Goal: Communication & Community: Participate in discussion

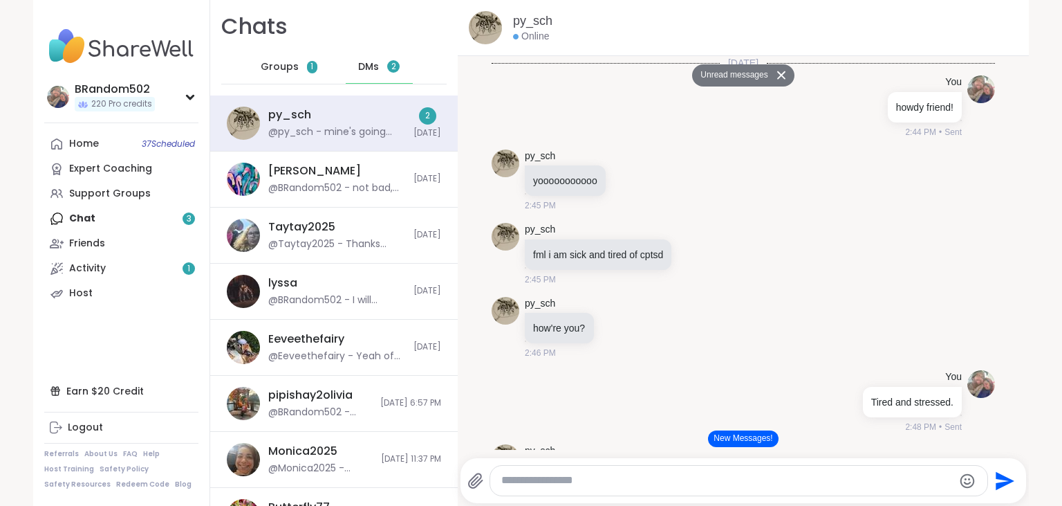
scroll to position [8305, 0]
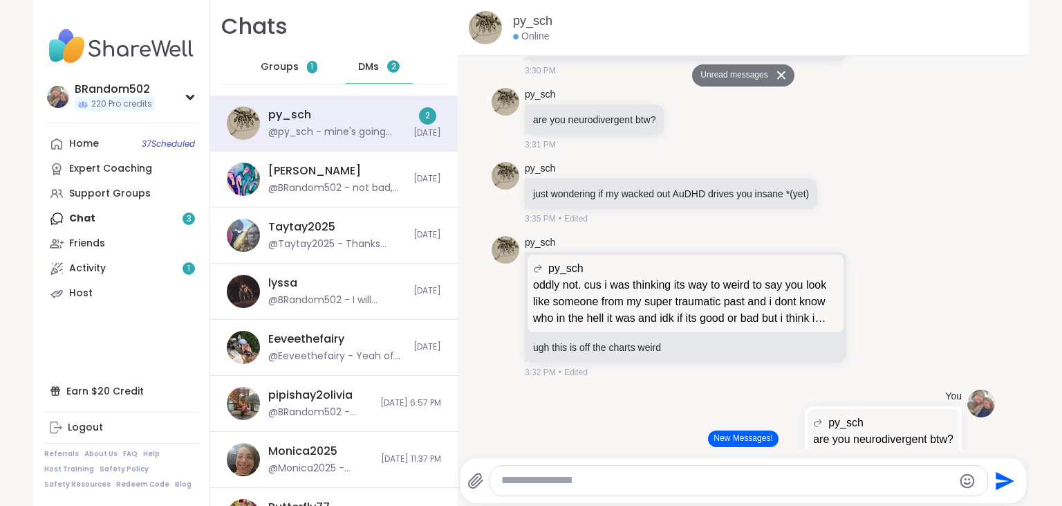
click at [367, 63] on span "DMs" at bounding box center [368, 67] width 21 height 14
click at [367, 62] on span "DMs" at bounding box center [368, 67] width 21 height 14
click at [293, 66] on span "Groups" at bounding box center [280, 67] width 38 height 14
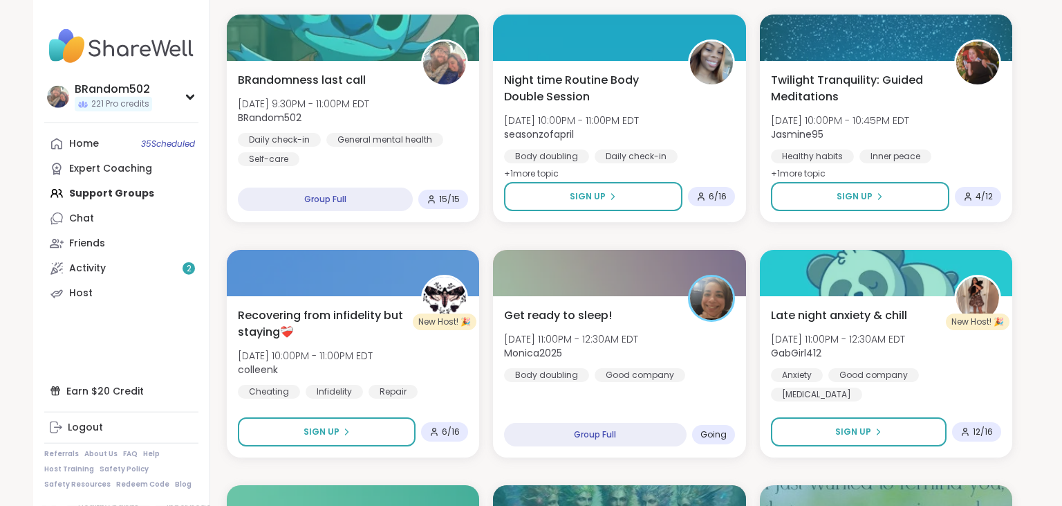
scroll to position [474, 0]
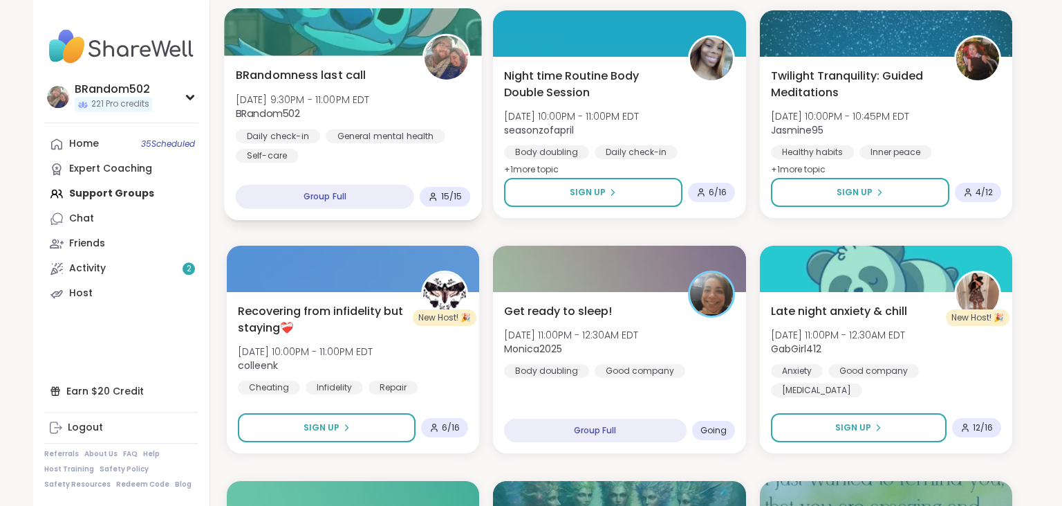
click at [343, 78] on span "BRandomness last call" at bounding box center [301, 74] width 131 height 17
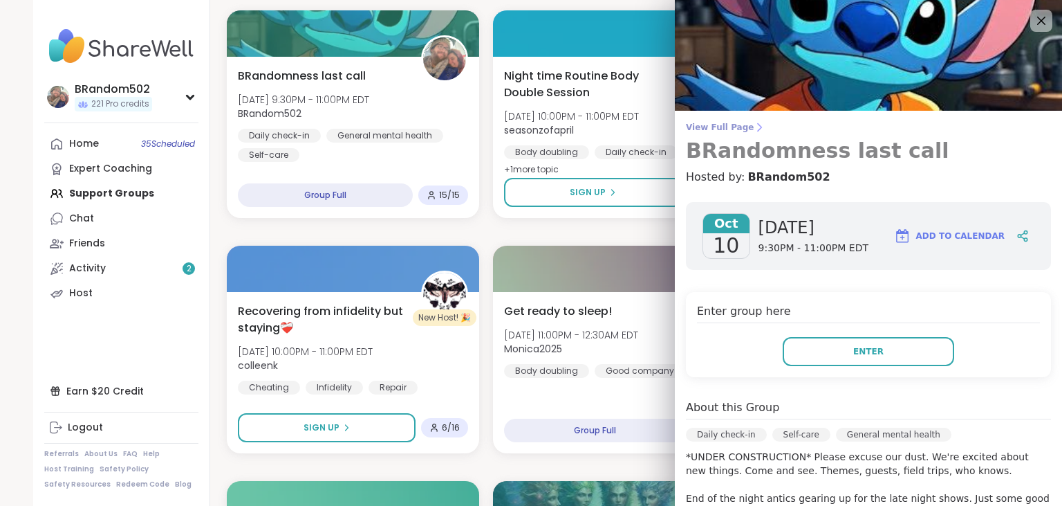
click at [704, 124] on span "View Full Page" at bounding box center [868, 127] width 365 height 11
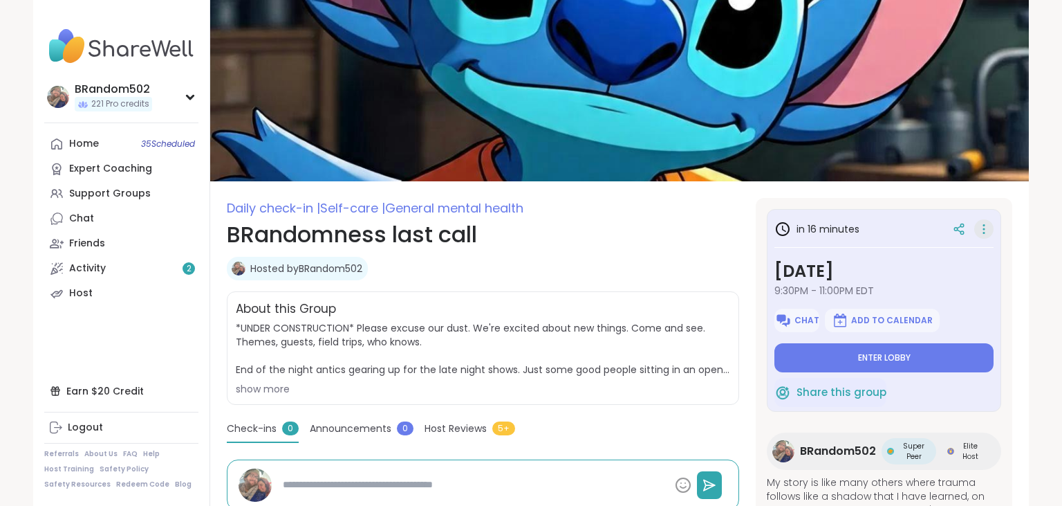
click at [987, 230] on icon at bounding box center [984, 228] width 14 height 19
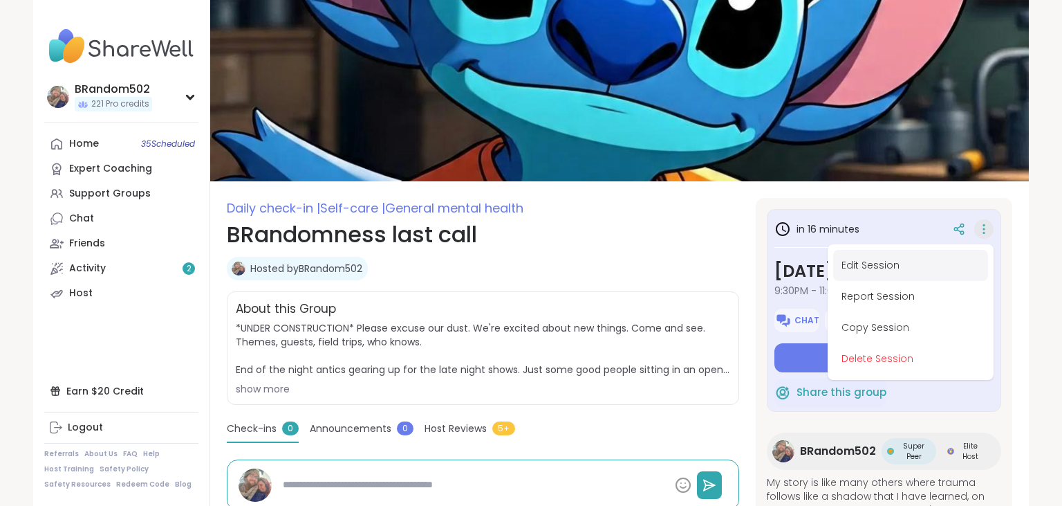
click at [932, 266] on button "Edit Session" at bounding box center [910, 265] width 155 height 31
type textarea "*"
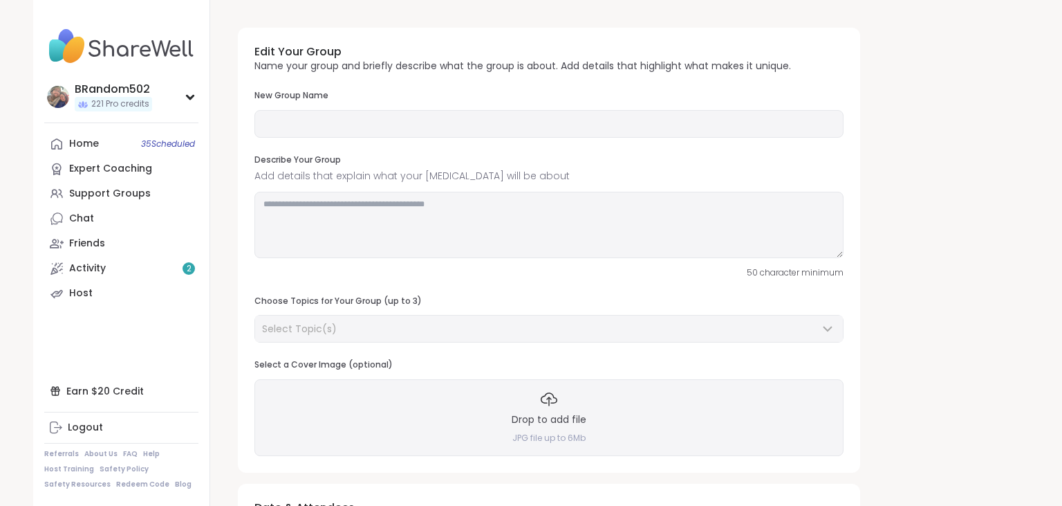
type input "**********"
type textarea "**********"
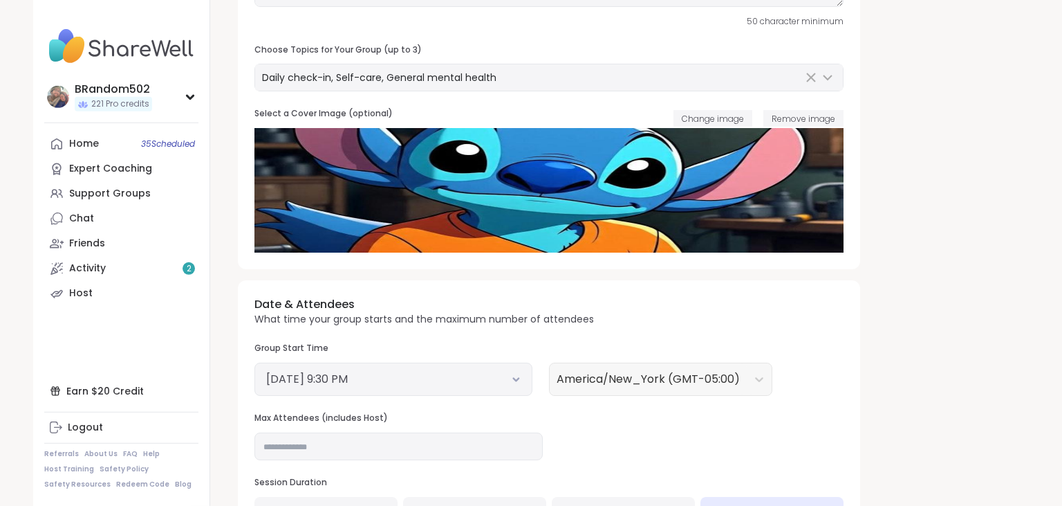
scroll to position [395, 0]
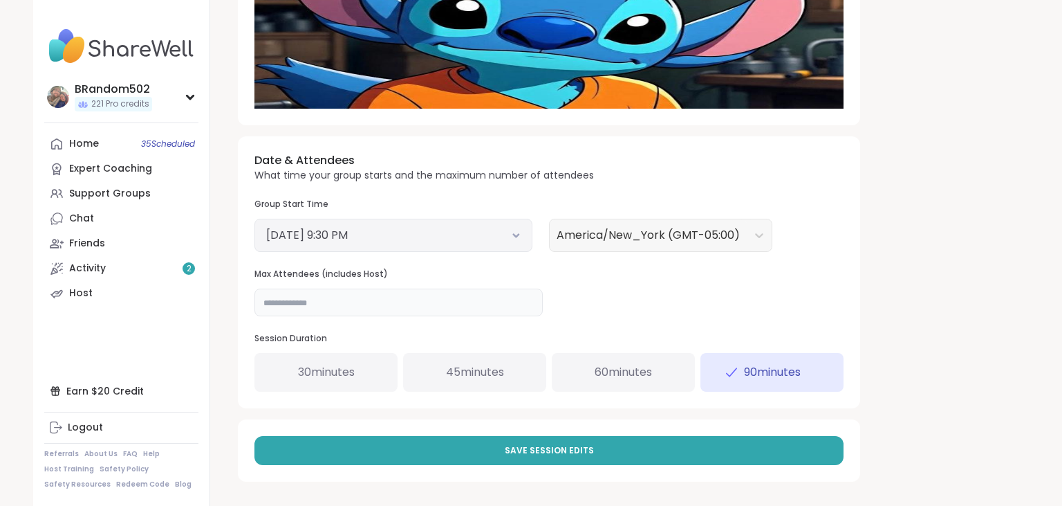
click at [353, 309] on input "**" at bounding box center [399, 302] width 288 height 28
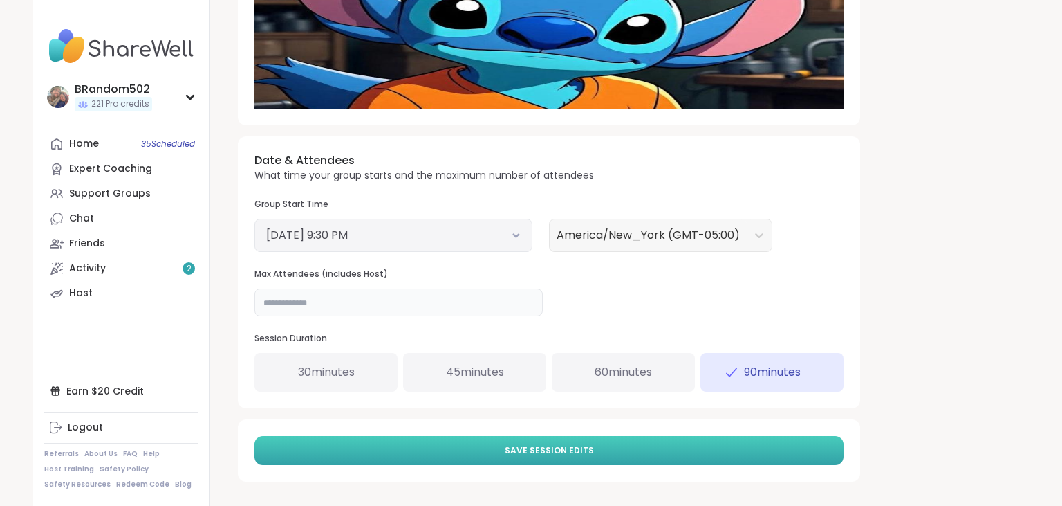
type input "**"
click at [508, 447] on button "Save Session Edits" at bounding box center [549, 450] width 589 height 29
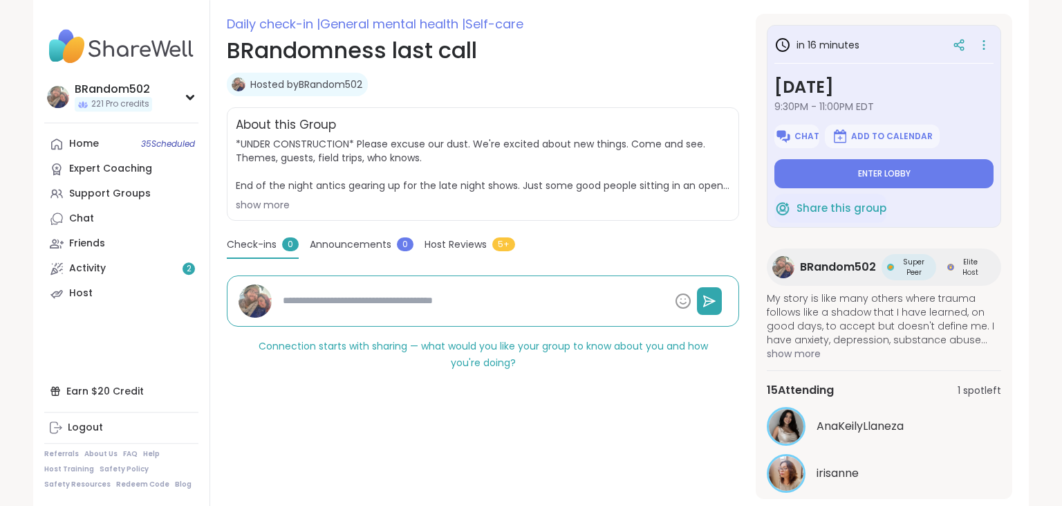
scroll to position [216, 0]
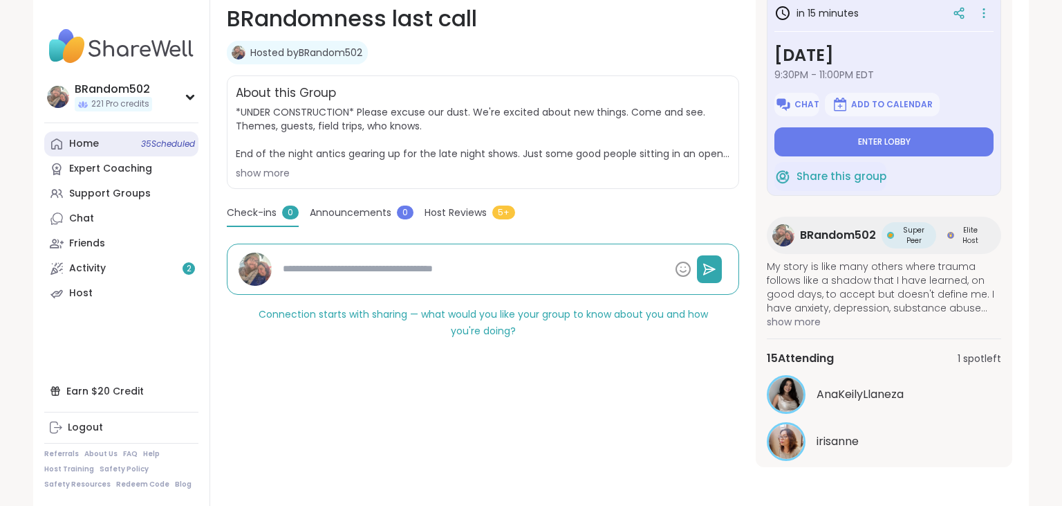
click at [94, 148] on div "Home 35 Scheduled" at bounding box center [84, 144] width 30 height 14
type textarea "*"
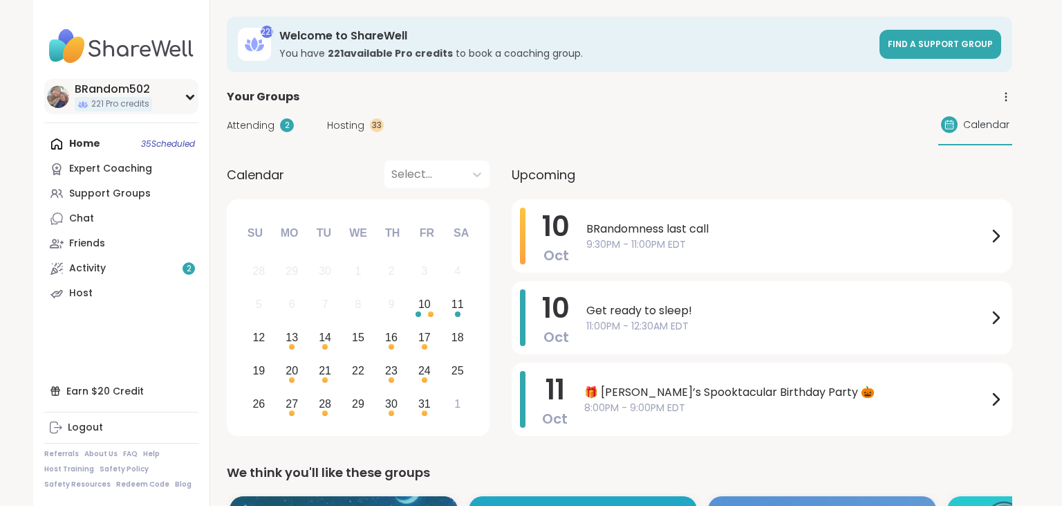
click at [192, 96] on icon at bounding box center [190, 96] width 6 height 3
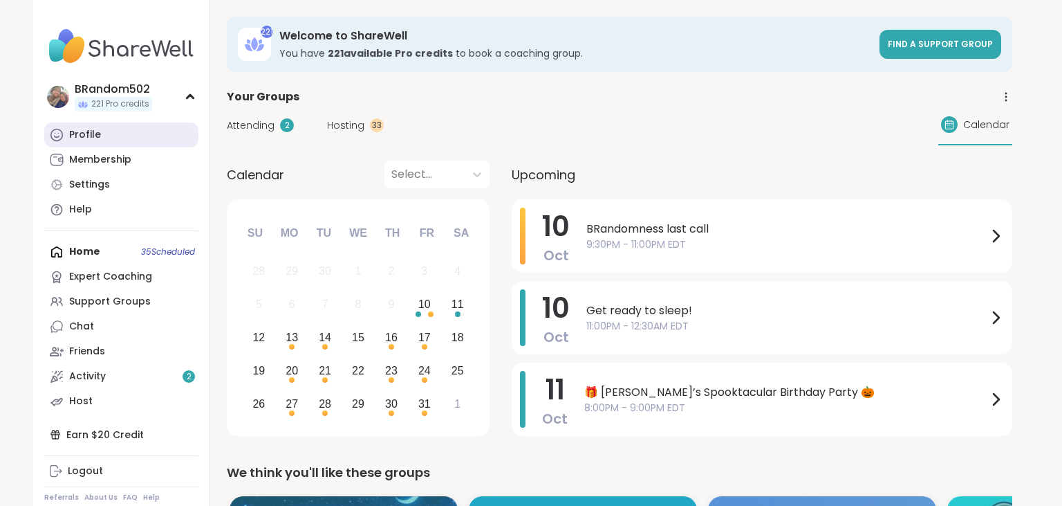
click at [145, 138] on link "Profile" at bounding box center [121, 134] width 154 height 25
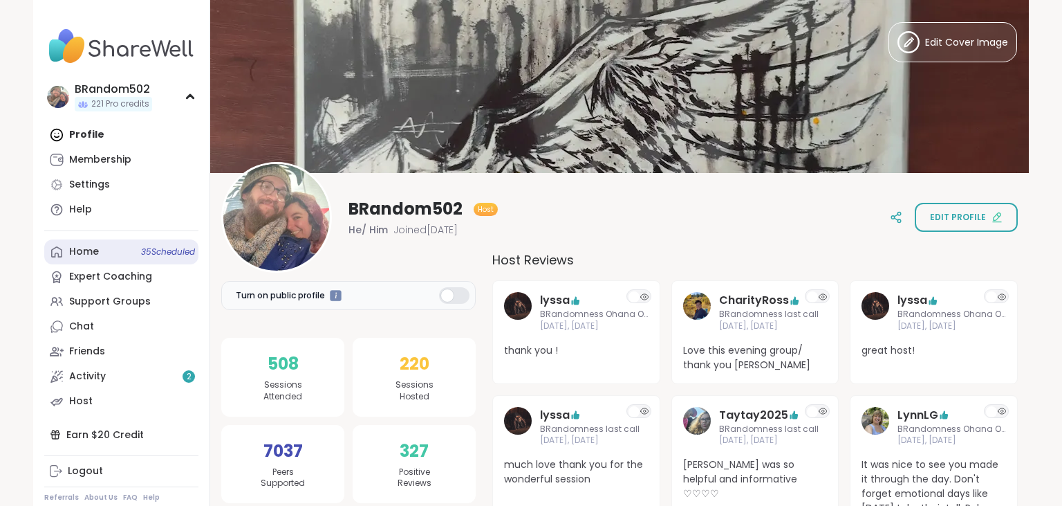
click at [92, 246] on div "Home 35 Scheduled" at bounding box center [84, 252] width 30 height 14
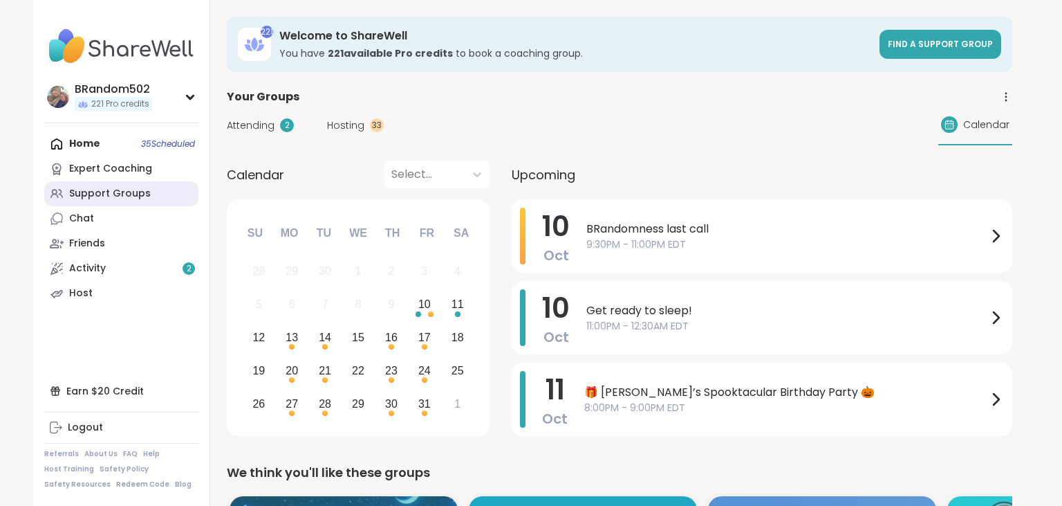
click at [123, 194] on div "Support Groups" at bounding box center [110, 194] width 82 height 14
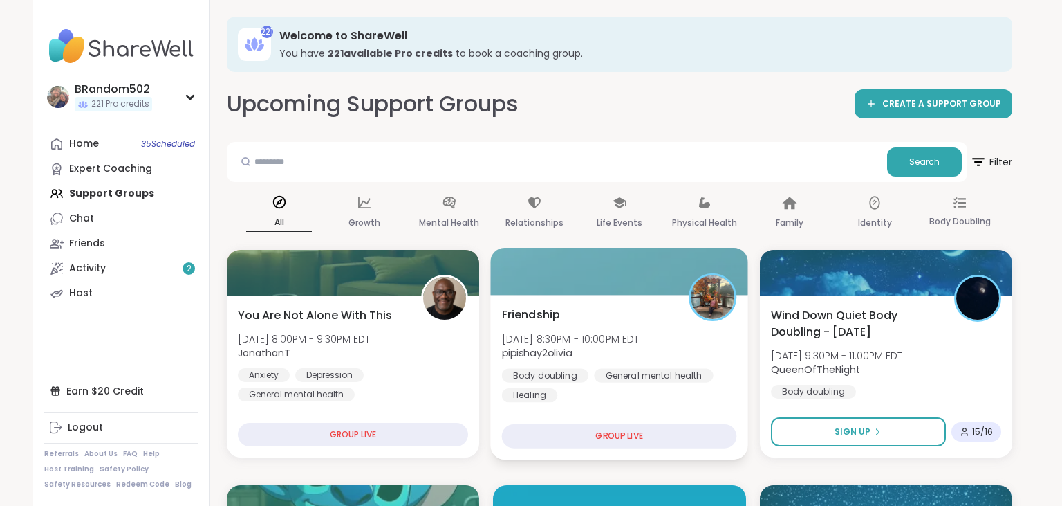
click at [544, 311] on span "Friendship" at bounding box center [531, 314] width 59 height 17
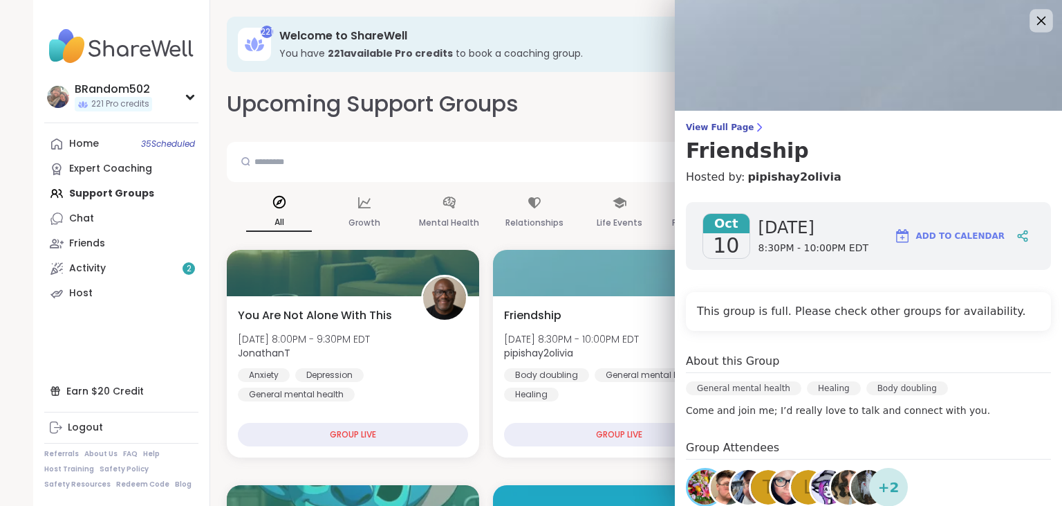
click at [1039, 15] on icon at bounding box center [1041, 20] width 17 height 17
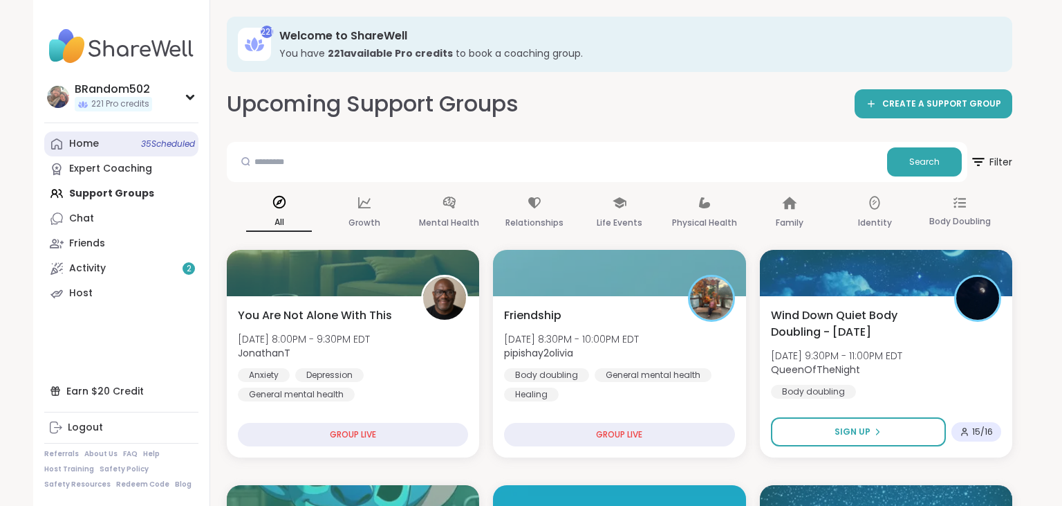
click at [120, 147] on link "Home 35 Scheduled" at bounding box center [121, 143] width 154 height 25
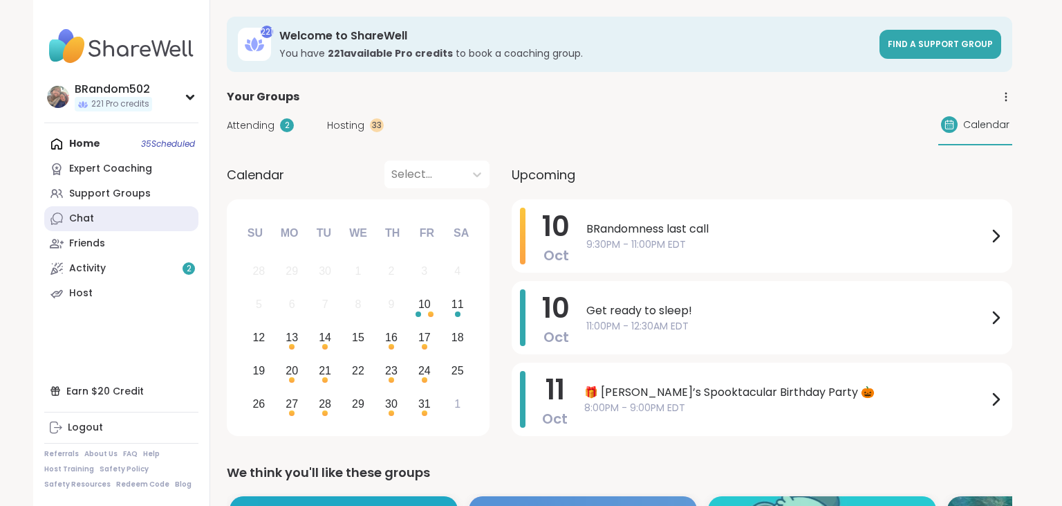
click at [120, 209] on link "Chat" at bounding box center [121, 218] width 154 height 25
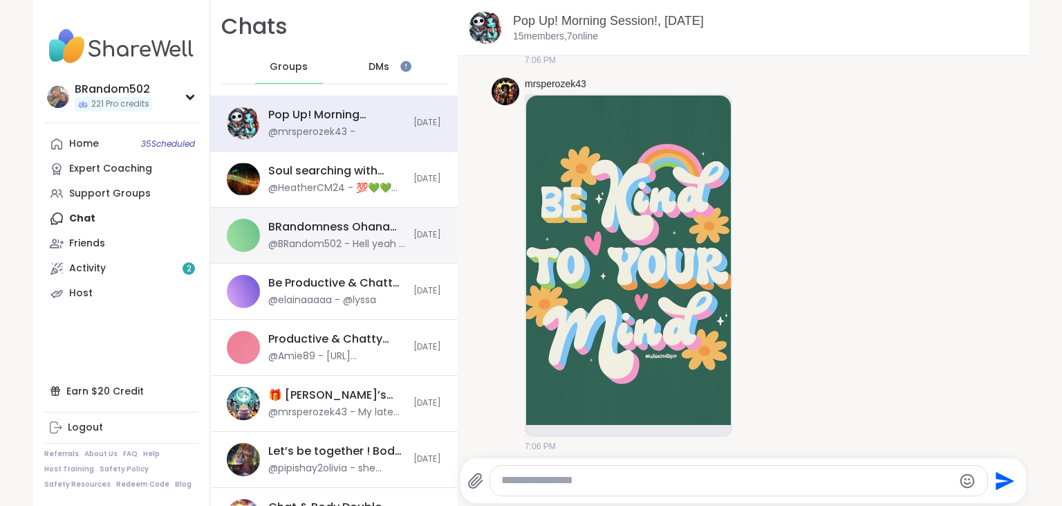
click at [311, 228] on div "BRandomness Ohana Open Forum, Oct 10" at bounding box center [336, 226] width 137 height 15
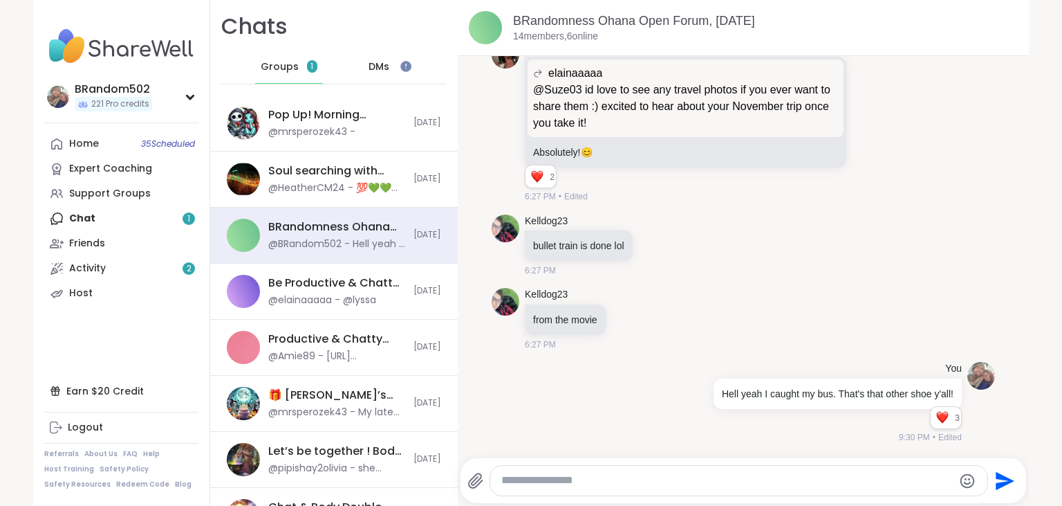
scroll to position [6162, 0]
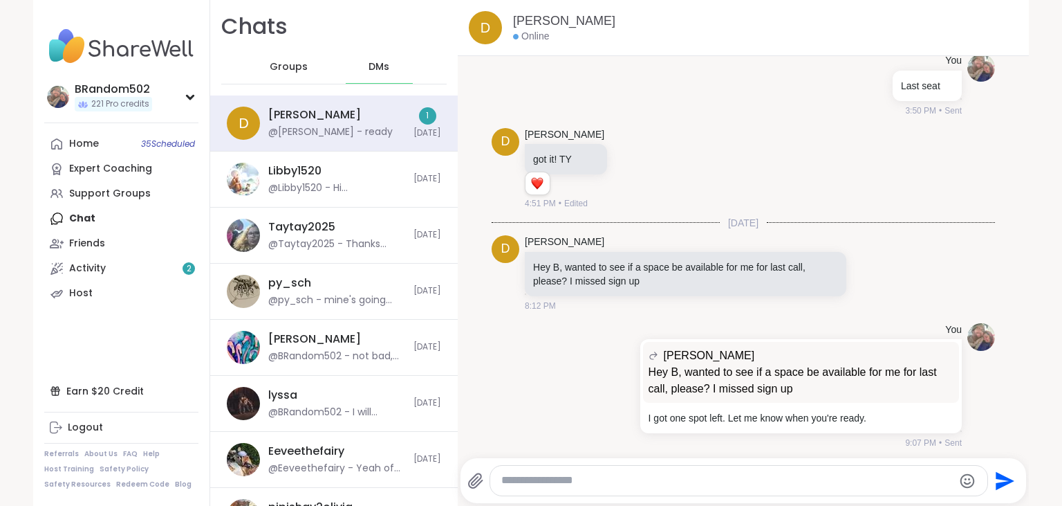
scroll to position [1106, 0]
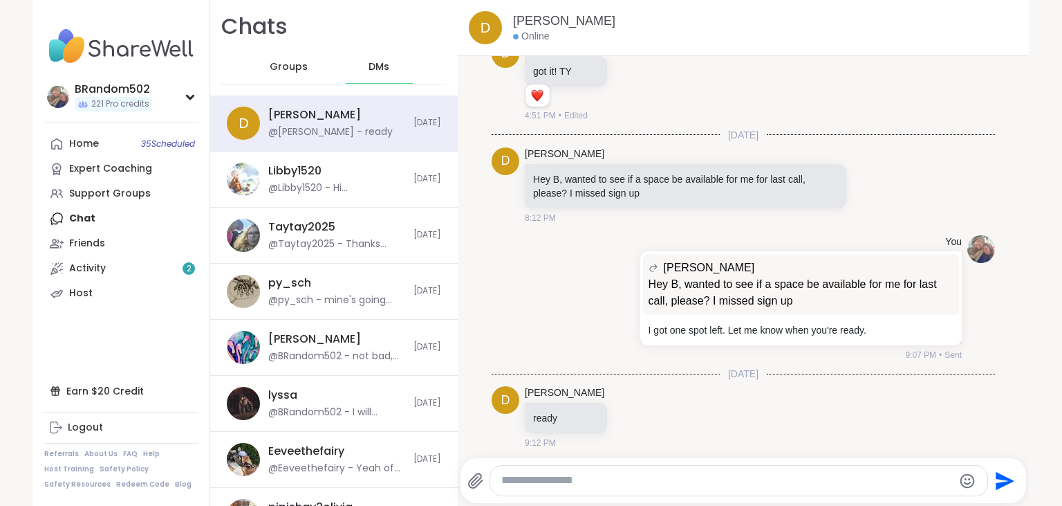
click at [618, 470] on div at bounding box center [738, 481] width 497 height 30
click at [598, 484] on textarea "Type your message" at bounding box center [727, 480] width 452 height 15
type textarea "*******"
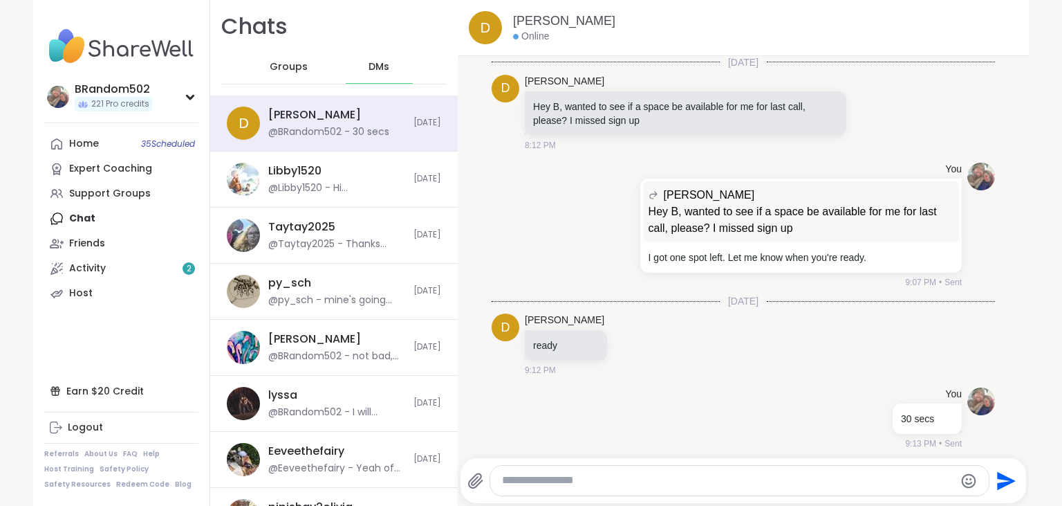
click at [510, 489] on div at bounding box center [739, 481] width 498 height 30
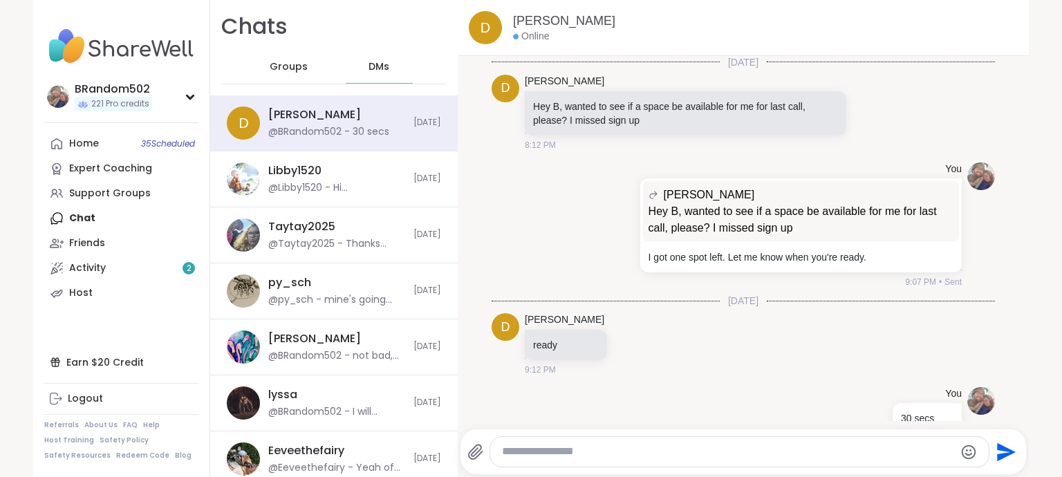
click at [517, 452] on textarea "Type your message" at bounding box center [728, 452] width 452 height 15
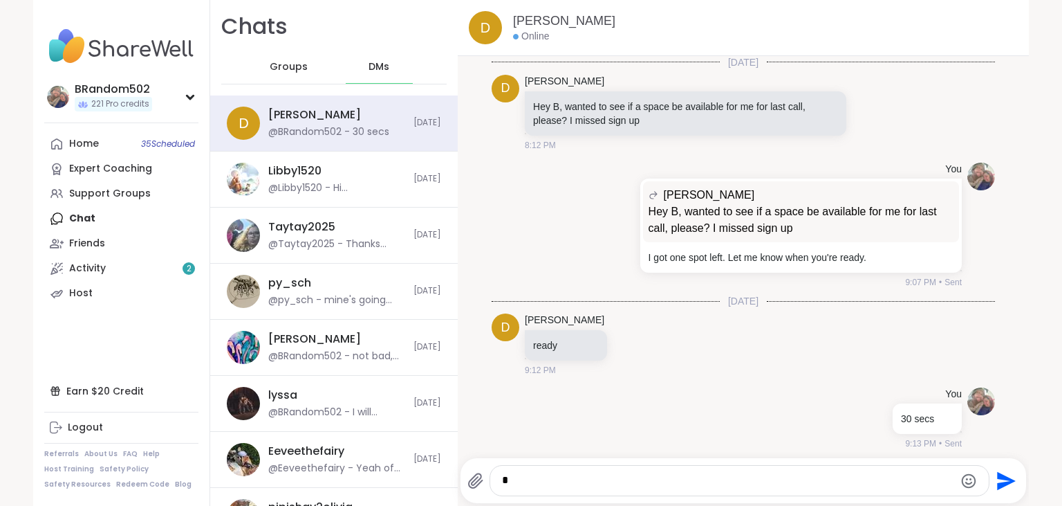
type textarea "**"
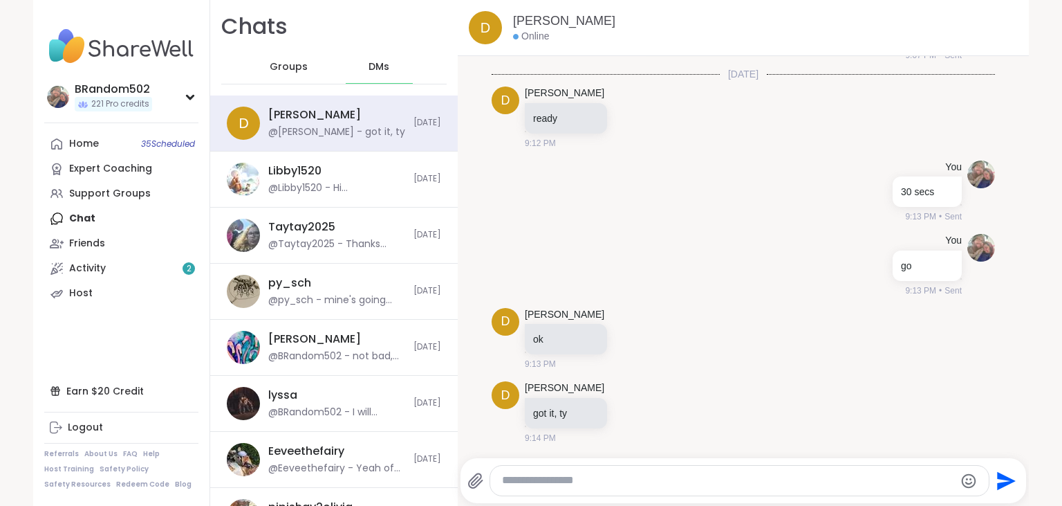
scroll to position [1400, 0]
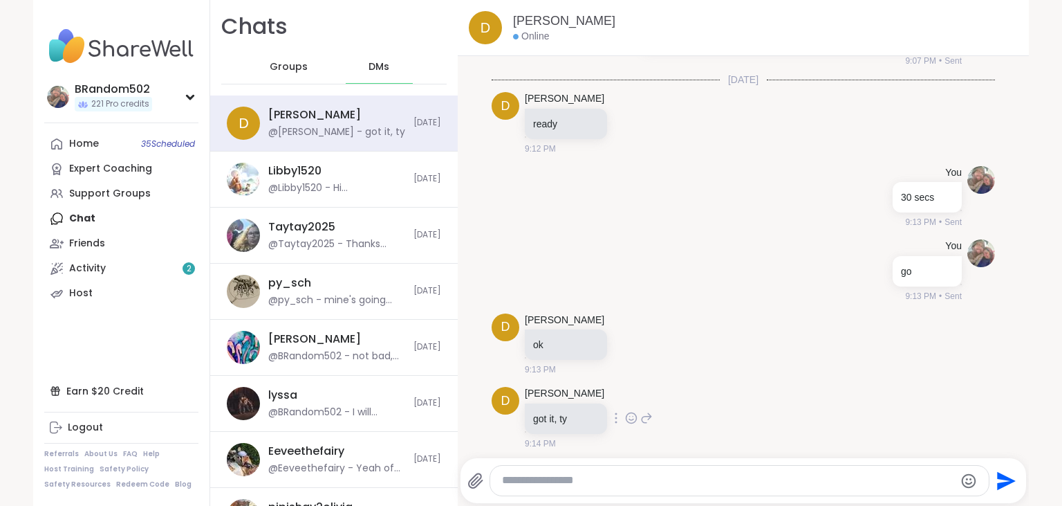
click at [625, 413] on icon at bounding box center [631, 418] width 12 height 14
click at [625, 396] on div "Select Reaction: Heart" at bounding box center [631, 395] width 12 height 12
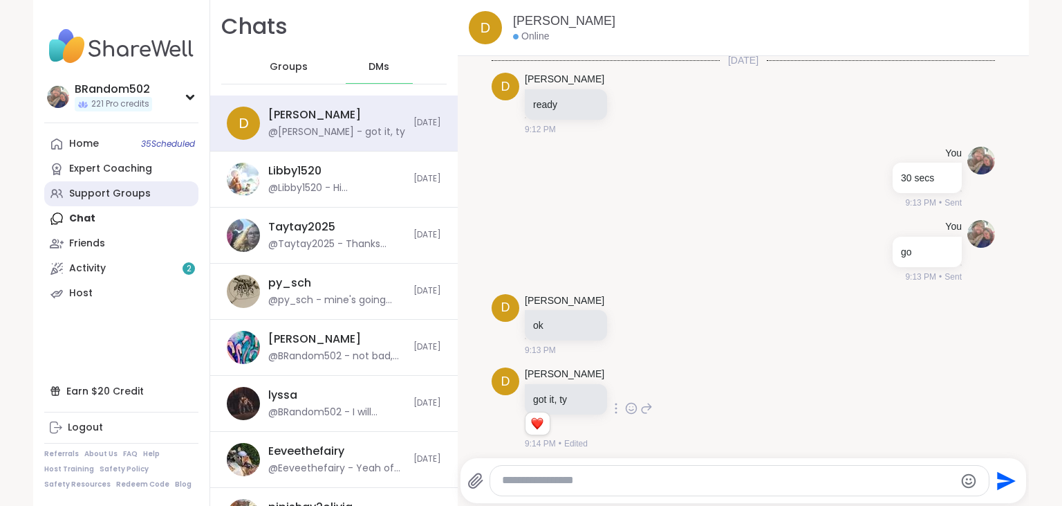
click at [115, 195] on div "Support Groups" at bounding box center [110, 194] width 82 height 14
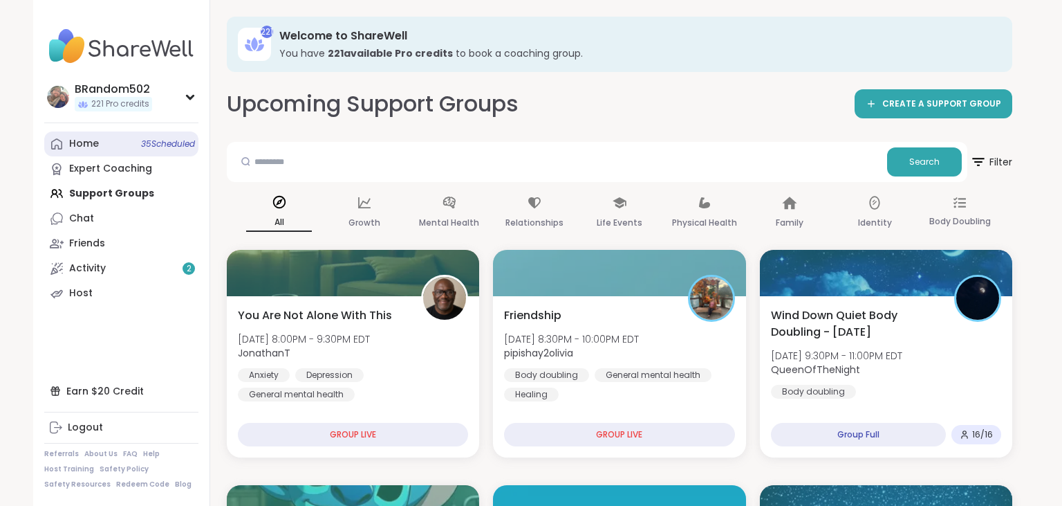
click at [109, 138] on link "Home 35 Scheduled" at bounding box center [121, 143] width 154 height 25
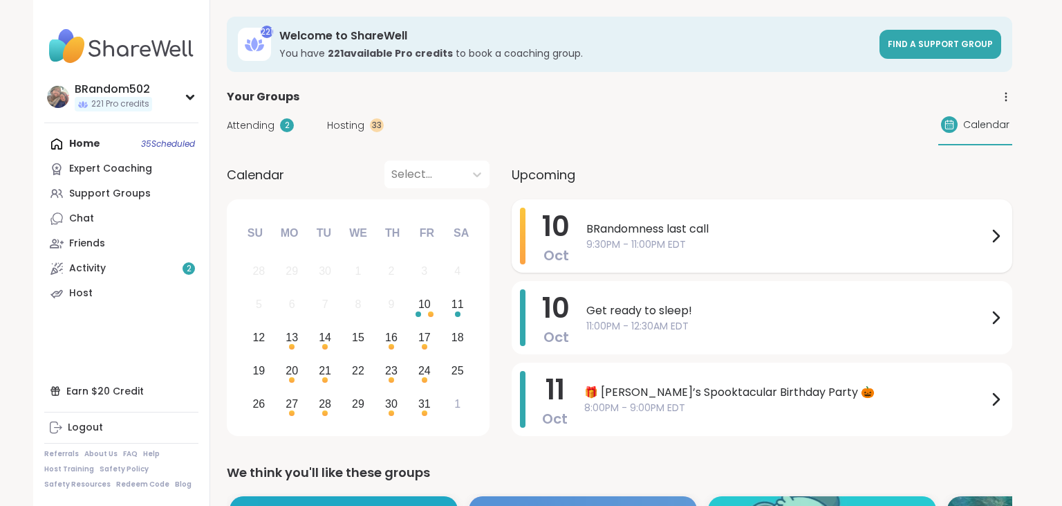
click at [693, 241] on span "9:30PM - 11:00PM EDT" at bounding box center [787, 244] width 401 height 15
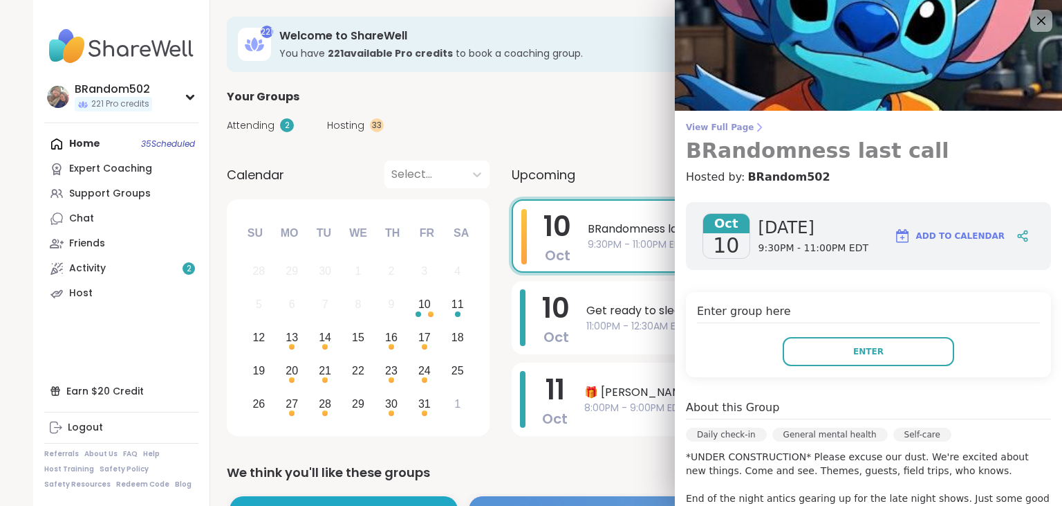
click at [715, 124] on span "View Full Page" at bounding box center [868, 127] width 365 height 11
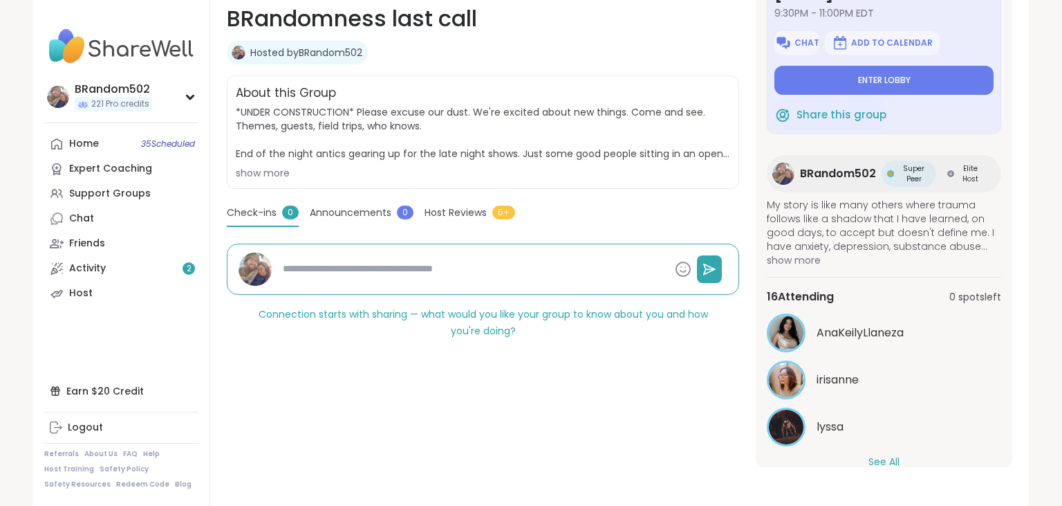
scroll to position [85, 0]
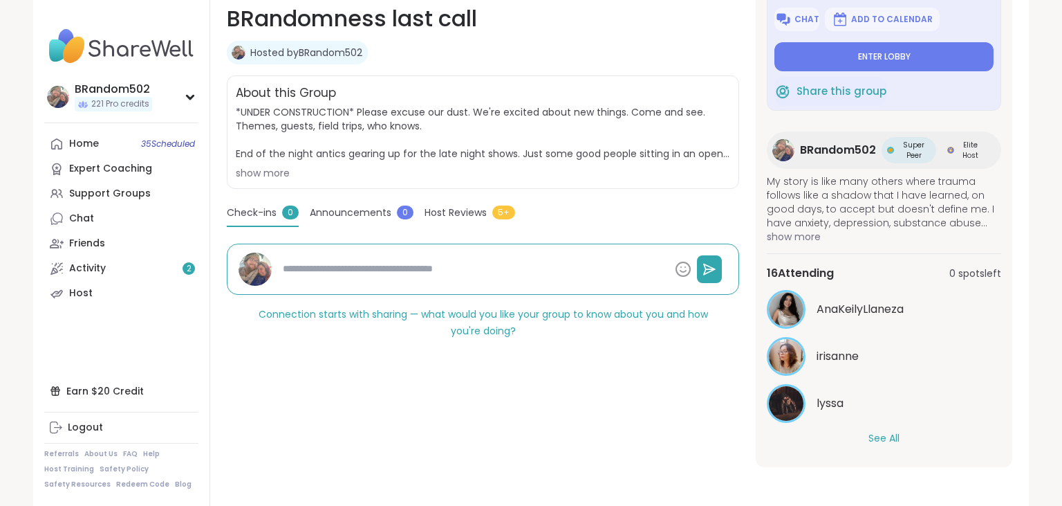
click at [890, 436] on button "See All" at bounding box center [884, 438] width 31 height 15
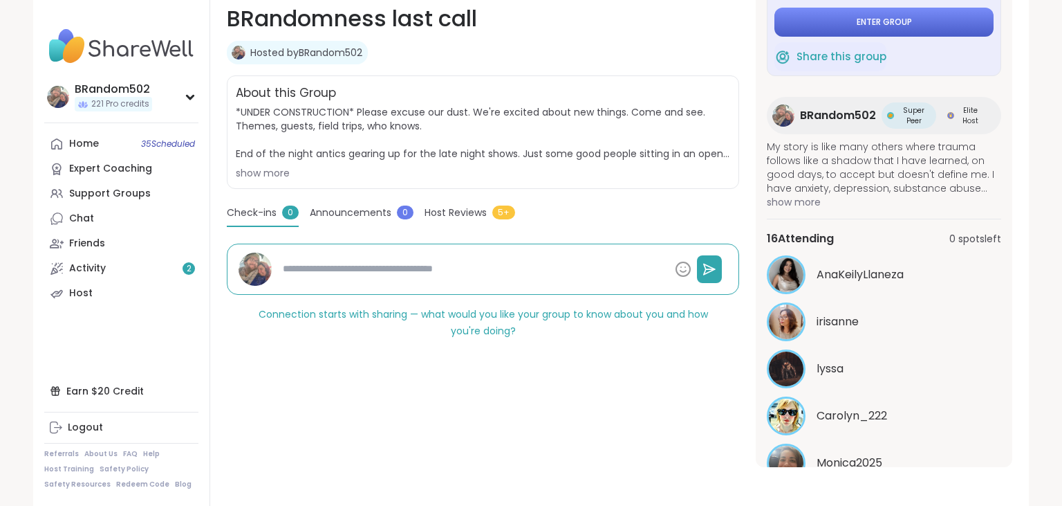
click at [904, 21] on span "Enter group" at bounding box center [884, 22] width 55 height 11
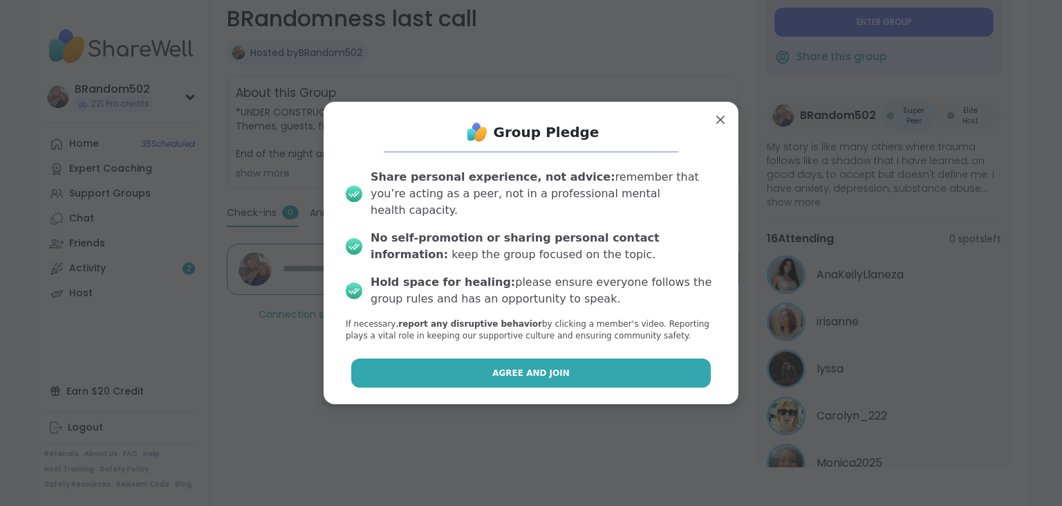
click at [545, 358] on button "Agree and Join" at bounding box center [531, 372] width 360 height 29
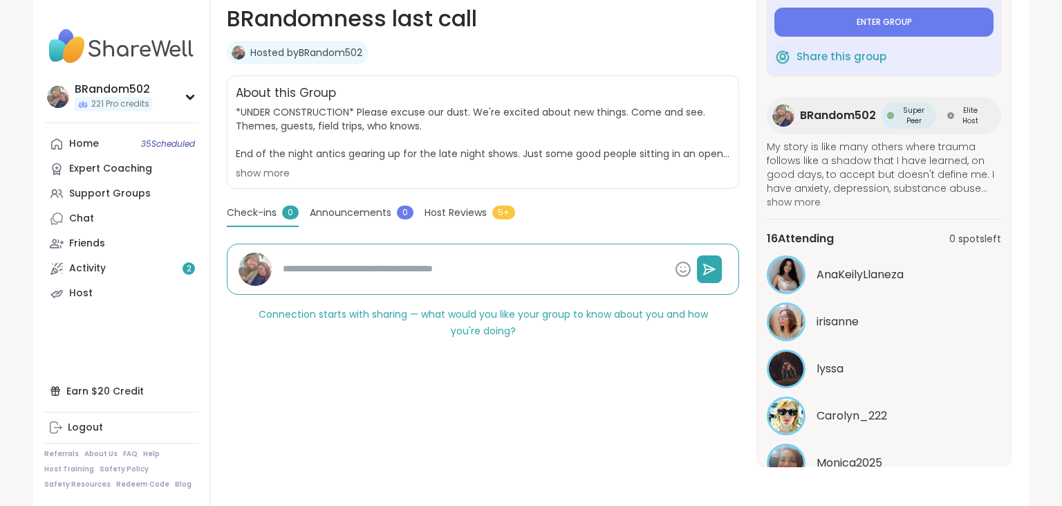
type textarea "*"
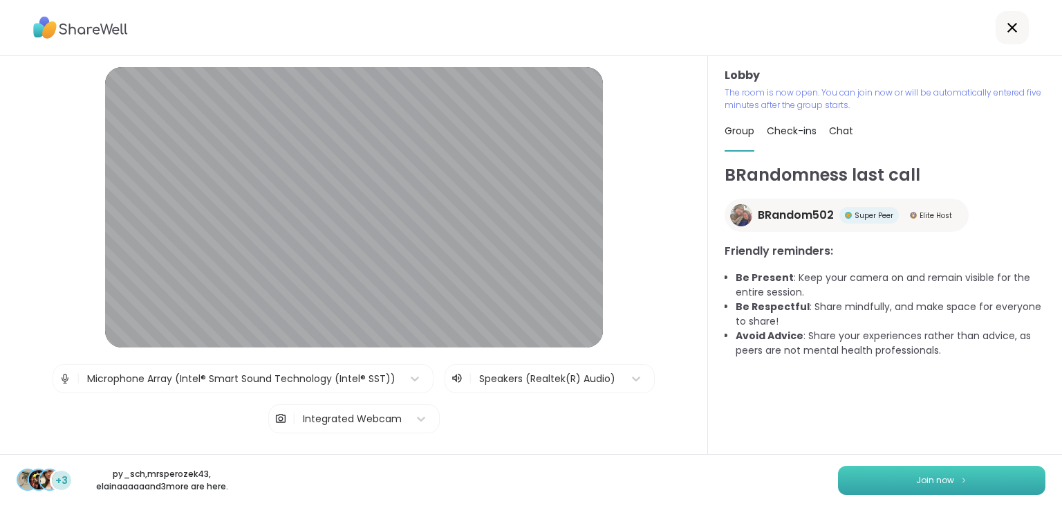
click at [863, 481] on button "Join now" at bounding box center [942, 480] width 208 height 29
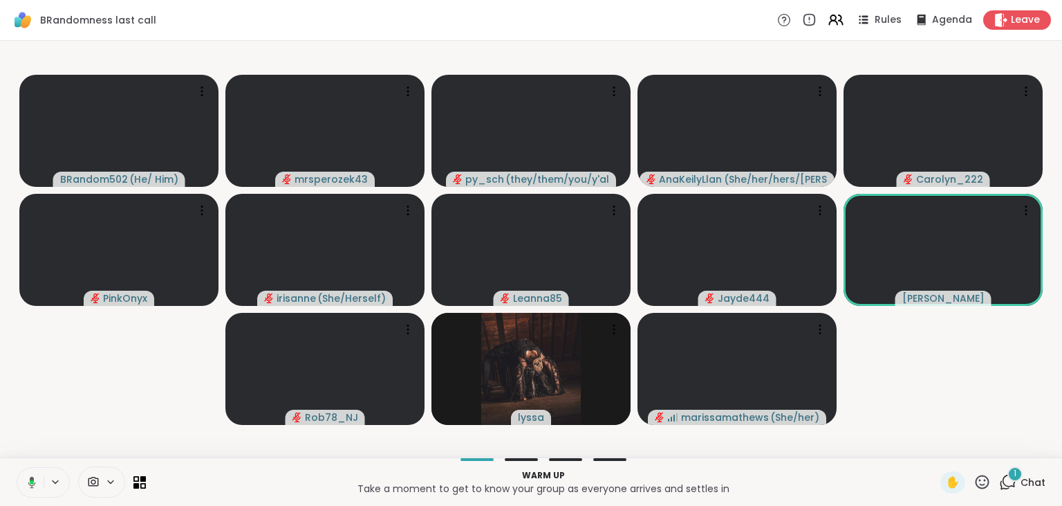
click at [1007, 480] on icon at bounding box center [1007, 481] width 17 height 17
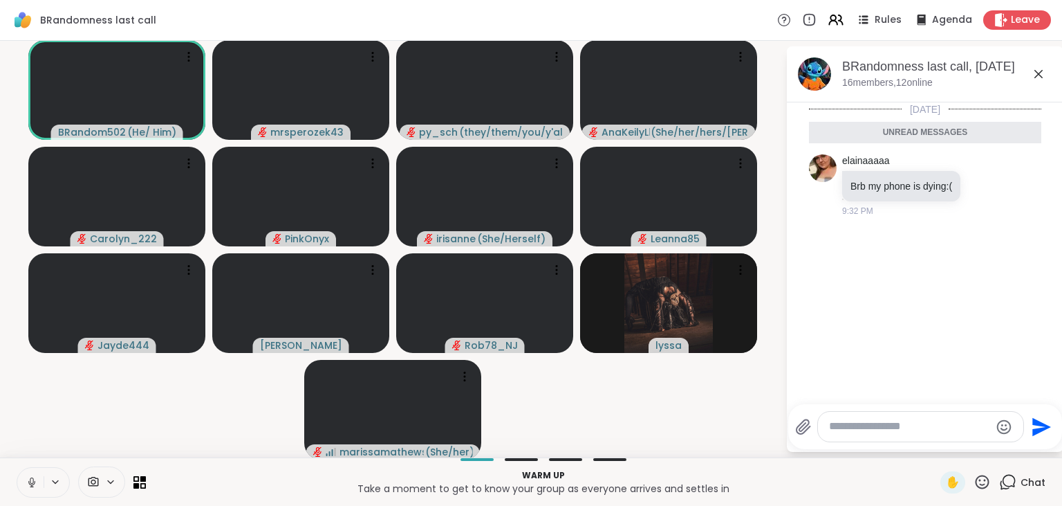
click at [1036, 74] on icon at bounding box center [1039, 74] width 17 height 17
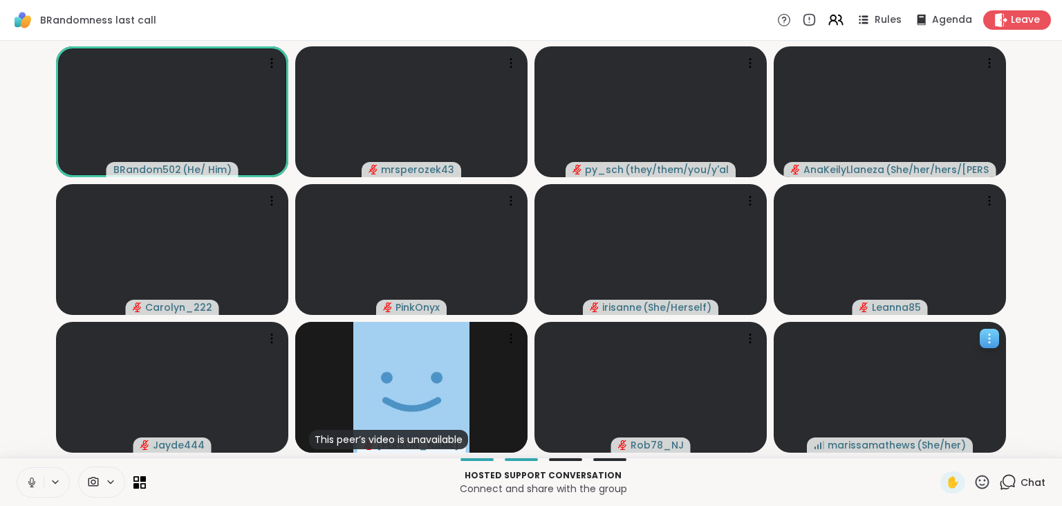
click at [992, 339] on icon at bounding box center [990, 338] width 14 height 14
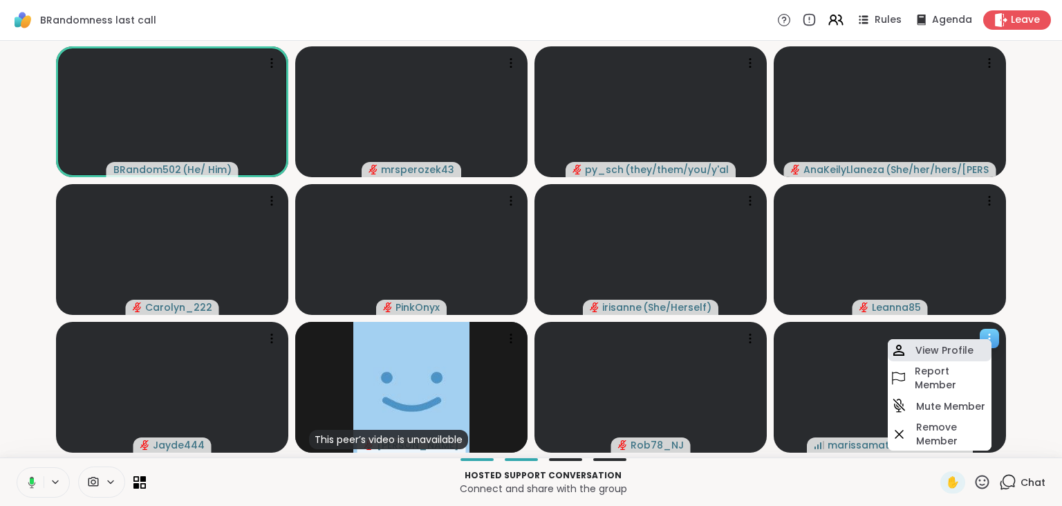
click at [956, 351] on h4 "View Profile" at bounding box center [945, 350] width 58 height 14
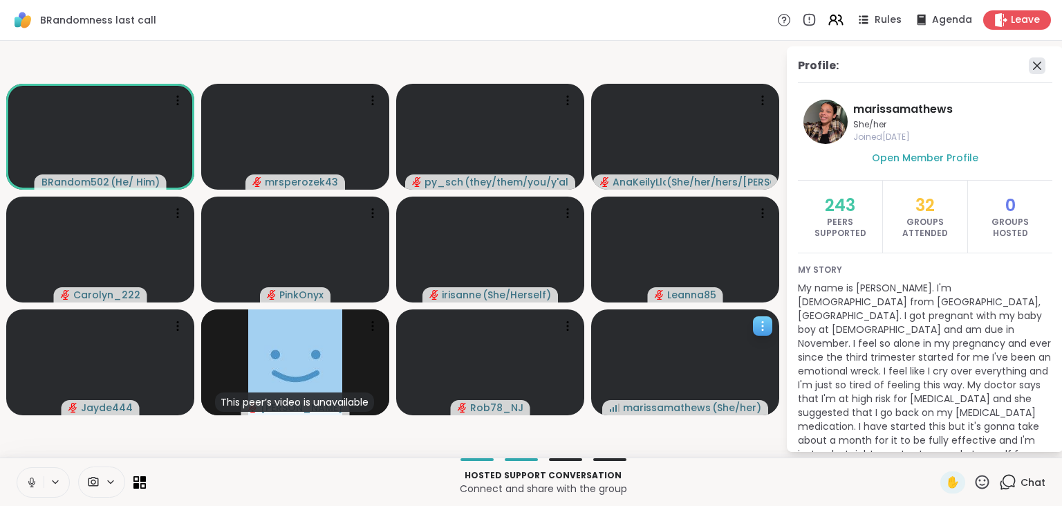
click at [1043, 64] on icon at bounding box center [1037, 65] width 17 height 17
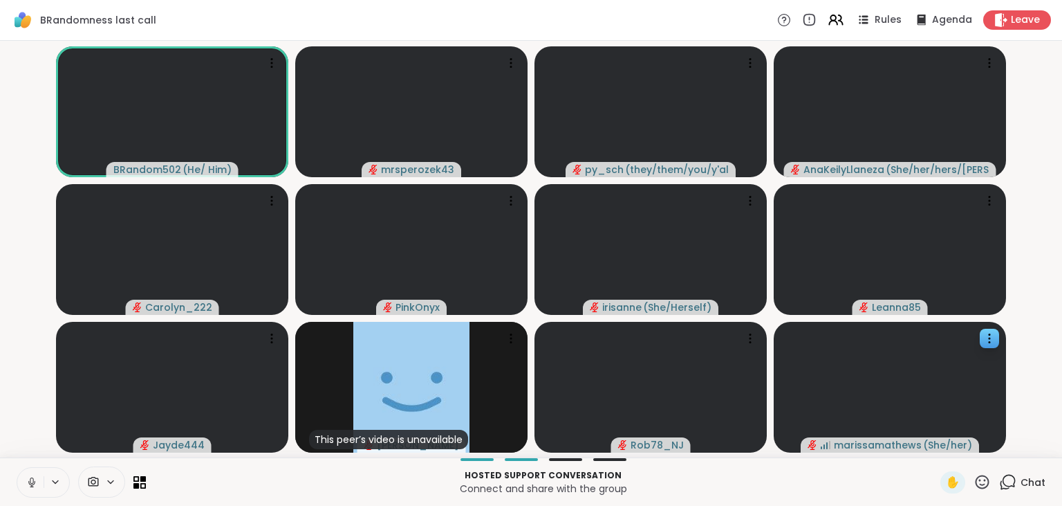
click at [1008, 484] on icon at bounding box center [1007, 481] width 17 height 17
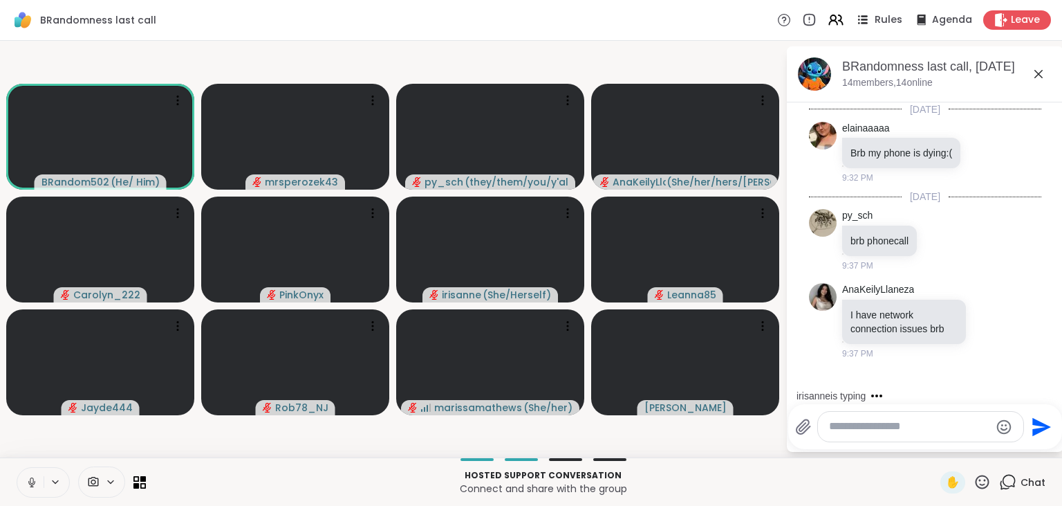
click at [871, 17] on icon at bounding box center [862, 19] width 17 height 17
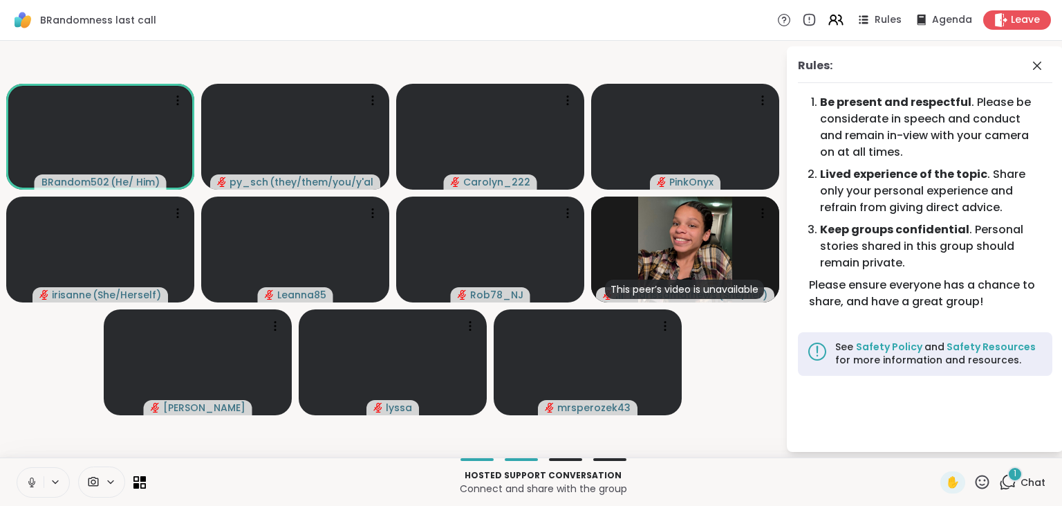
click at [1008, 476] on icon at bounding box center [1009, 480] width 13 height 12
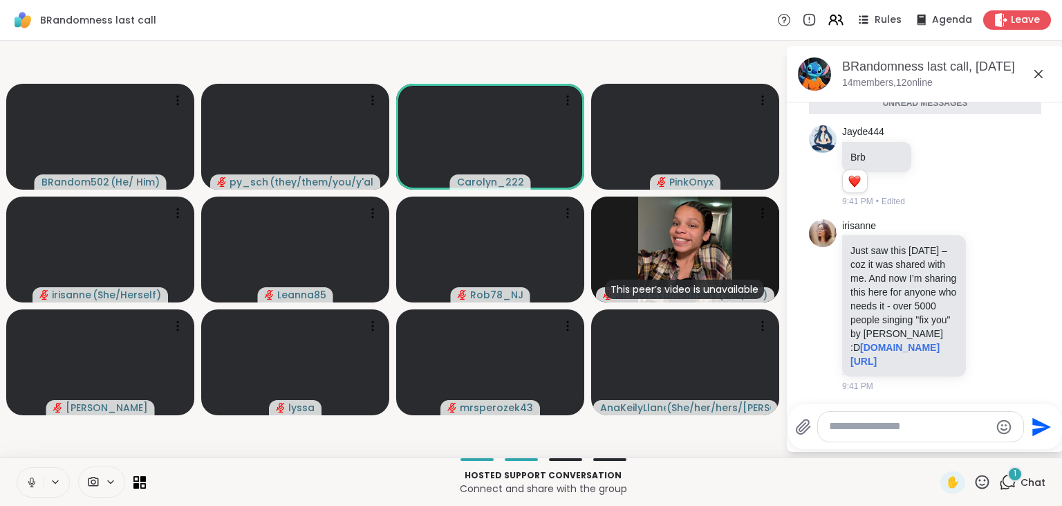
scroll to position [284, 0]
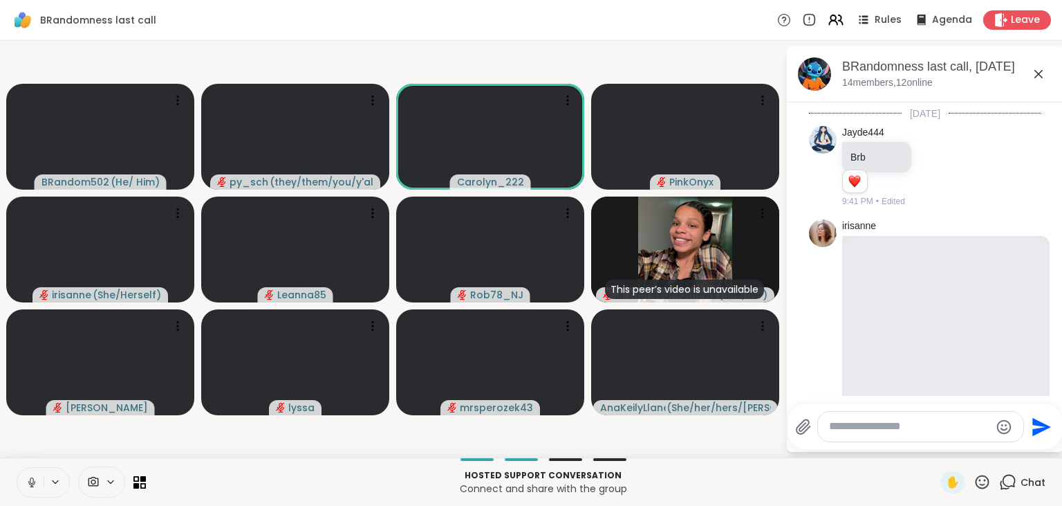
click at [1020, 477] on div "Chat" at bounding box center [1022, 482] width 46 height 22
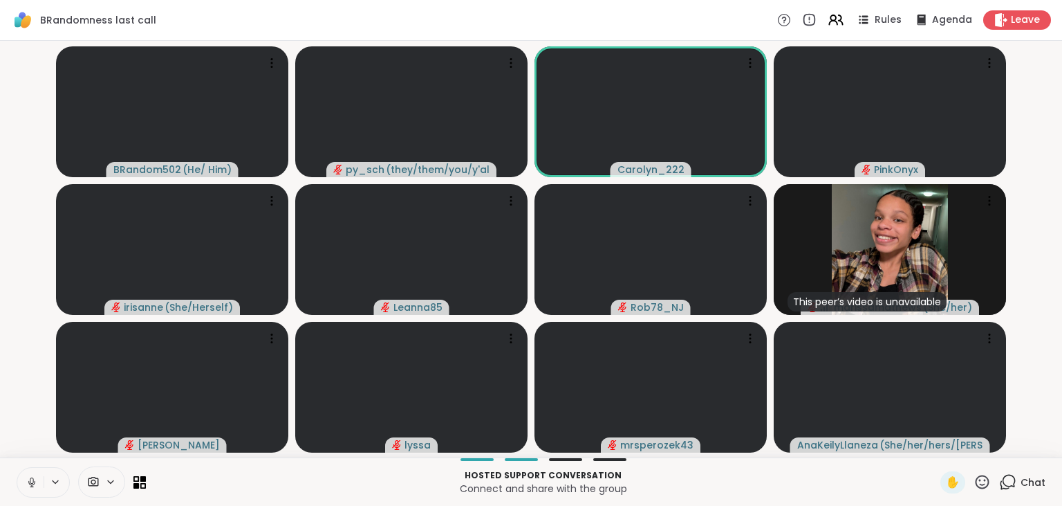
click at [1020, 477] on div "Chat" at bounding box center [1022, 482] width 46 height 22
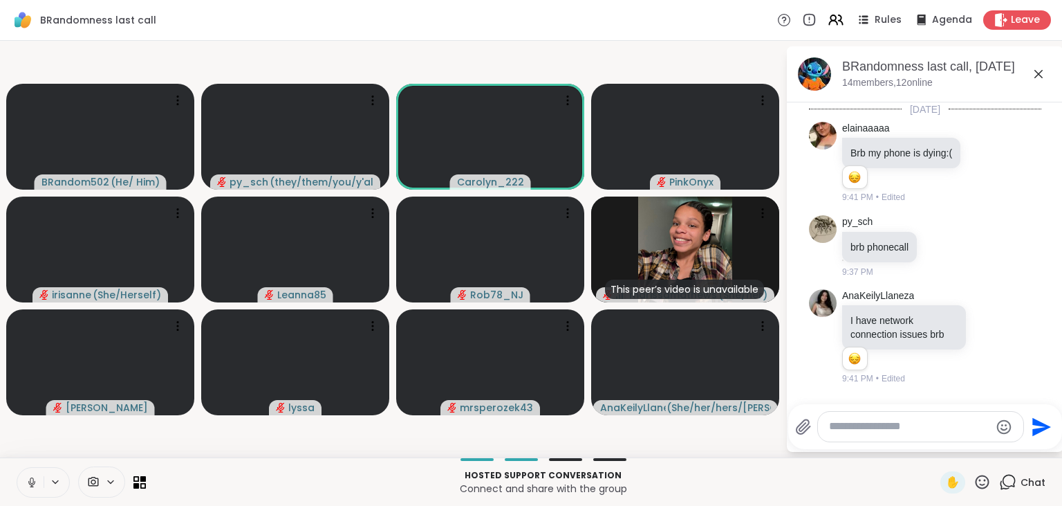
scroll to position [495, 0]
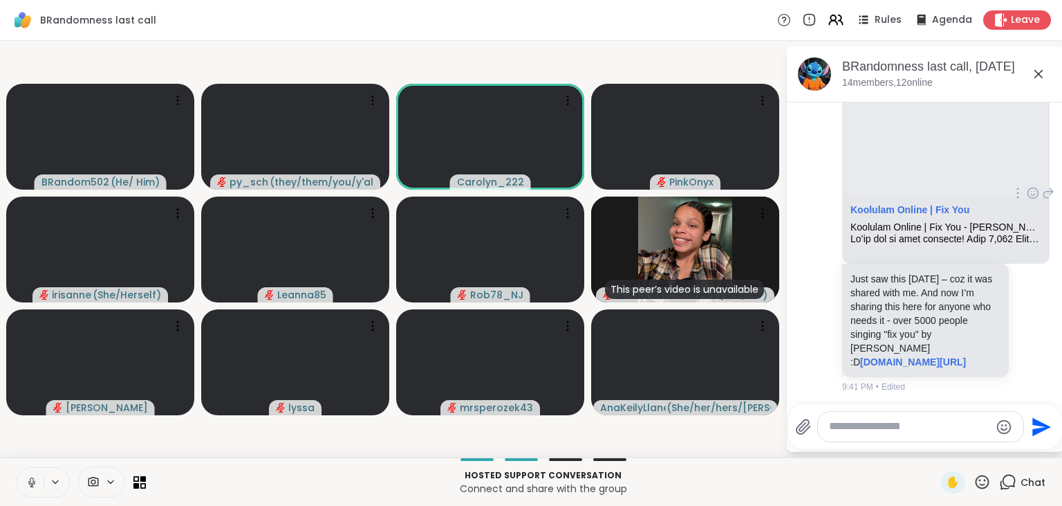
click at [1034, 188] on icon at bounding box center [1033, 193] width 12 height 14
click at [923, 169] on div "Select Reaction: Heart" at bounding box center [923, 171] width 12 height 12
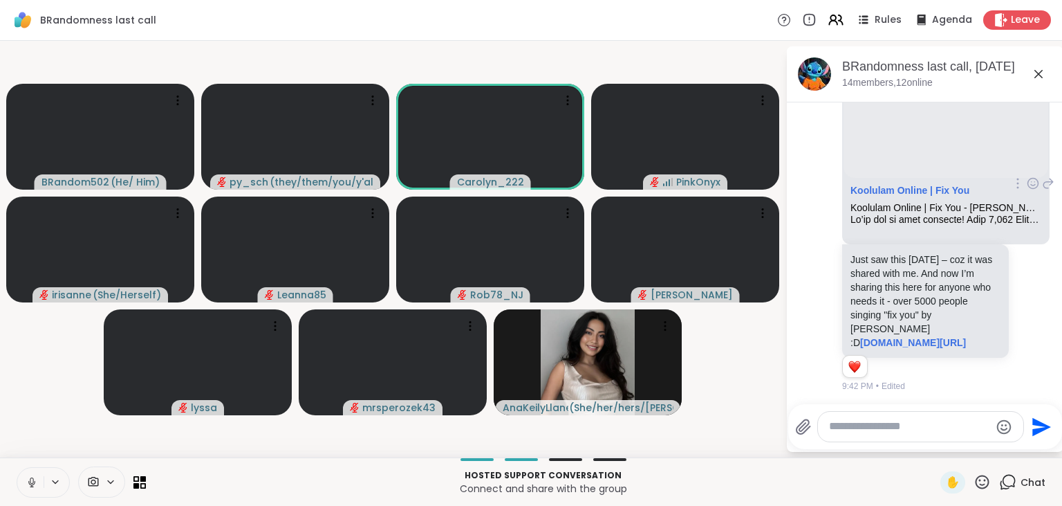
click at [840, 423] on textarea "Type your message" at bounding box center [909, 426] width 161 height 15
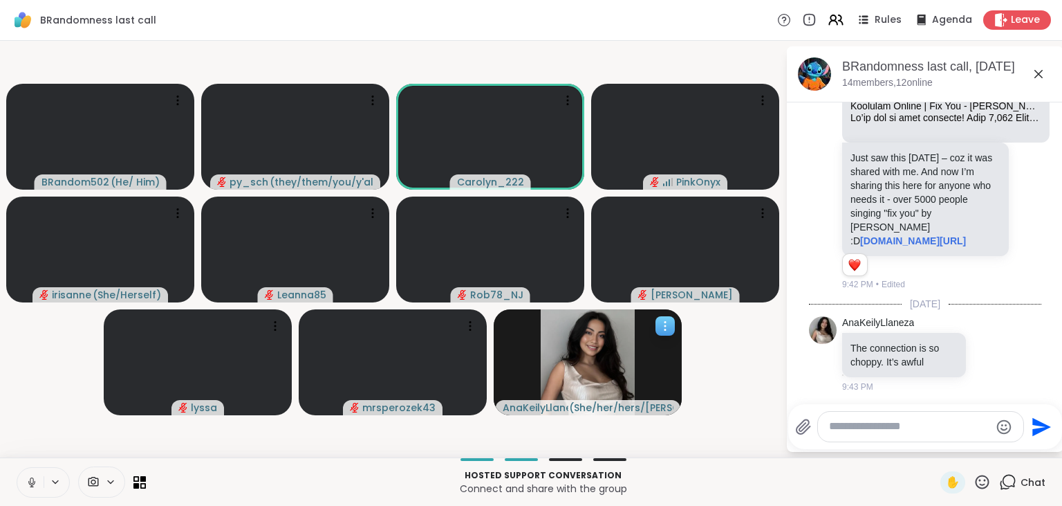
click at [669, 333] on div at bounding box center [665, 325] width 19 height 19
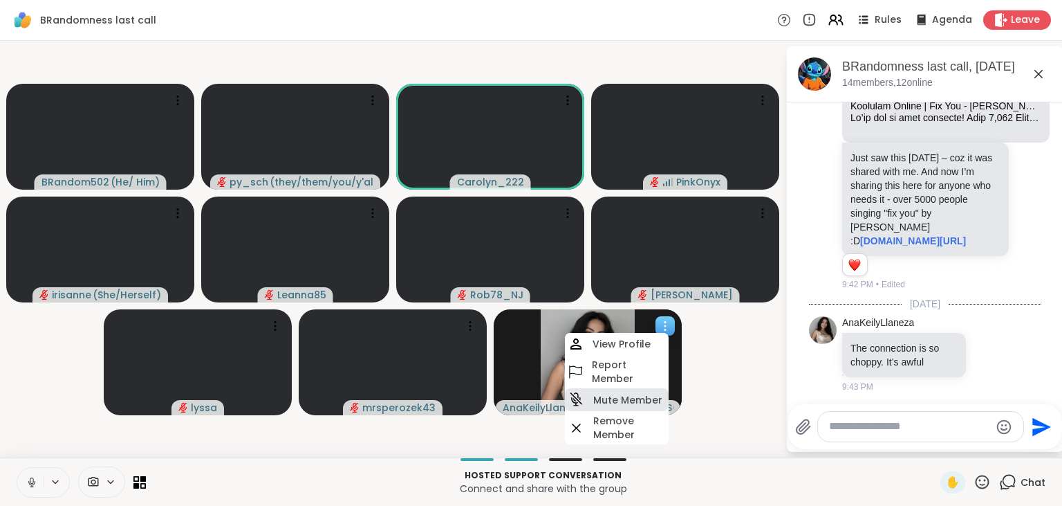
click at [627, 394] on h4 "Mute Member" at bounding box center [627, 400] width 69 height 14
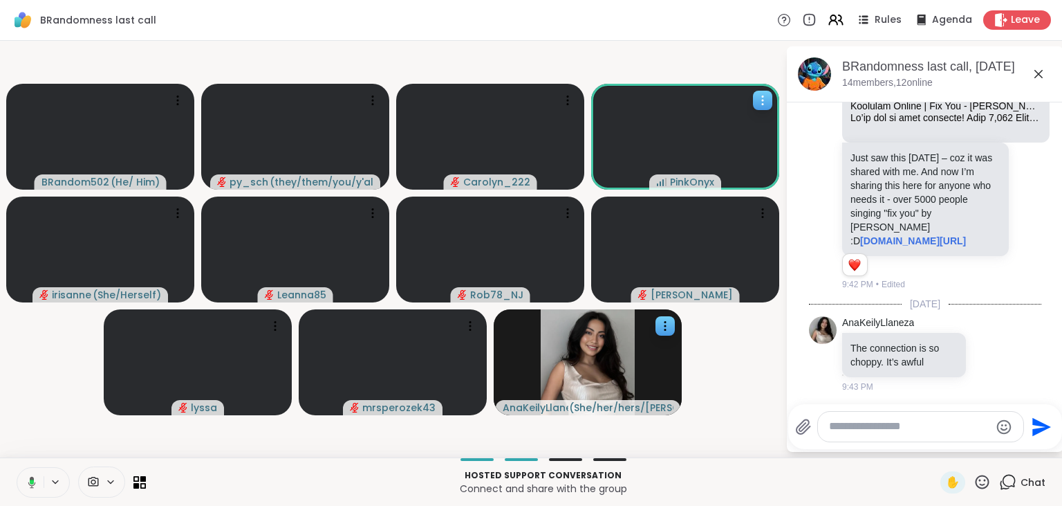
click at [766, 102] on icon at bounding box center [763, 100] width 14 height 14
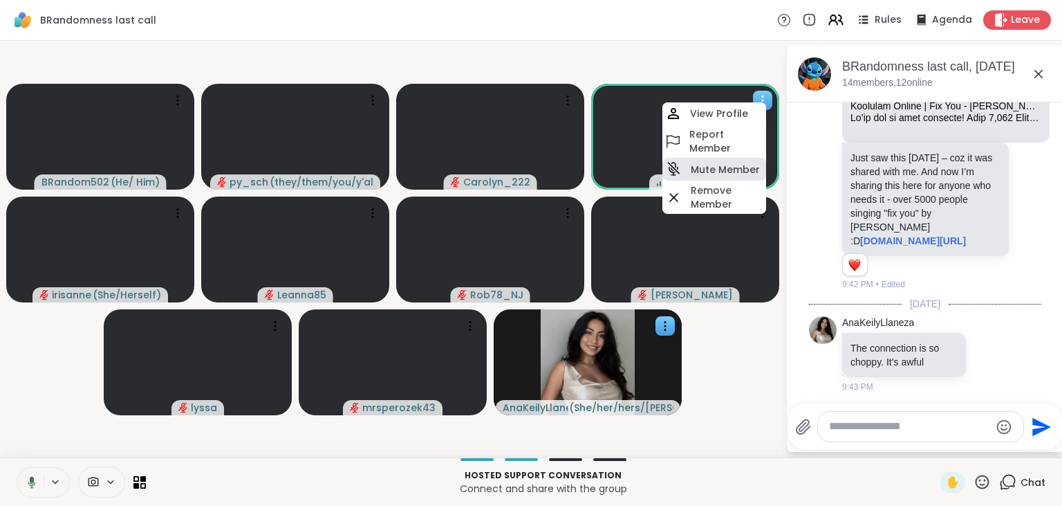
click at [732, 172] on h4 "Mute Member" at bounding box center [725, 170] width 69 height 14
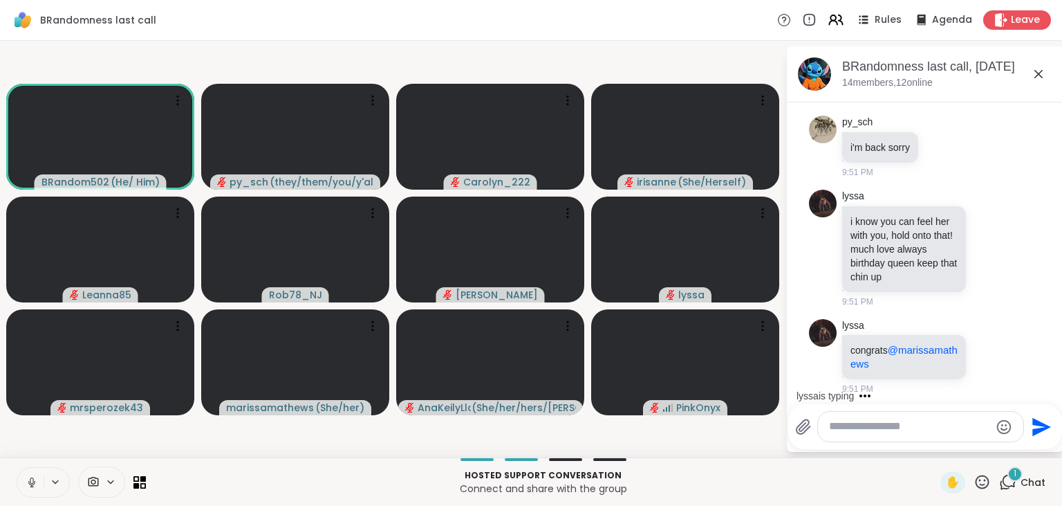
scroll to position [1300, 0]
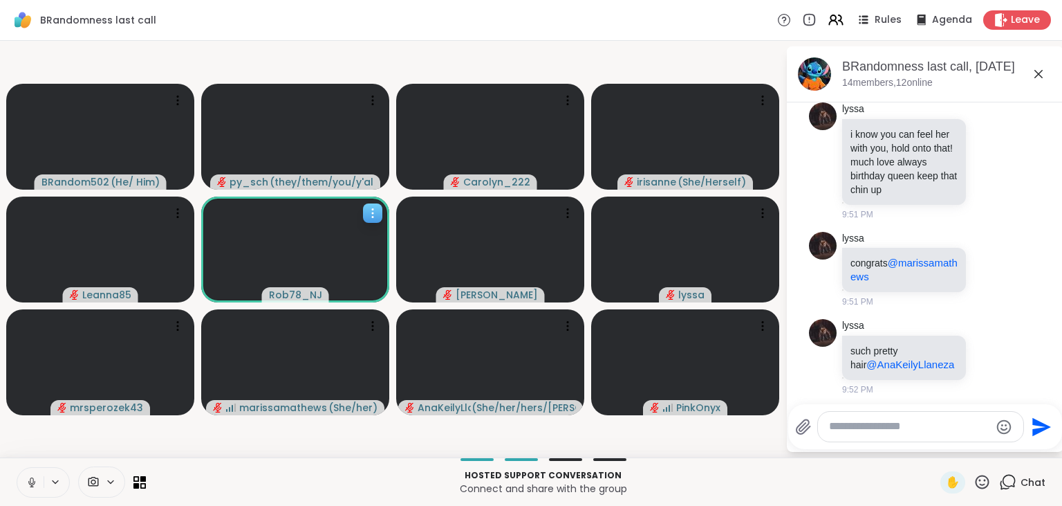
click at [372, 212] on icon at bounding box center [372, 212] width 1 height 1
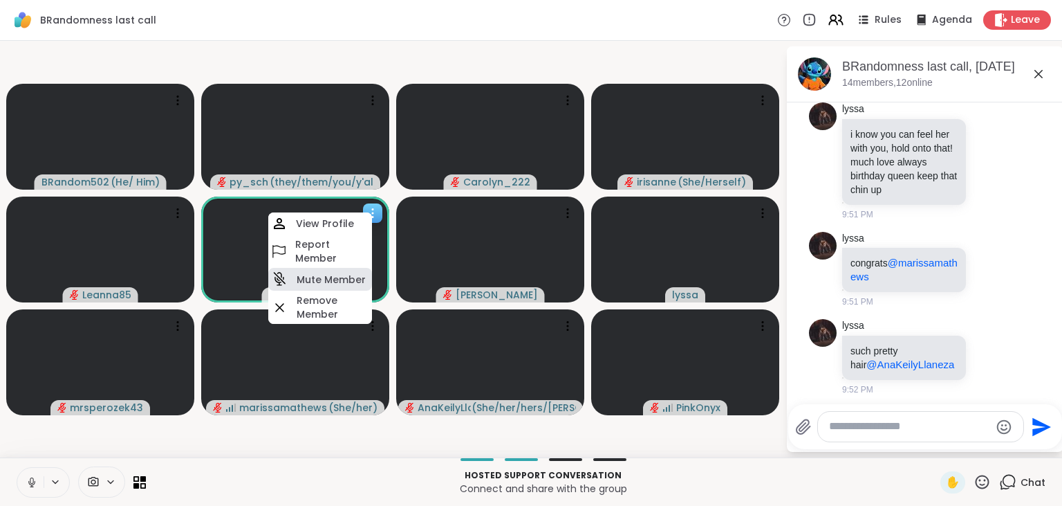
click at [333, 284] on h4 "Mute Member" at bounding box center [331, 280] width 69 height 14
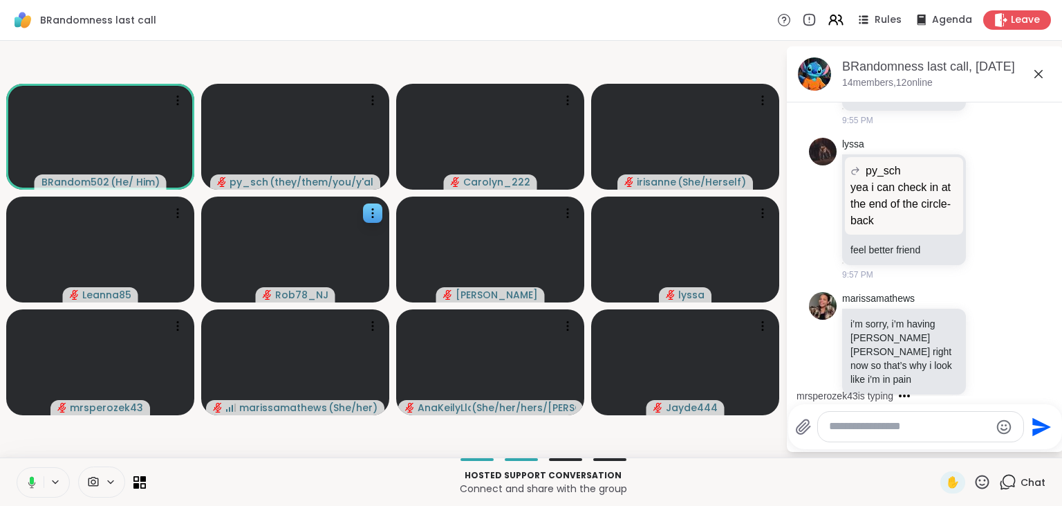
scroll to position [1995, 0]
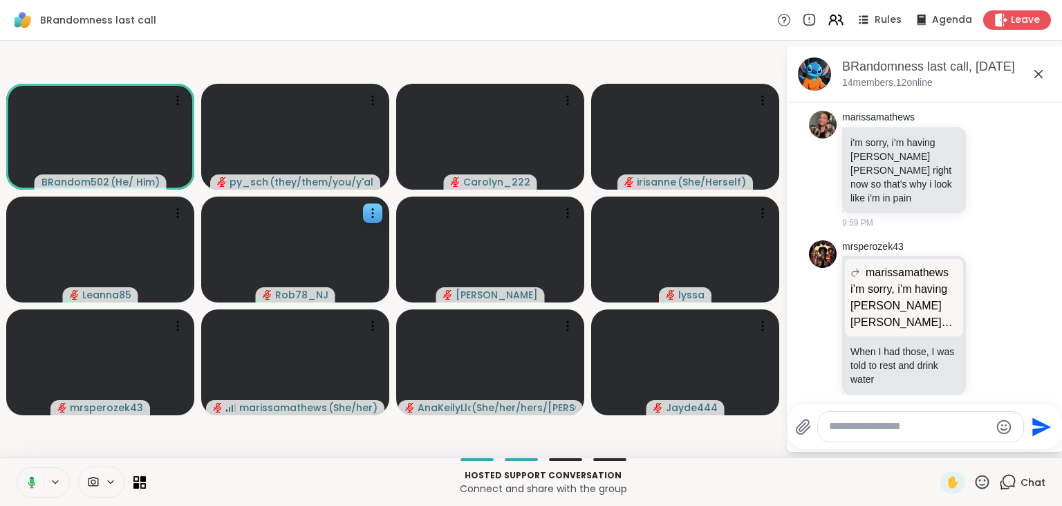
click at [35, 483] on icon at bounding box center [32, 482] width 8 height 12
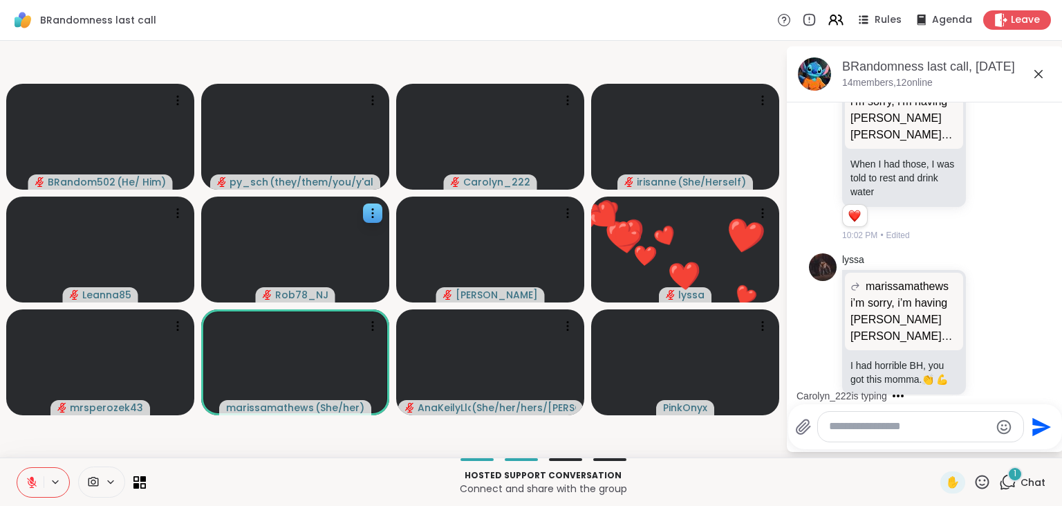
scroll to position [2275, 0]
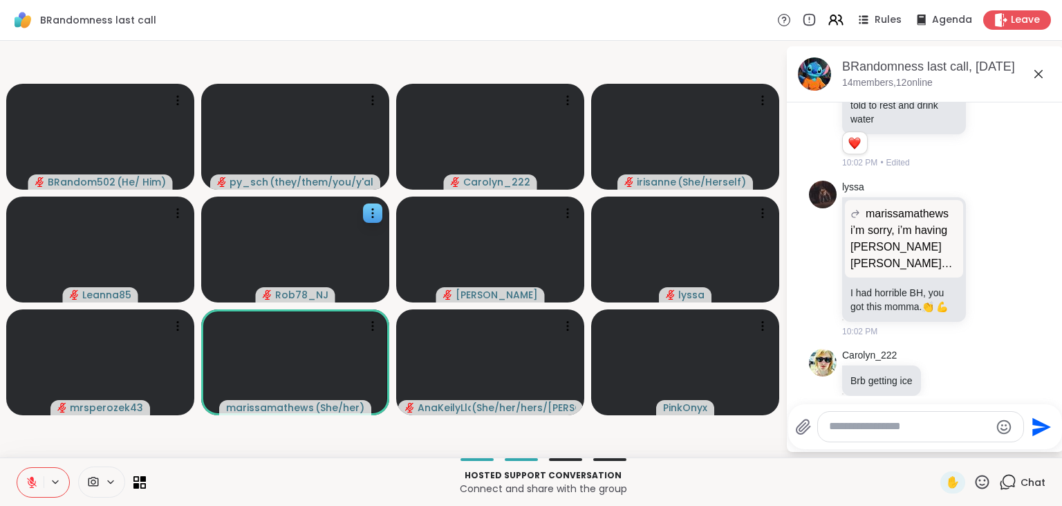
click at [35, 483] on icon at bounding box center [32, 482] width 12 height 12
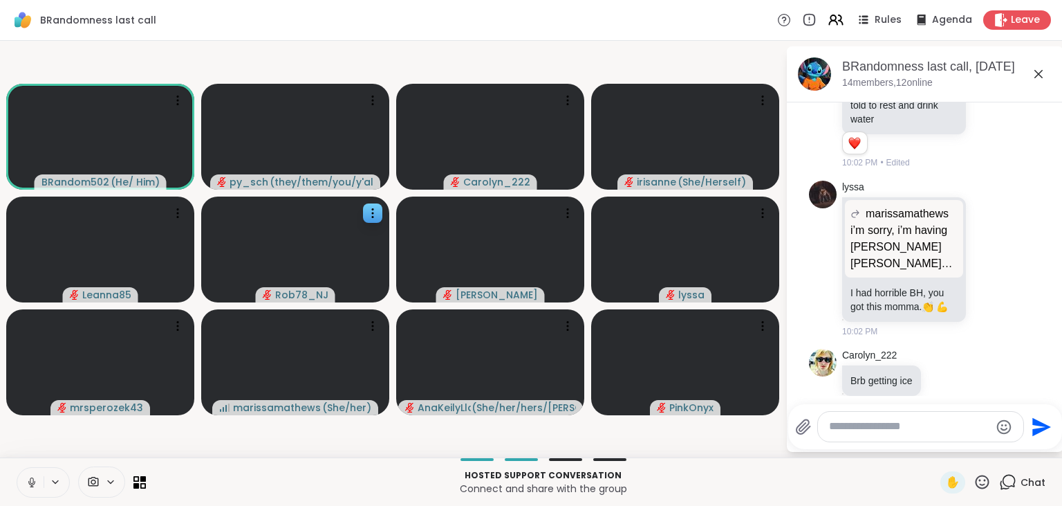
click at [35, 483] on icon at bounding box center [31, 482] width 7 height 4
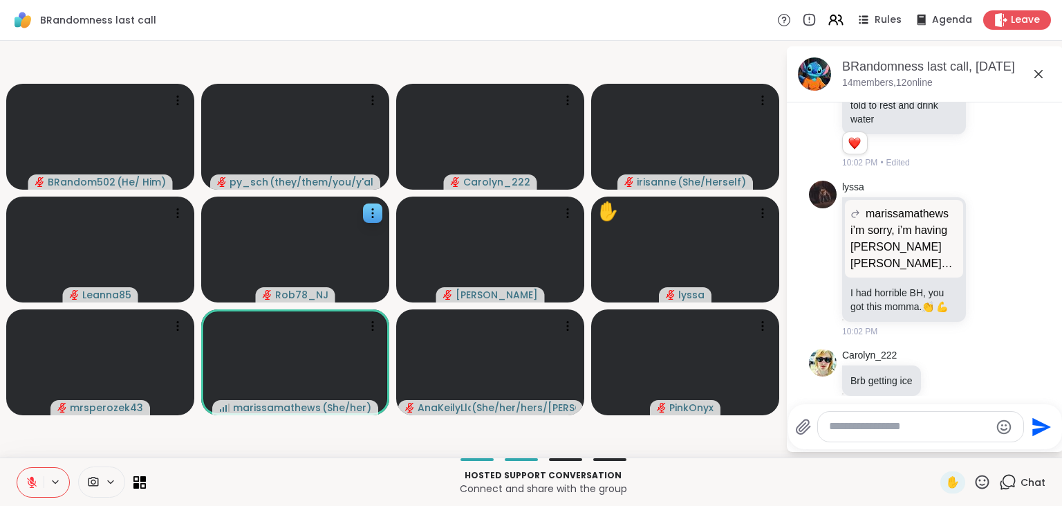
click at [35, 483] on icon at bounding box center [32, 482] width 12 height 12
click at [35, 483] on icon at bounding box center [31, 482] width 7 height 4
click at [35, 483] on icon at bounding box center [32, 482] width 12 height 12
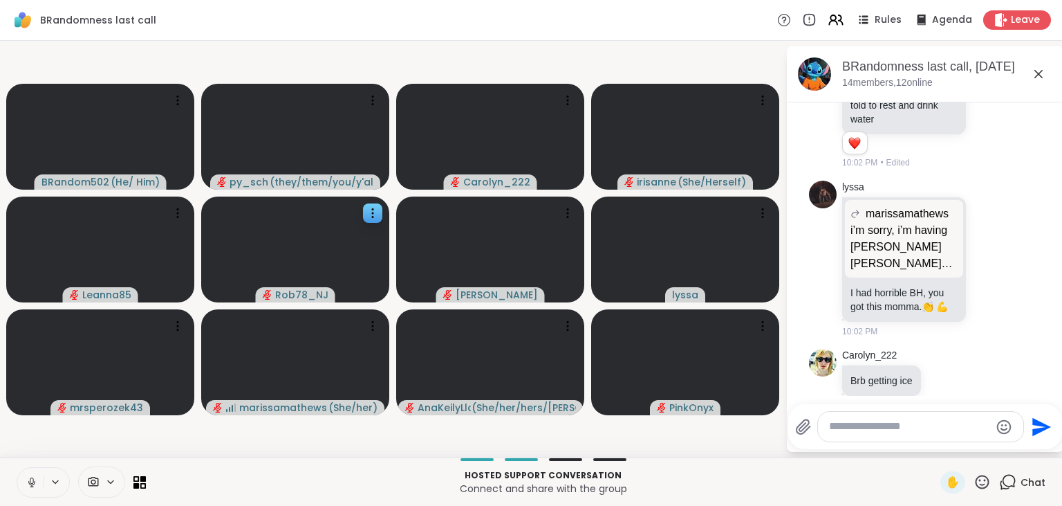
click at [35, 483] on icon at bounding box center [31, 482] width 7 height 4
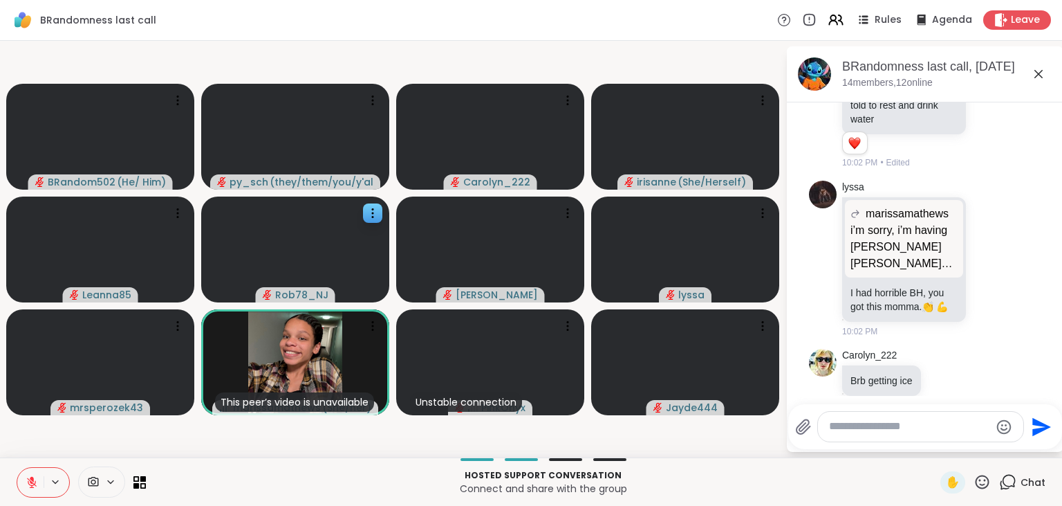
click at [34, 473] on button at bounding box center [30, 482] width 26 height 29
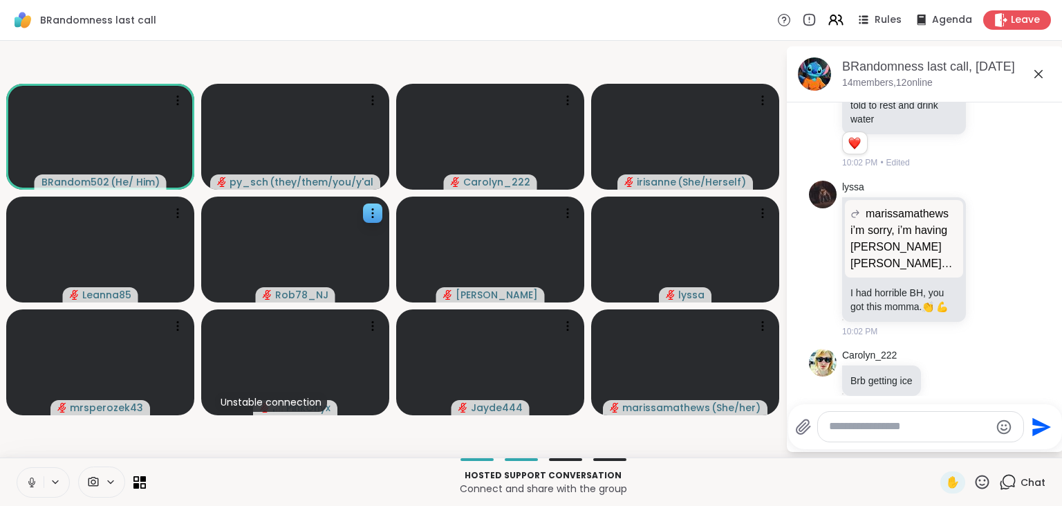
click at [34, 473] on button at bounding box center [30, 482] width 26 height 29
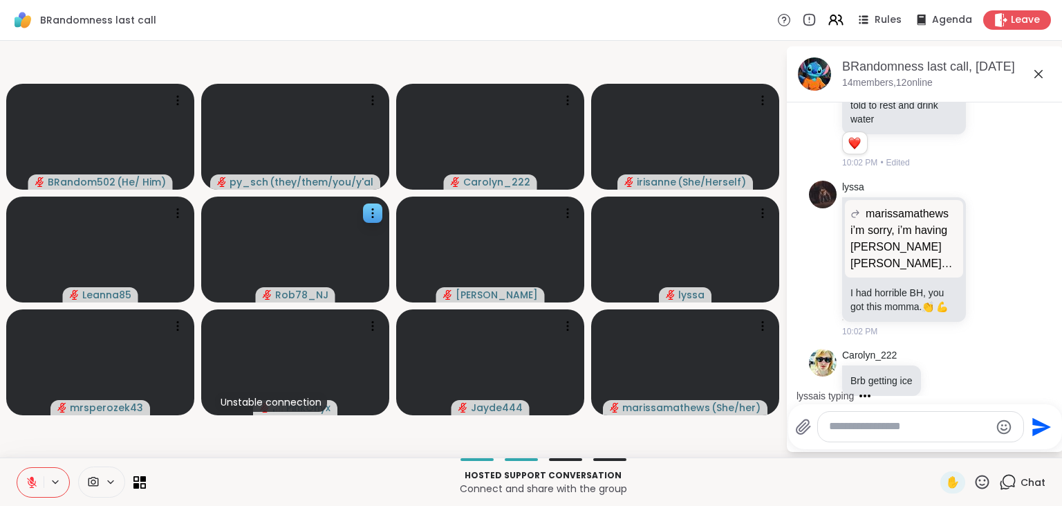
click at [34, 473] on button at bounding box center [30, 482] width 26 height 29
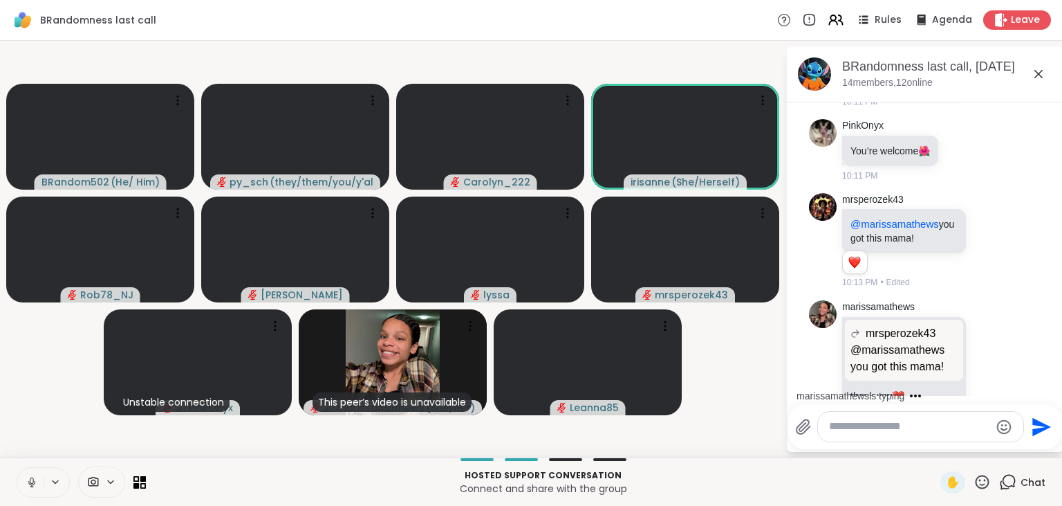
scroll to position [3368, 0]
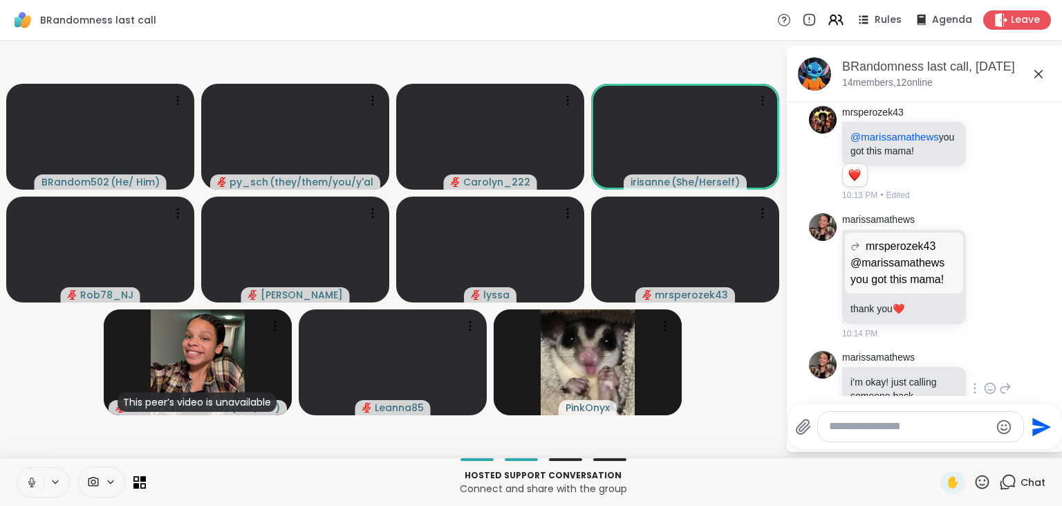
click at [992, 381] on icon at bounding box center [990, 388] width 12 height 14
click at [881, 359] on span "Select Reaction: Heart" at bounding box center [880, 366] width 12 height 14
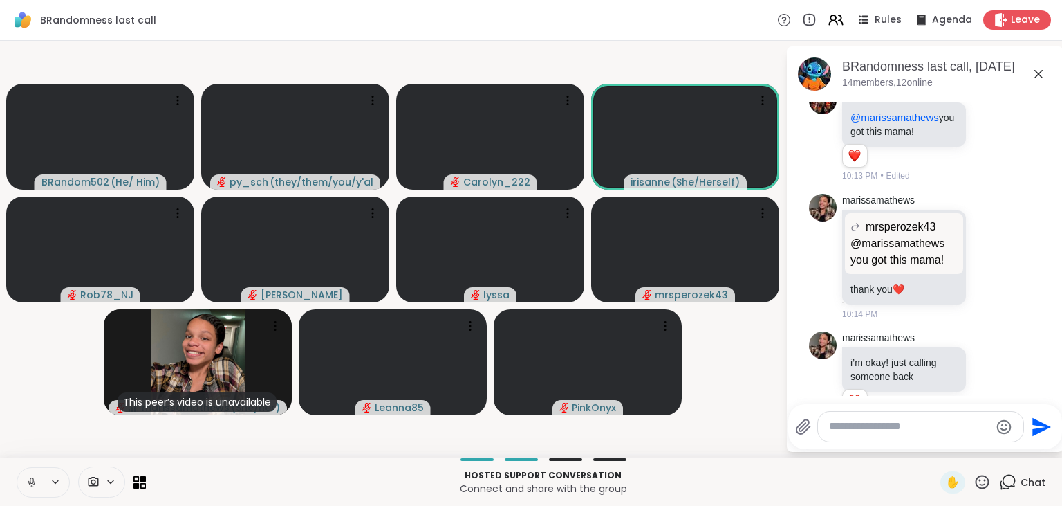
click at [1004, 370] on icon at bounding box center [1005, 378] width 12 height 17
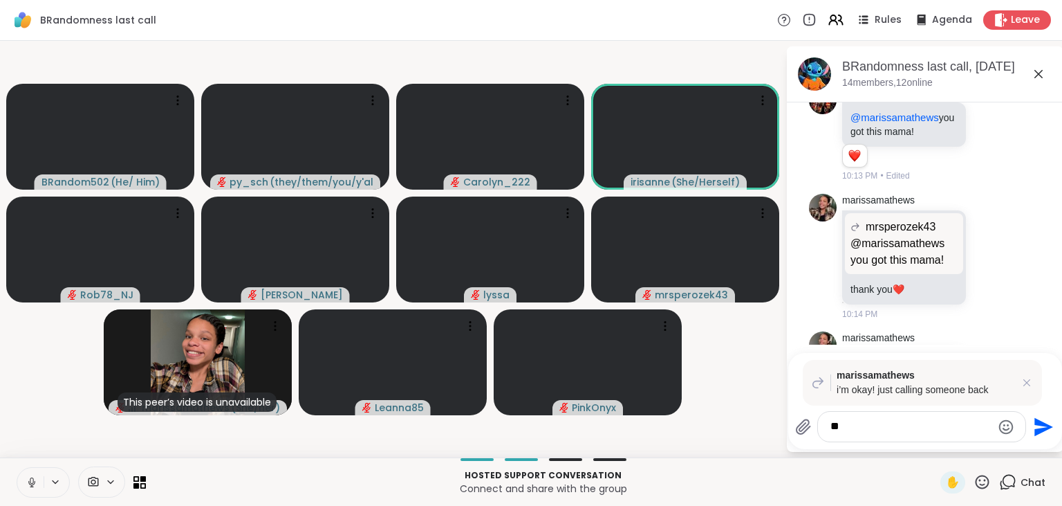
type textarea "*"
click at [1027, 383] on icon at bounding box center [1027, 382] width 7 height 7
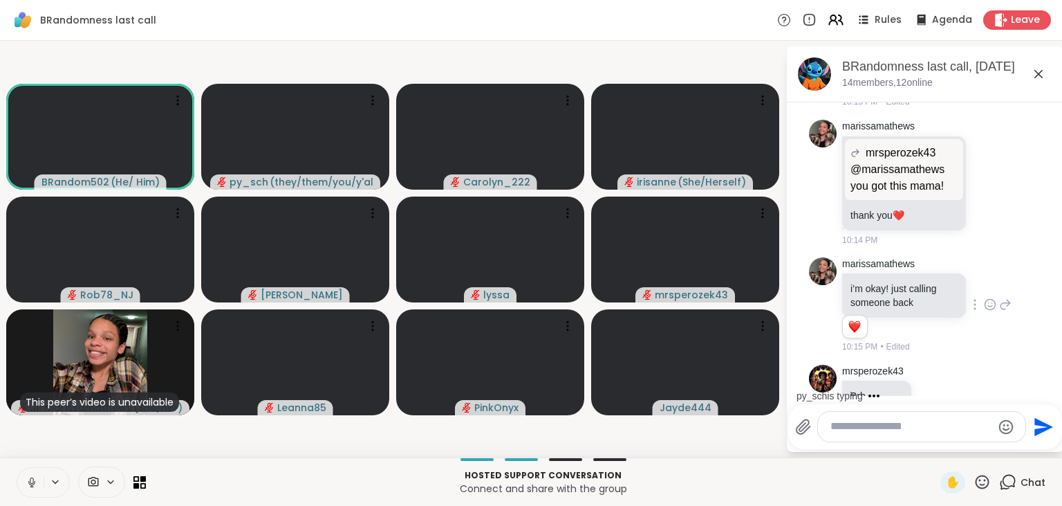
scroll to position [3576, 0]
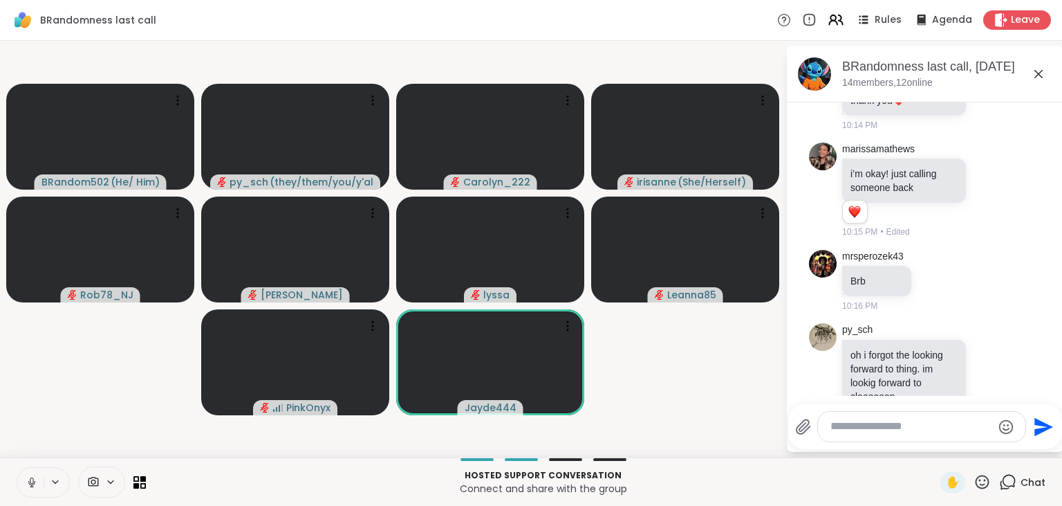
click at [31, 480] on icon at bounding box center [32, 482] width 12 height 12
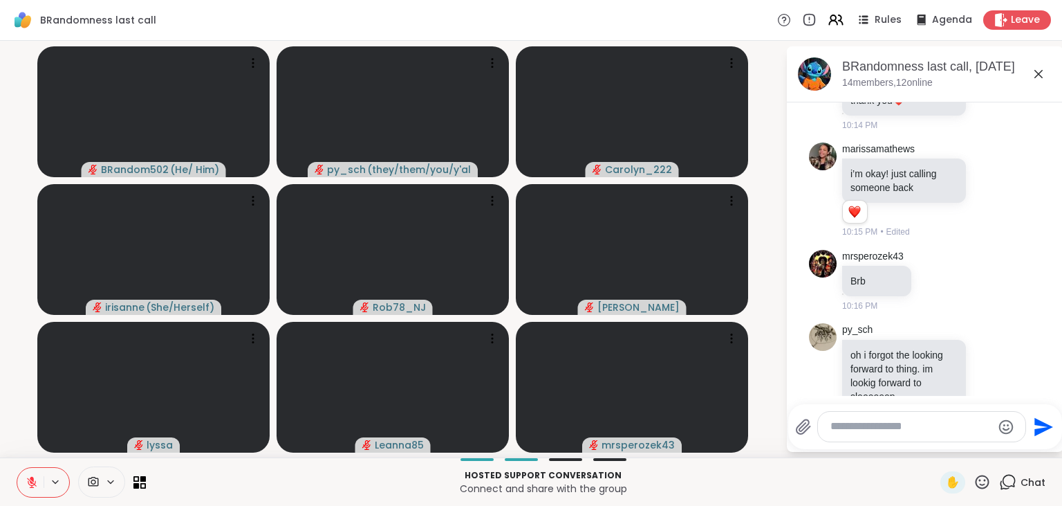
click at [31, 480] on icon at bounding box center [32, 482] width 12 height 12
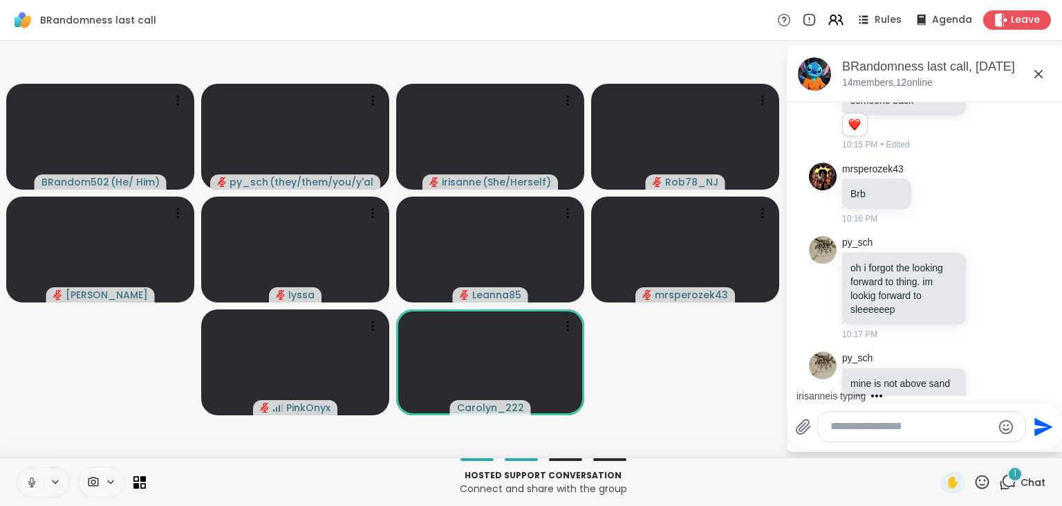
scroll to position [3736, 0]
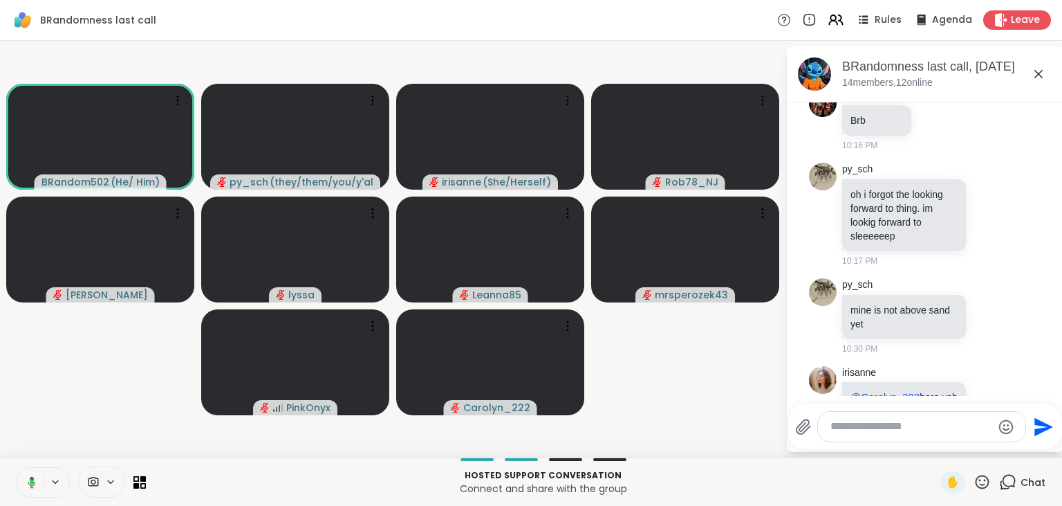
click at [980, 481] on icon at bounding box center [982, 481] width 17 height 17
click at [1008, 481] on icon at bounding box center [1007, 481] width 17 height 17
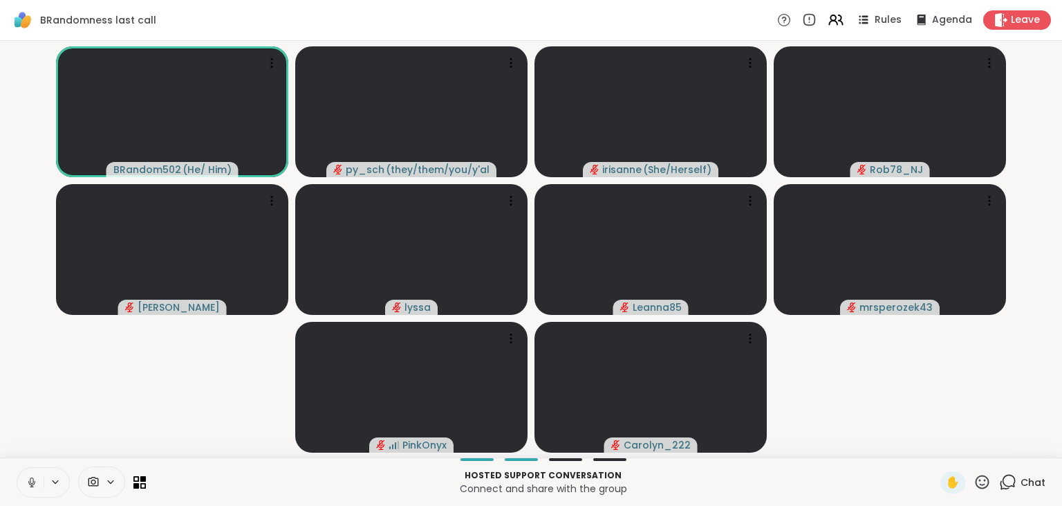
click at [1008, 481] on icon at bounding box center [1007, 481] width 17 height 17
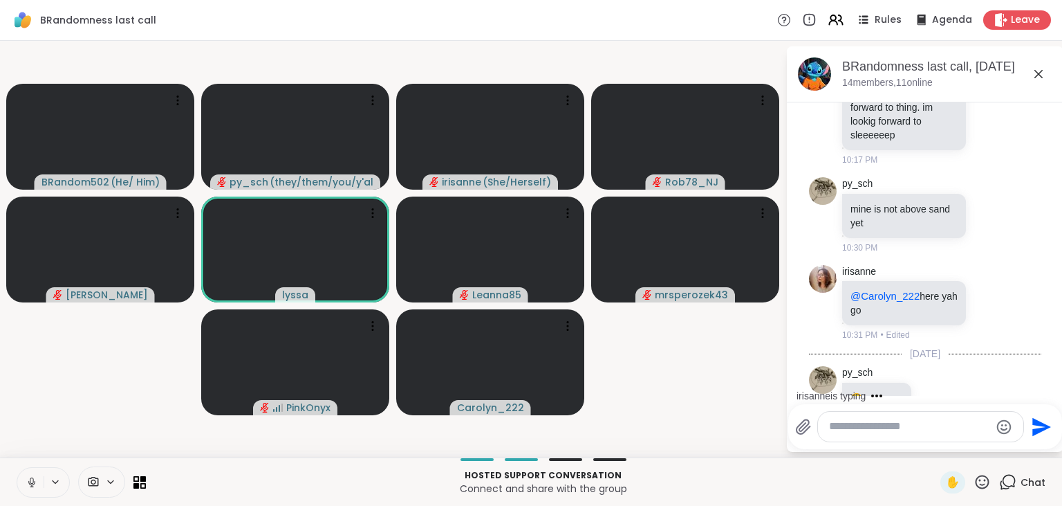
scroll to position [3939, 0]
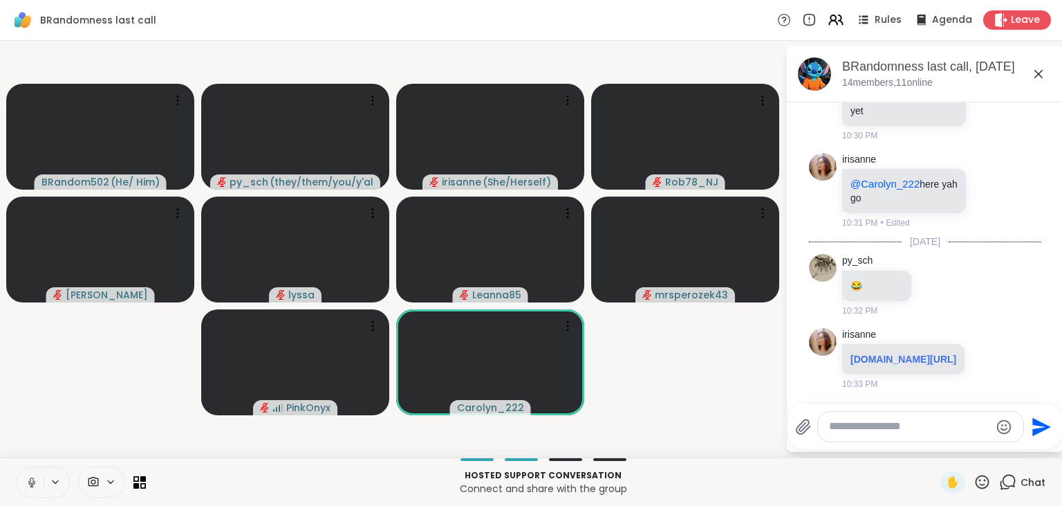
click at [24, 486] on button at bounding box center [30, 482] width 26 height 29
click at [881, 353] on link "[DOMAIN_NAME][URL]" at bounding box center [904, 358] width 106 height 11
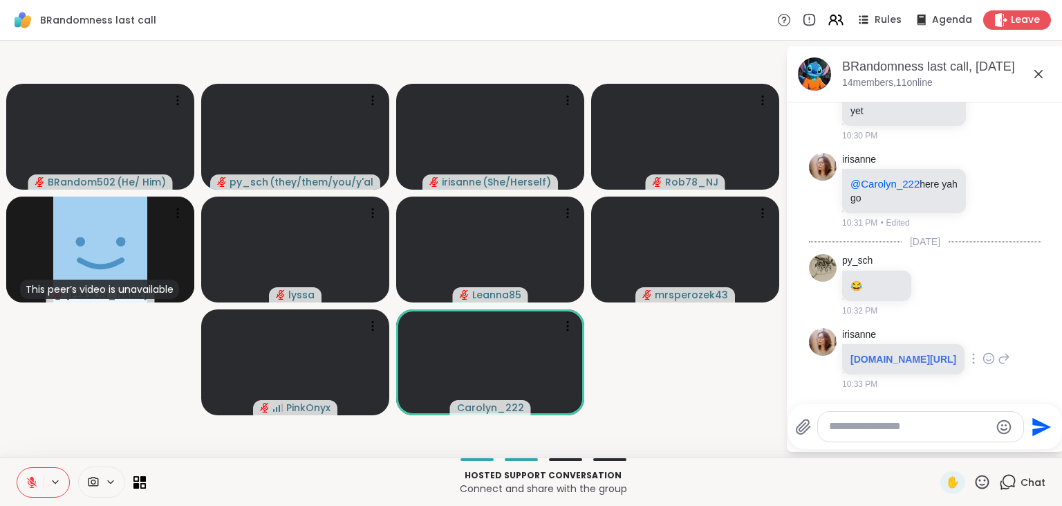
click at [993, 351] on icon at bounding box center [989, 358] width 12 height 14
click at [1009, 353] on icon at bounding box center [1004, 358] width 10 height 10
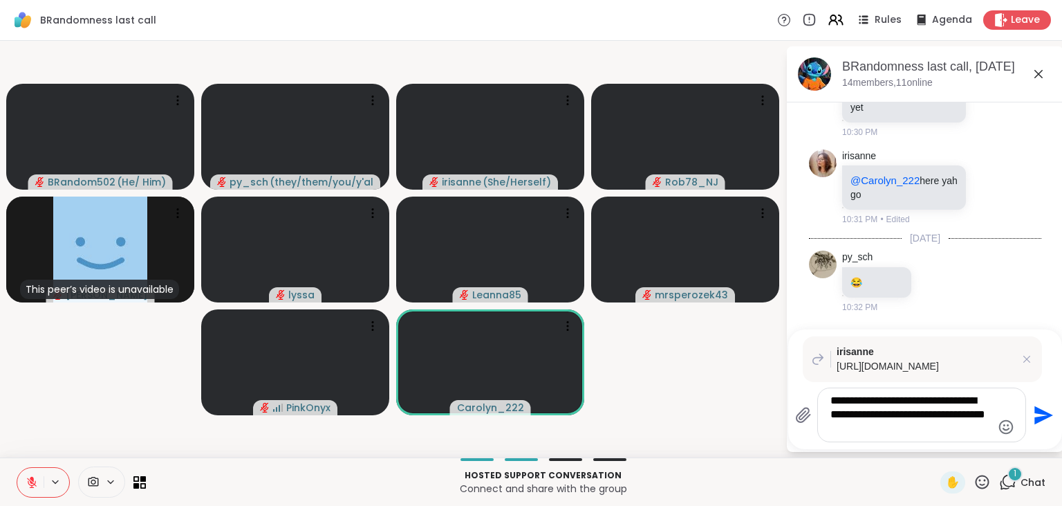
scroll to position [4116, 0]
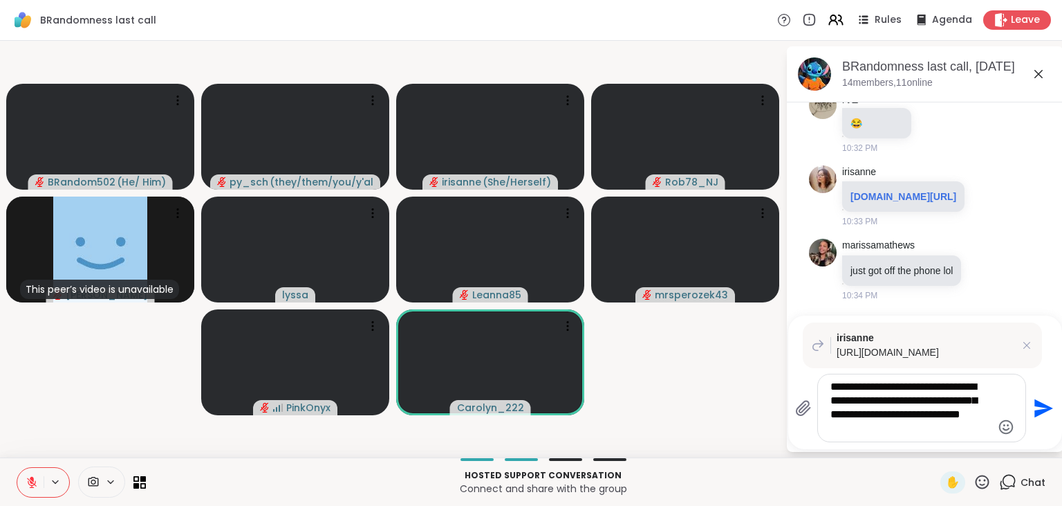
type textarea "**********"
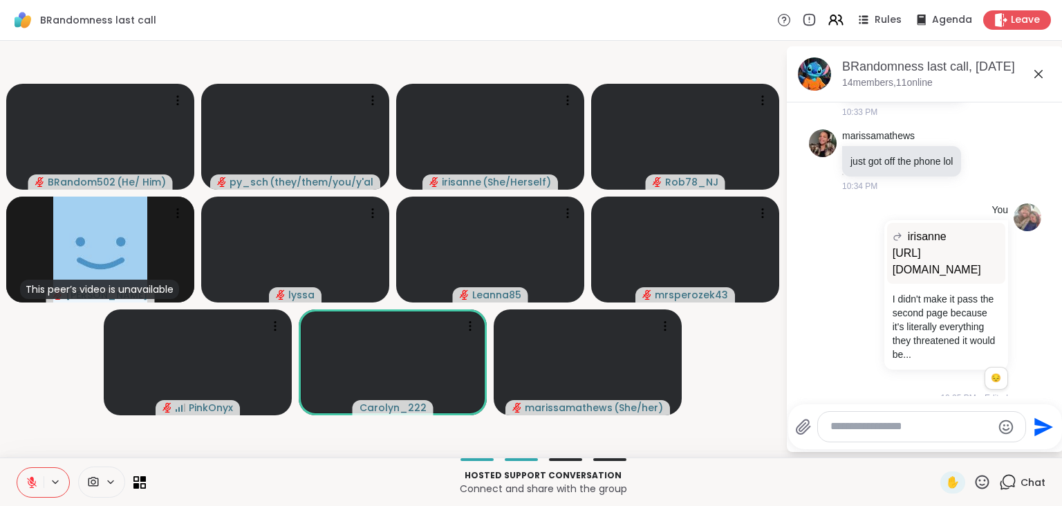
scroll to position [4228, 0]
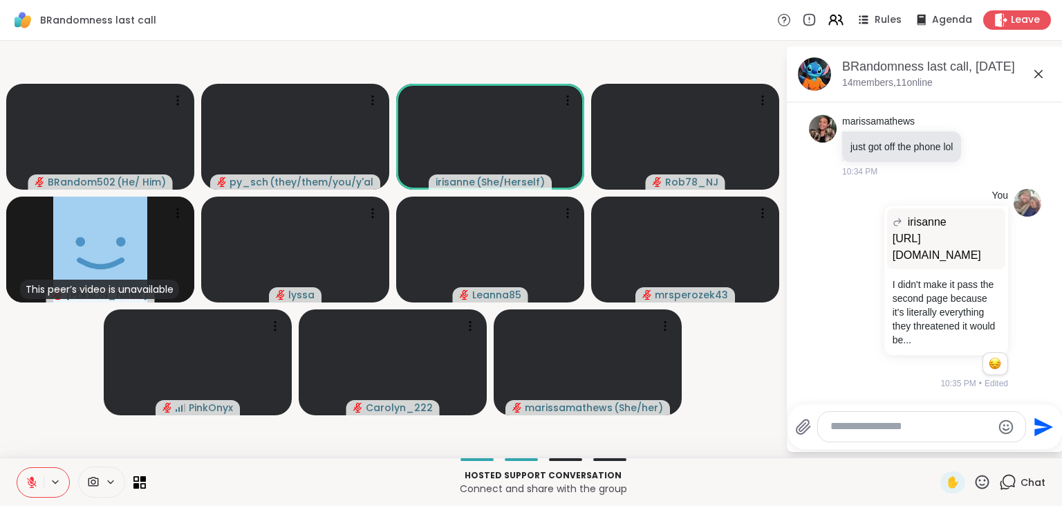
click at [35, 470] on button at bounding box center [30, 482] width 26 height 29
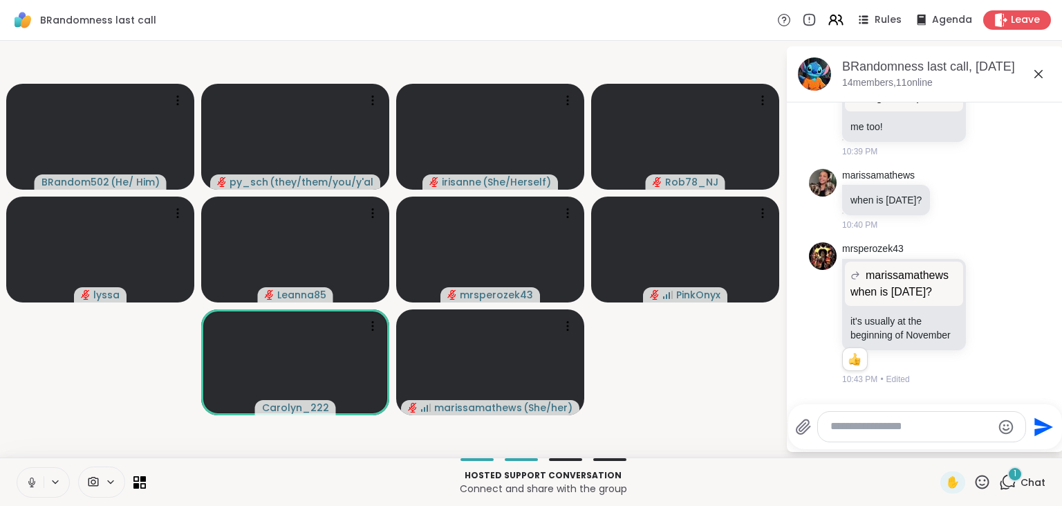
scroll to position [4774, 0]
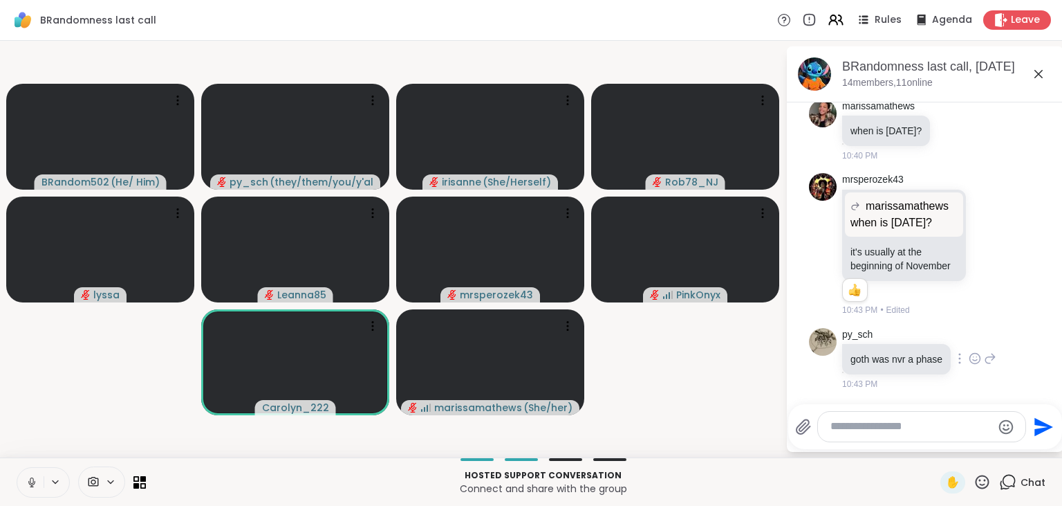
click at [974, 357] on icon at bounding box center [974, 357] width 0 height 0
click at [972, 334] on div "Select Reaction: Heart" at bounding box center [975, 336] width 12 height 12
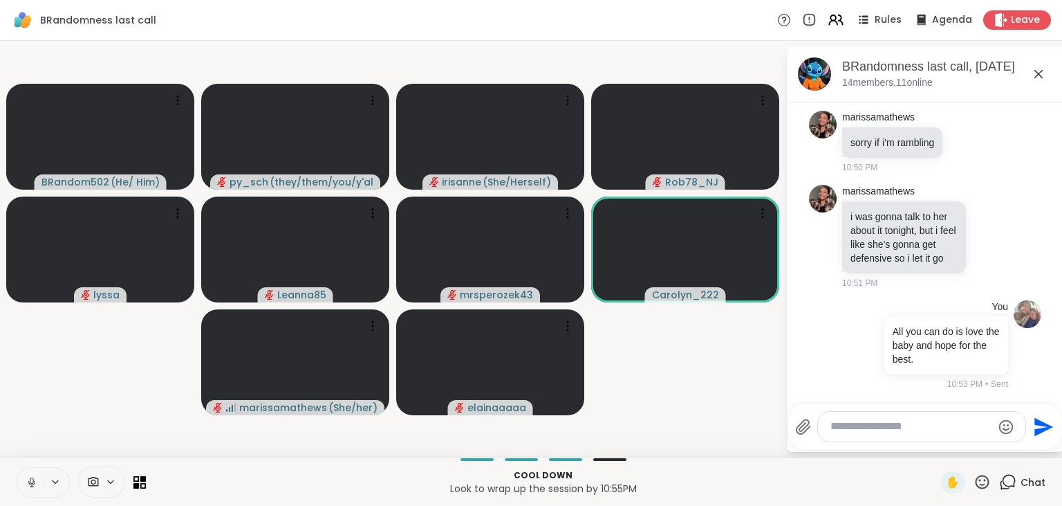
scroll to position [5753, 0]
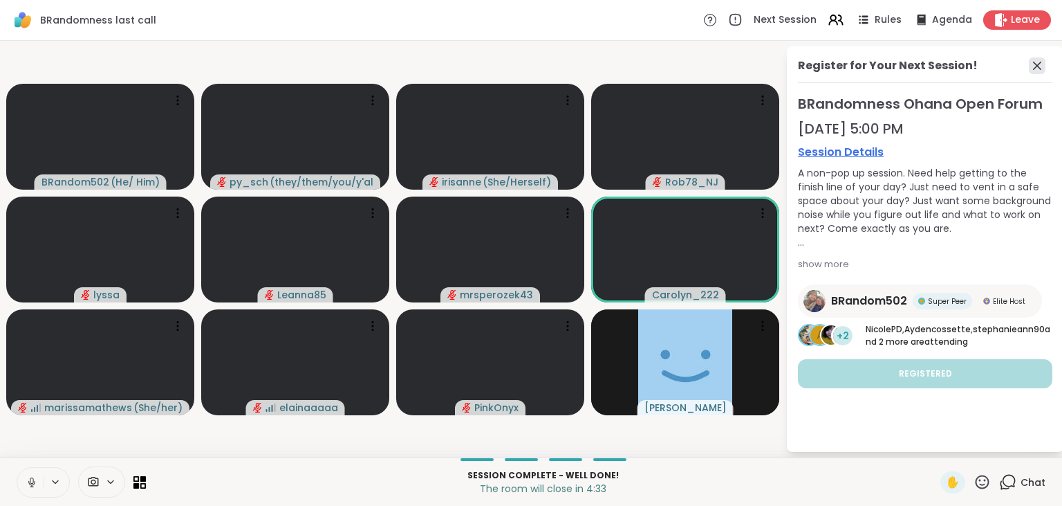
click at [1036, 68] on icon at bounding box center [1037, 65] width 17 height 17
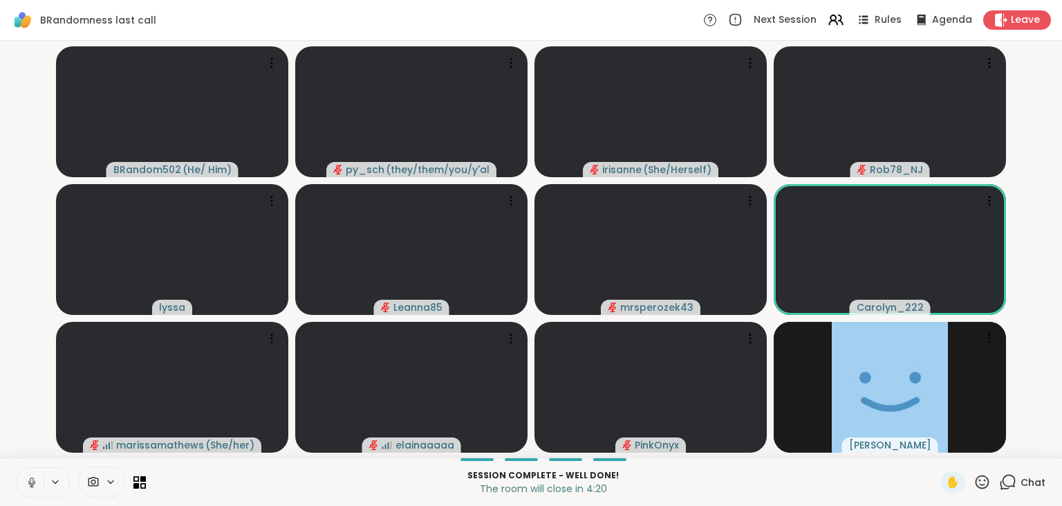
click at [1008, 481] on icon at bounding box center [1007, 481] width 17 height 17
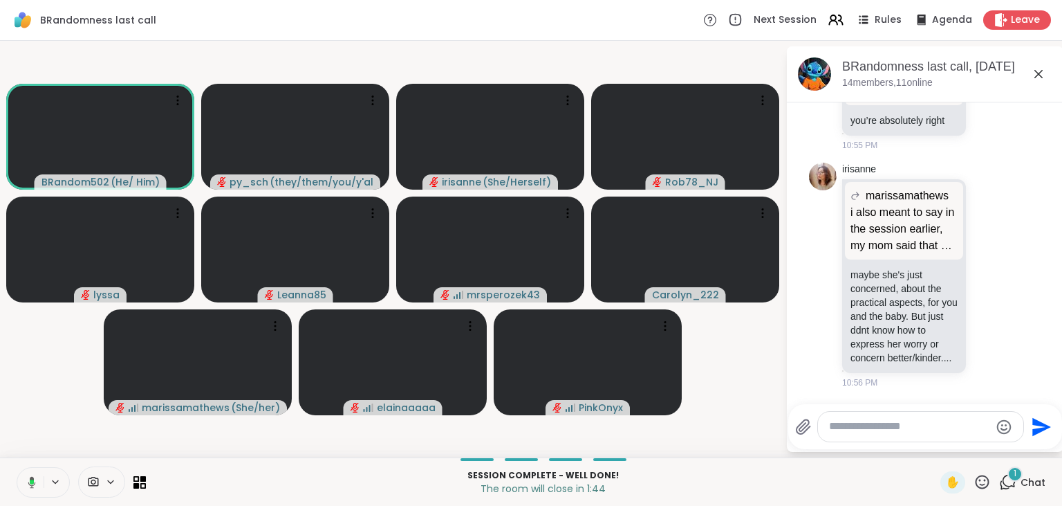
scroll to position [6297, 0]
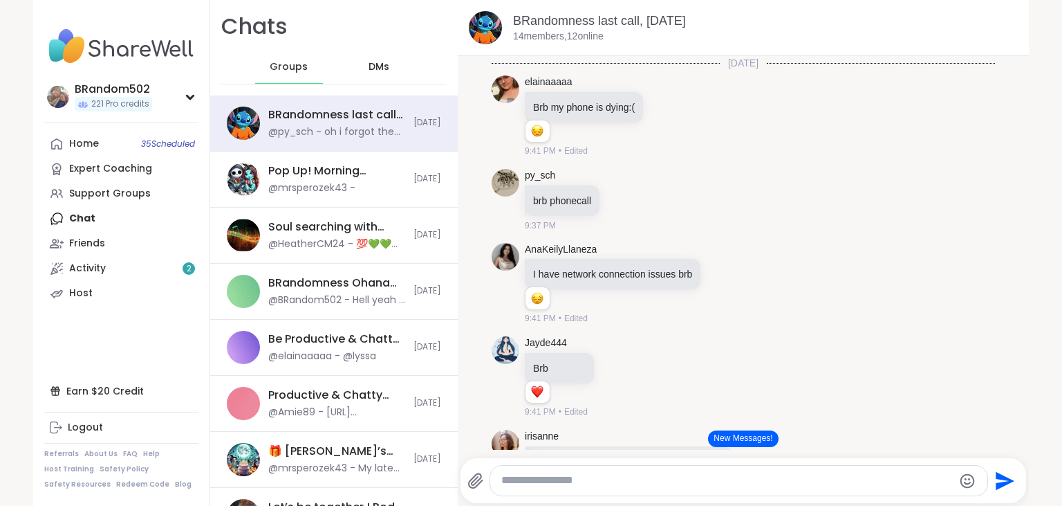
click at [385, 70] on span "DMs" at bounding box center [379, 67] width 21 height 14
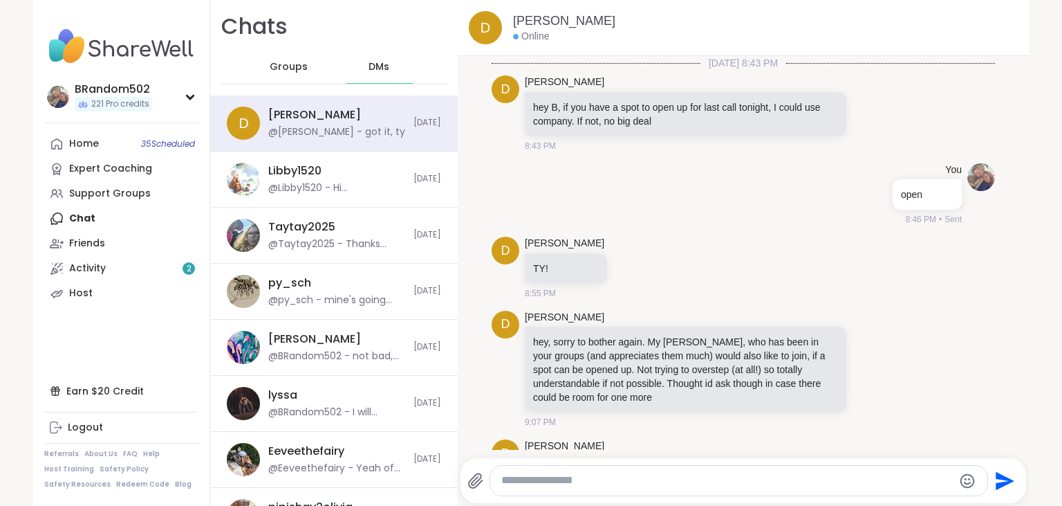
scroll to position [1406, 0]
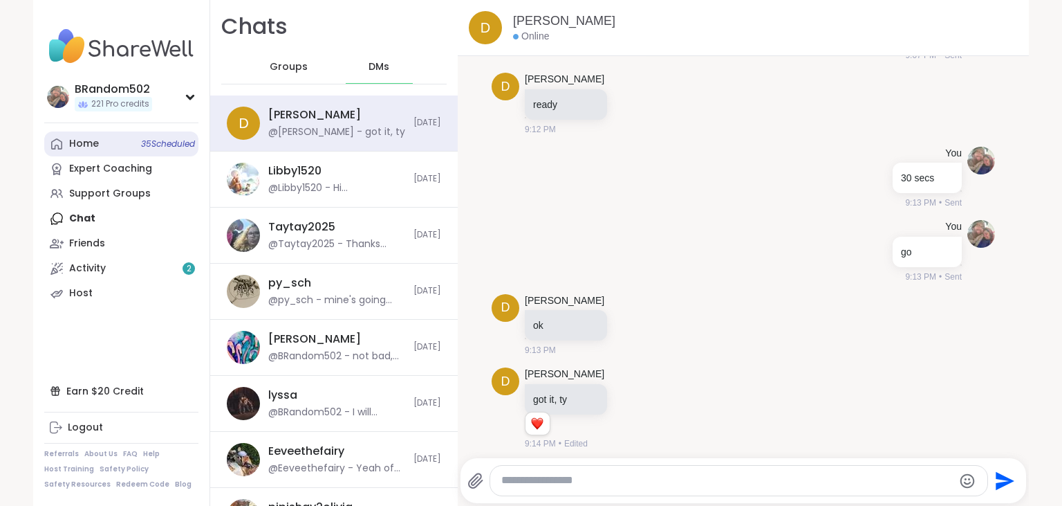
click at [92, 151] on link "Home 35 Scheduled" at bounding box center [121, 143] width 154 height 25
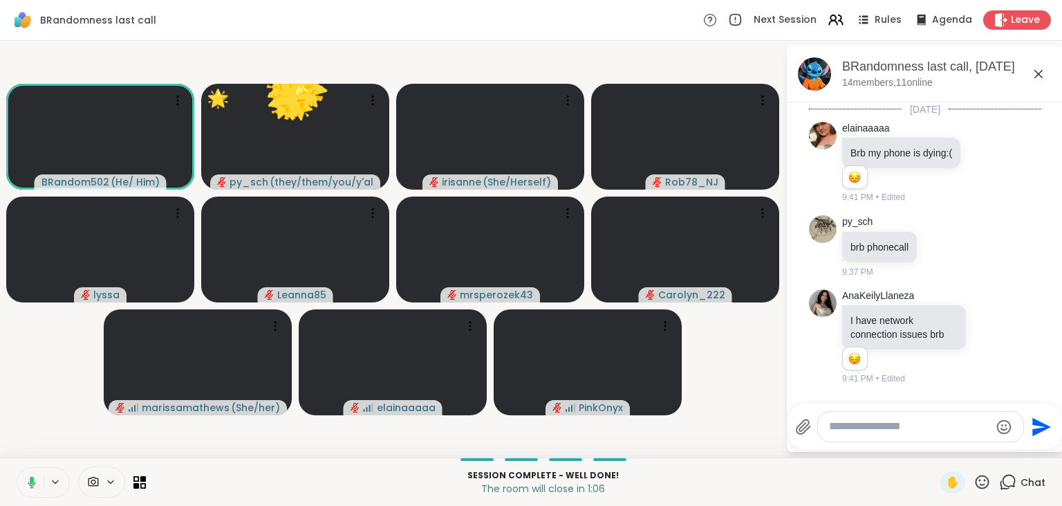
scroll to position [6297, 0]
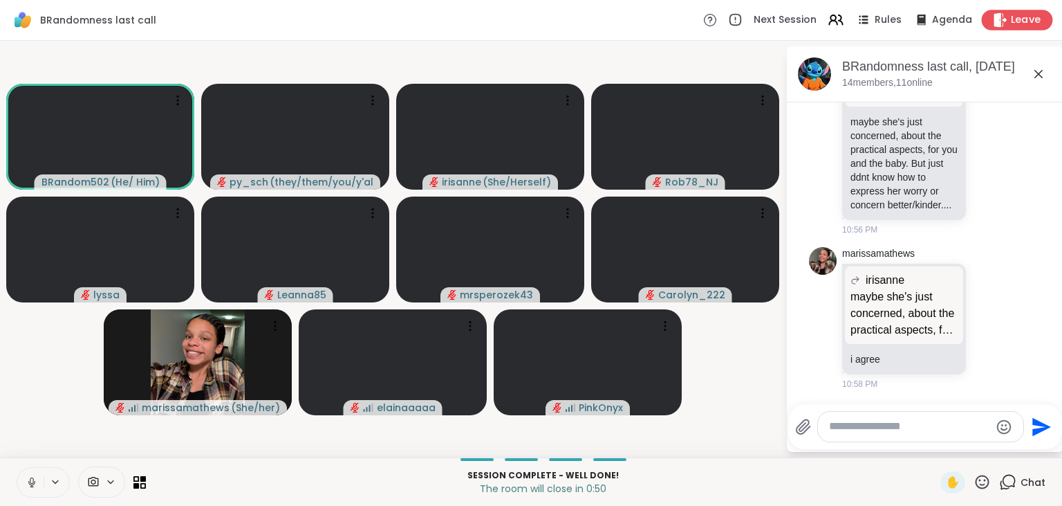
click at [1017, 18] on span "Leave" at bounding box center [1026, 20] width 30 height 15
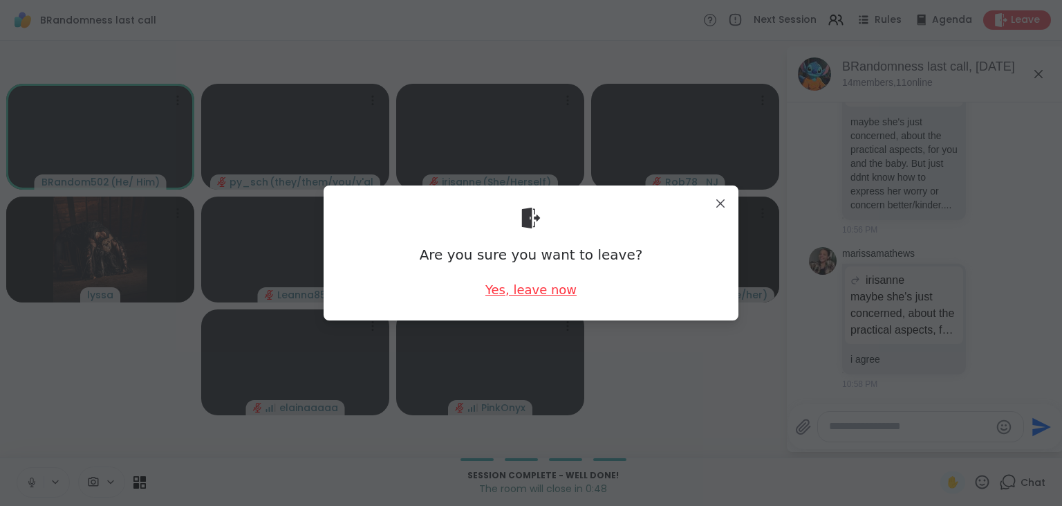
click at [542, 291] on div "Yes, leave now" at bounding box center [531, 289] width 91 height 17
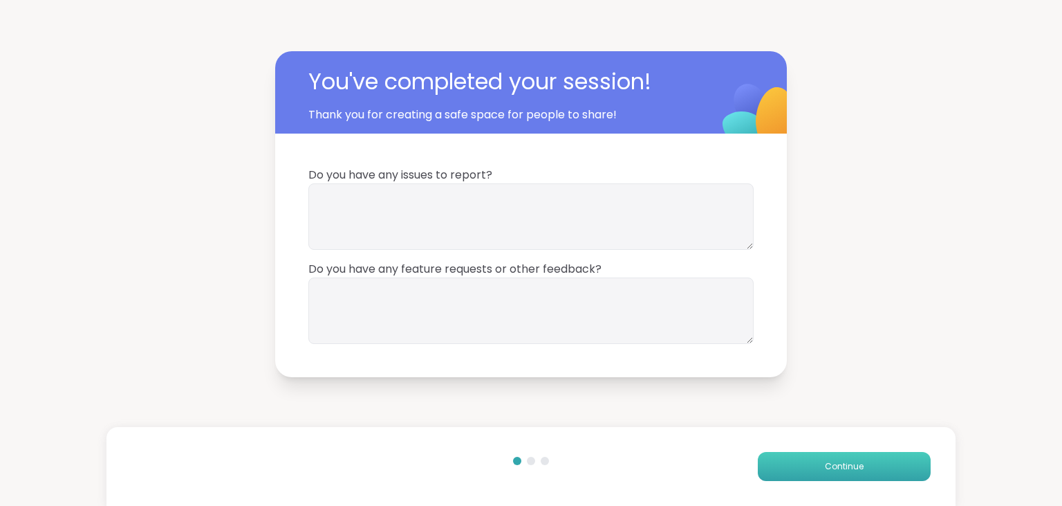
click at [855, 463] on span "Continue" at bounding box center [844, 466] width 39 height 12
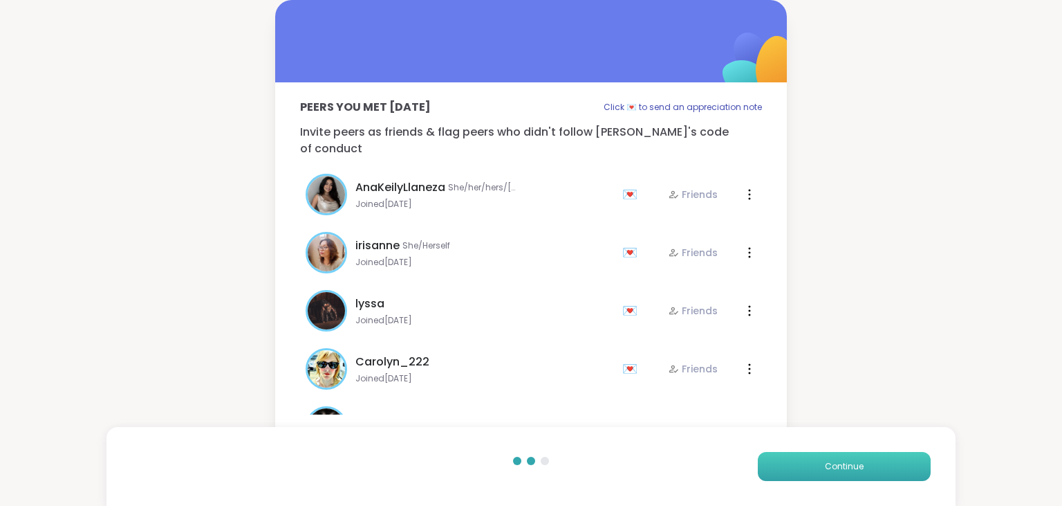
click at [855, 463] on span "Continue" at bounding box center [844, 466] width 39 height 12
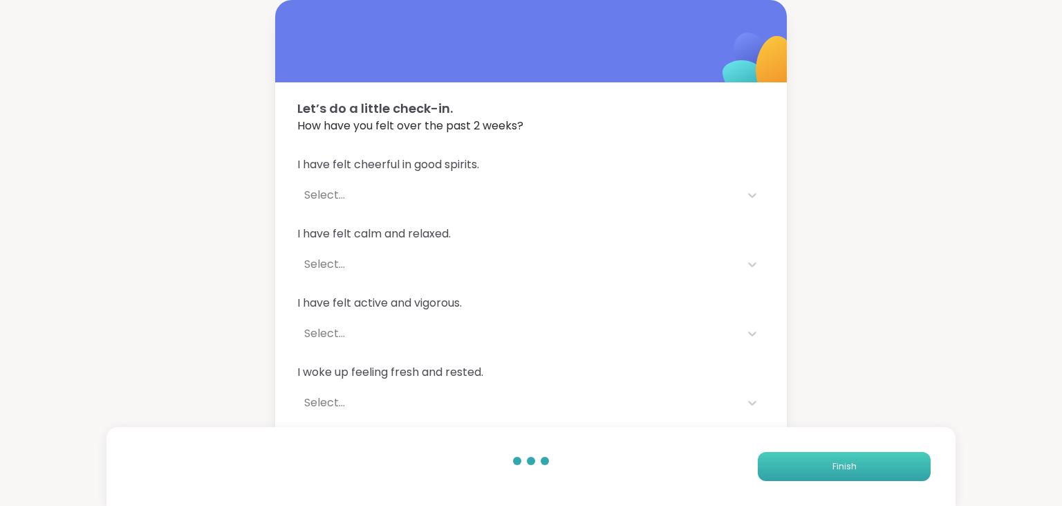
click at [855, 463] on span "Finish" at bounding box center [845, 466] width 24 height 12
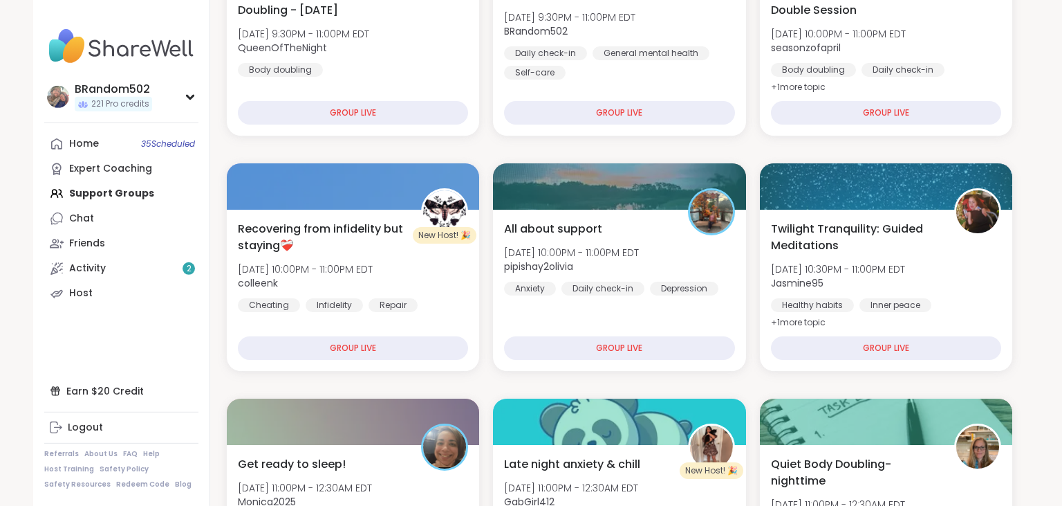
scroll to position [325, 0]
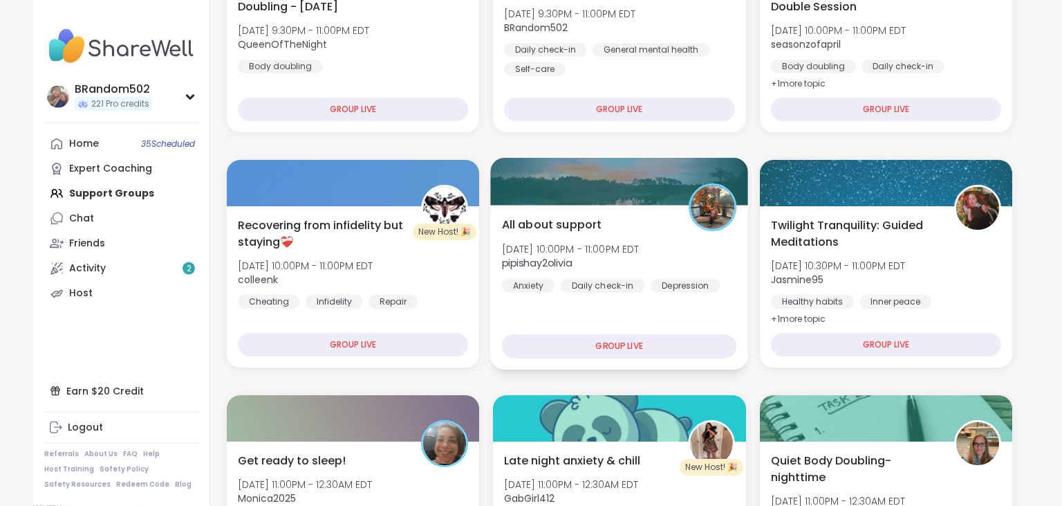
click at [582, 221] on span "All about support" at bounding box center [552, 224] width 100 height 17
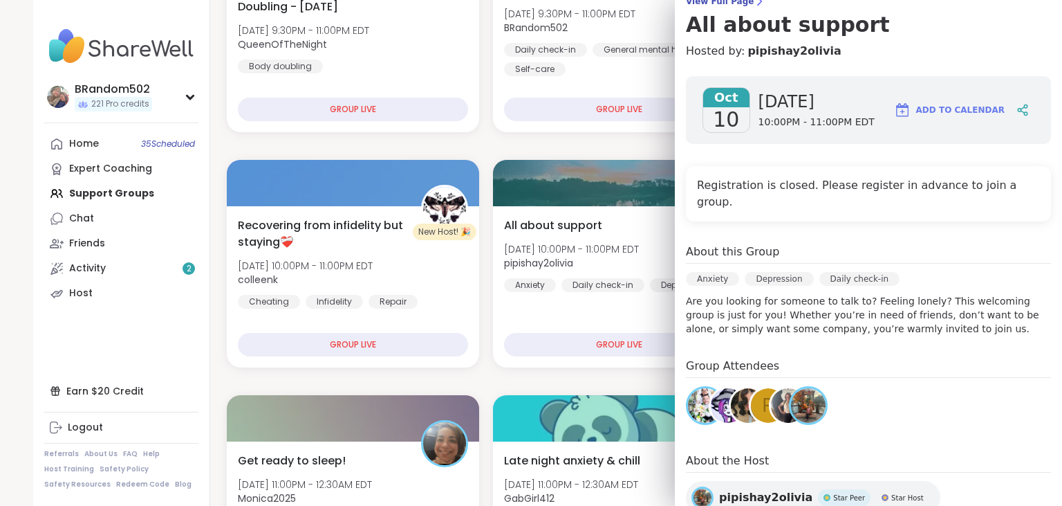
scroll to position [128, 0]
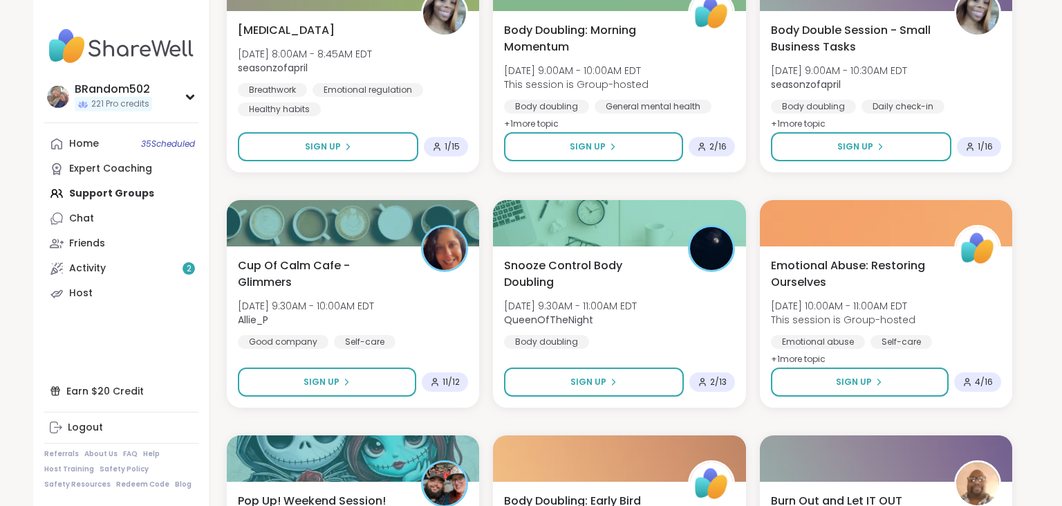
scroll to position [1239, 0]
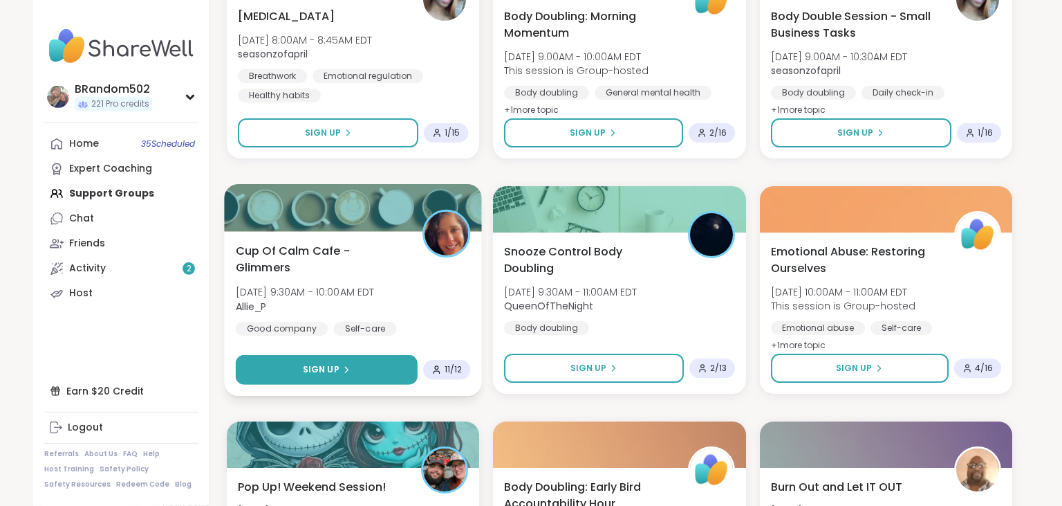
click at [376, 376] on button "Sign Up" at bounding box center [327, 370] width 182 height 30
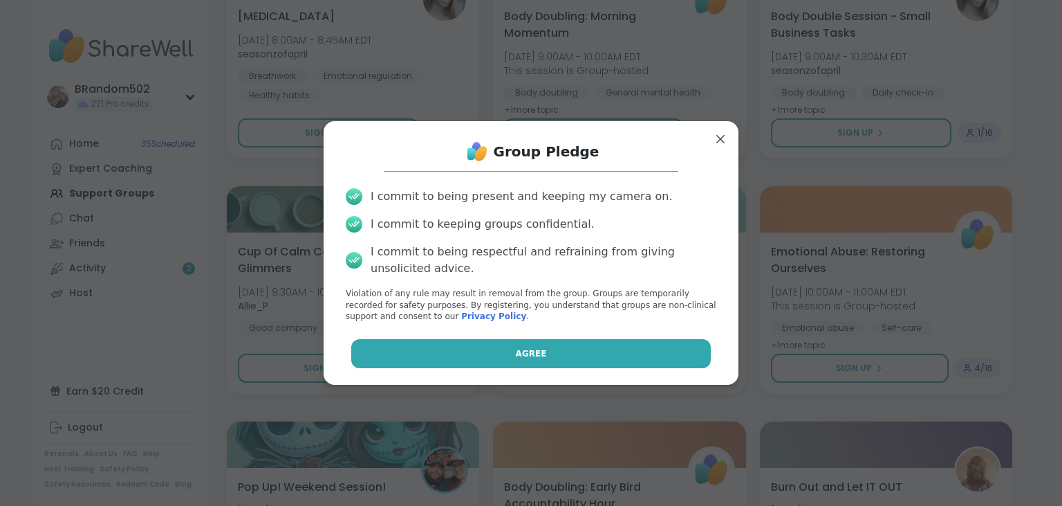
click at [411, 358] on button "Agree" at bounding box center [531, 353] width 360 height 29
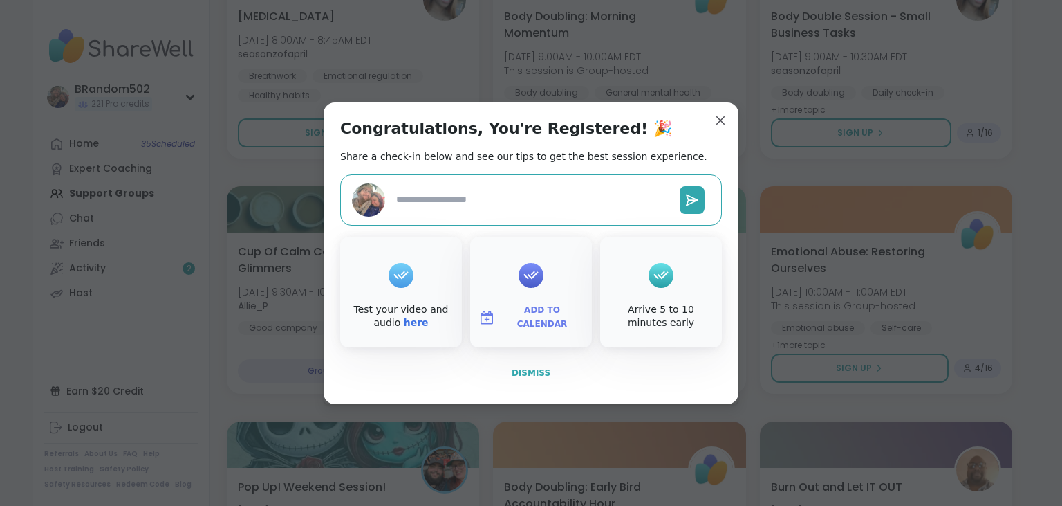
click at [522, 362] on button "Dismiss" at bounding box center [531, 372] width 382 height 29
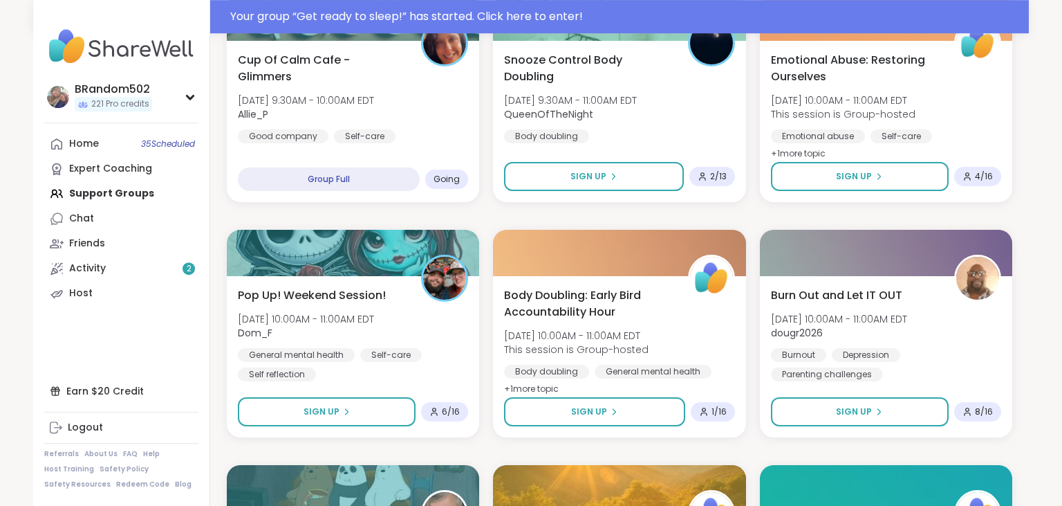
scroll to position [1502, 0]
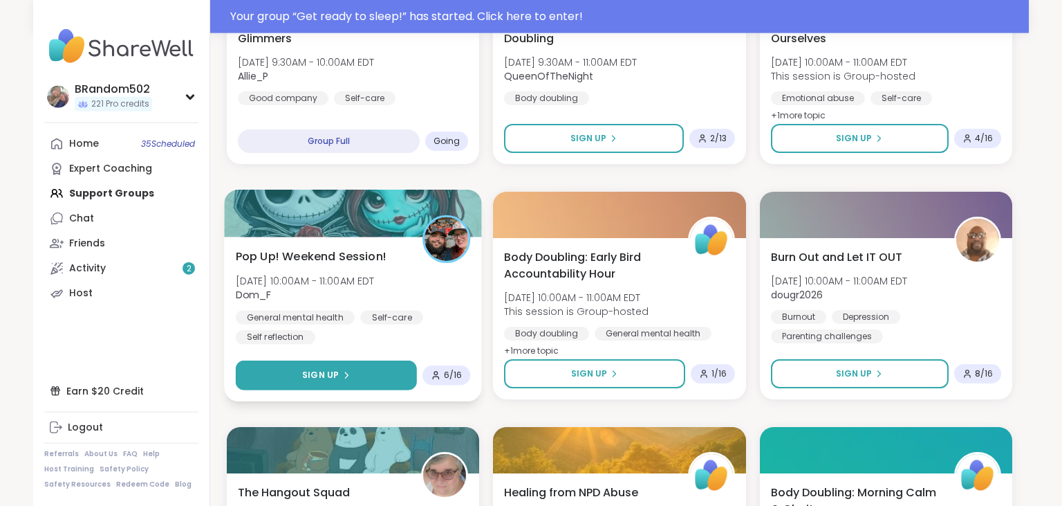
click at [358, 382] on button "Sign Up" at bounding box center [326, 375] width 181 height 30
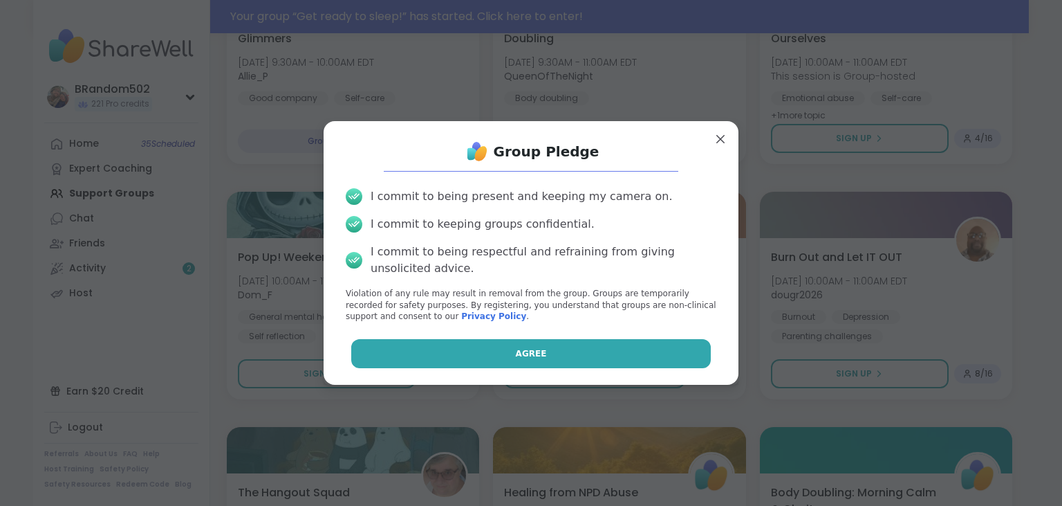
click at [407, 367] on button "Agree" at bounding box center [531, 353] width 360 height 29
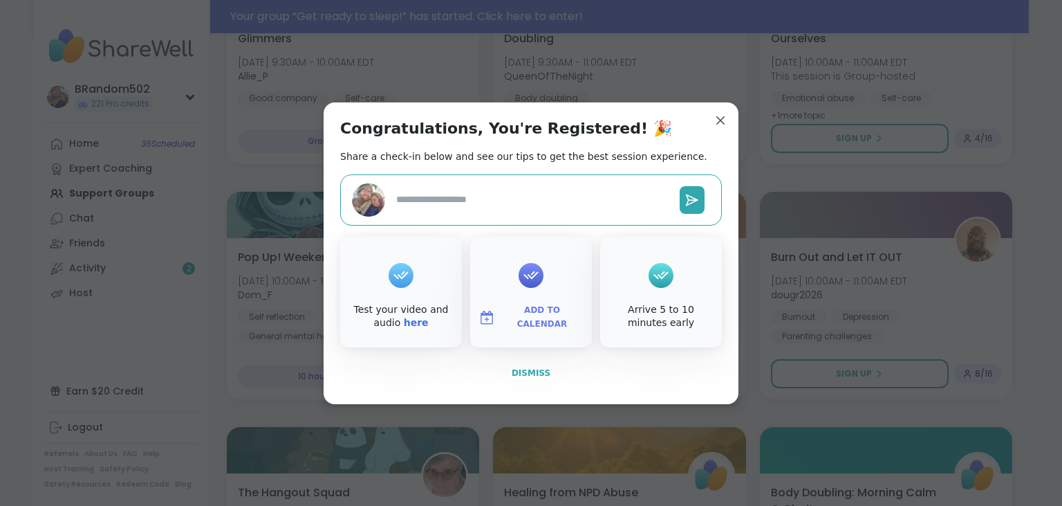
type textarea "*"
click at [532, 368] on span "Dismiss" at bounding box center [531, 373] width 39 height 10
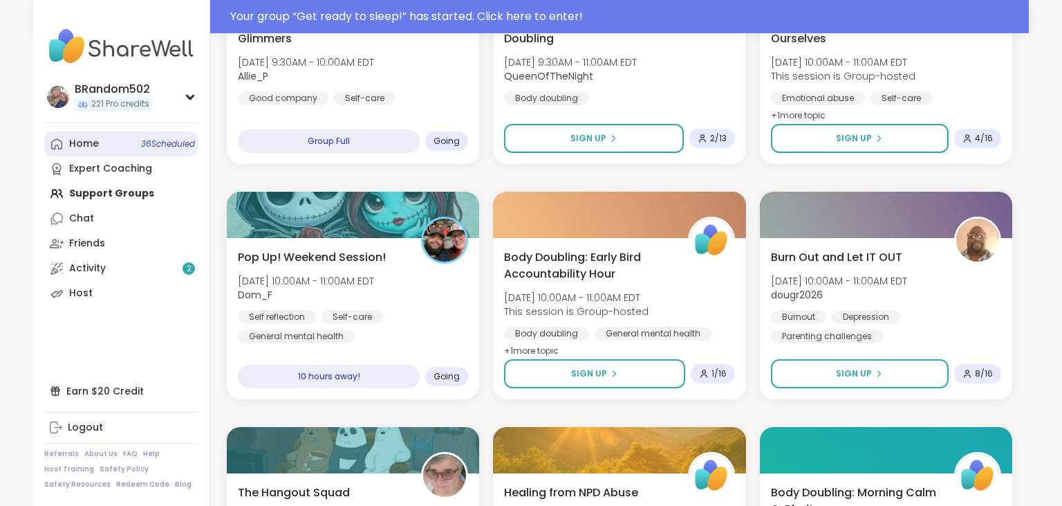
click at [119, 147] on link "Home 36 Scheduled" at bounding box center [121, 143] width 154 height 25
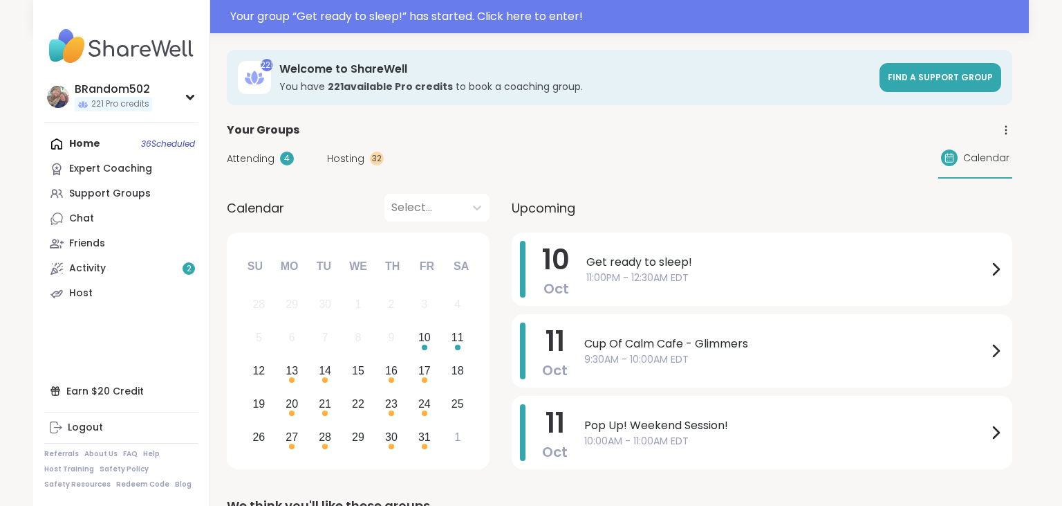
click at [353, 159] on span "Hosting" at bounding box center [345, 158] width 37 height 15
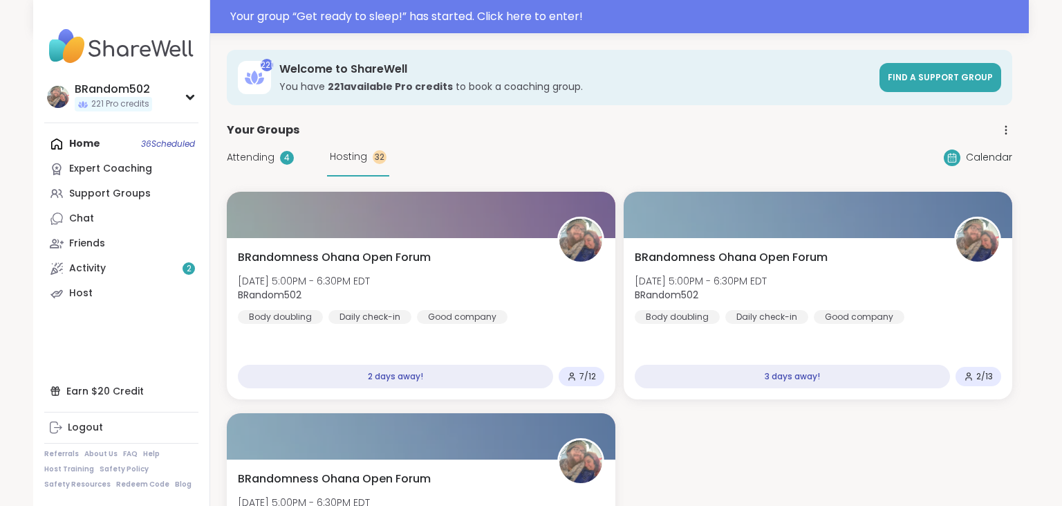
click at [1006, 132] on icon at bounding box center [1006, 130] width 12 height 12
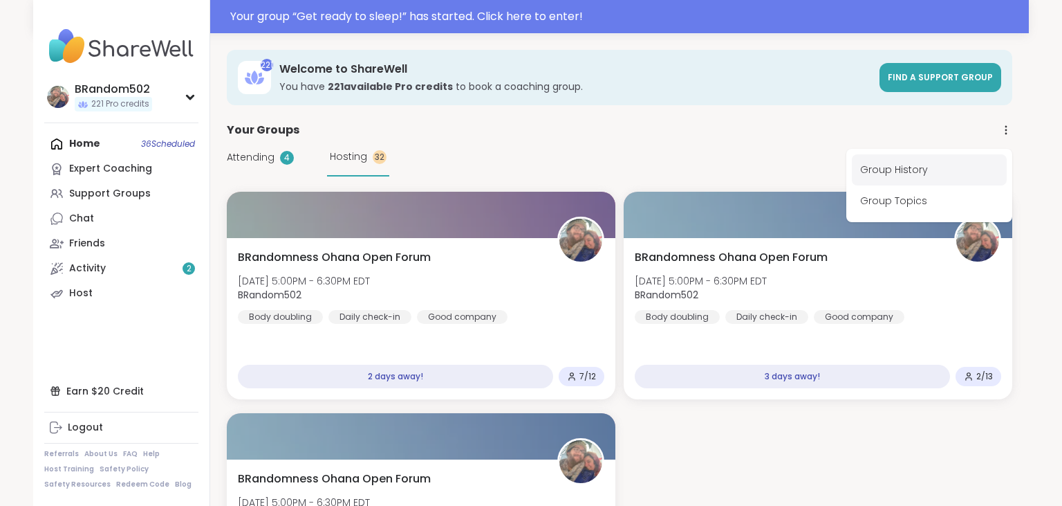
click at [922, 169] on link "Group History" at bounding box center [929, 169] width 155 height 31
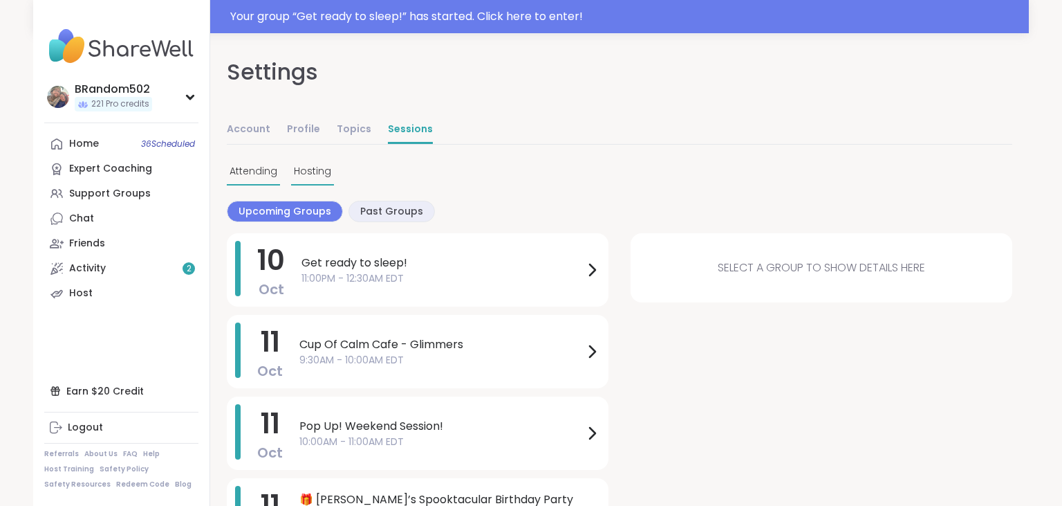
click at [315, 165] on span "Hosting" at bounding box center [312, 171] width 37 height 15
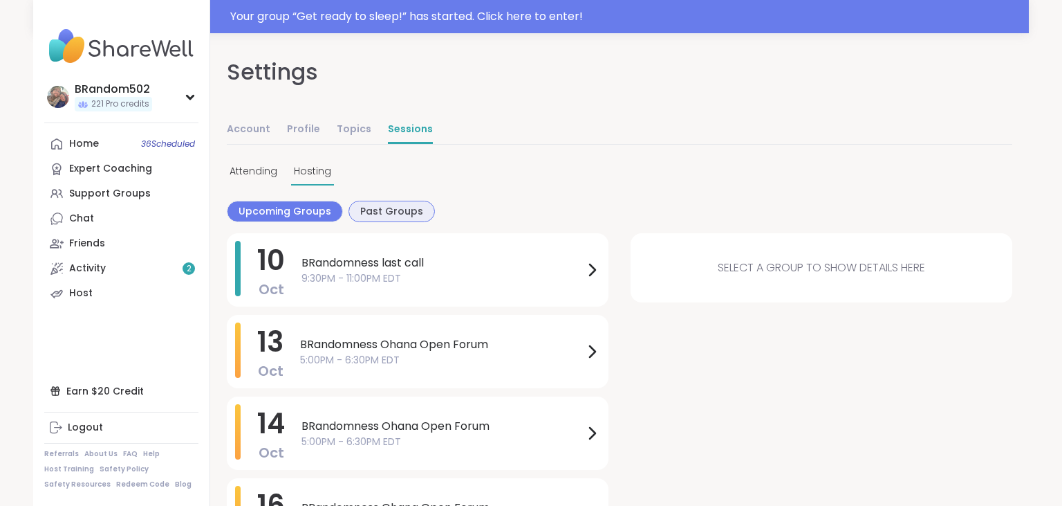
click at [403, 205] on span "Past Groups" at bounding box center [391, 211] width 63 height 15
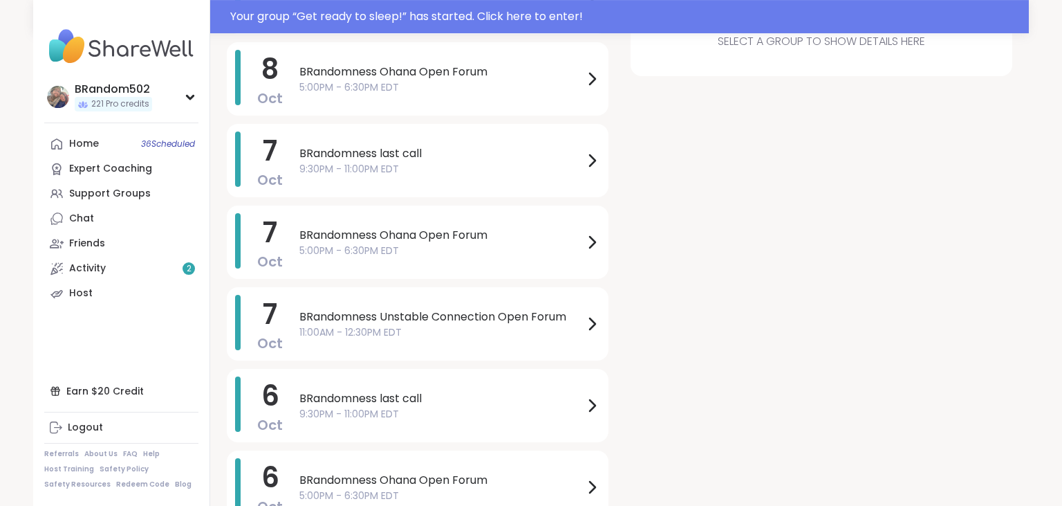
scroll to position [556, 0]
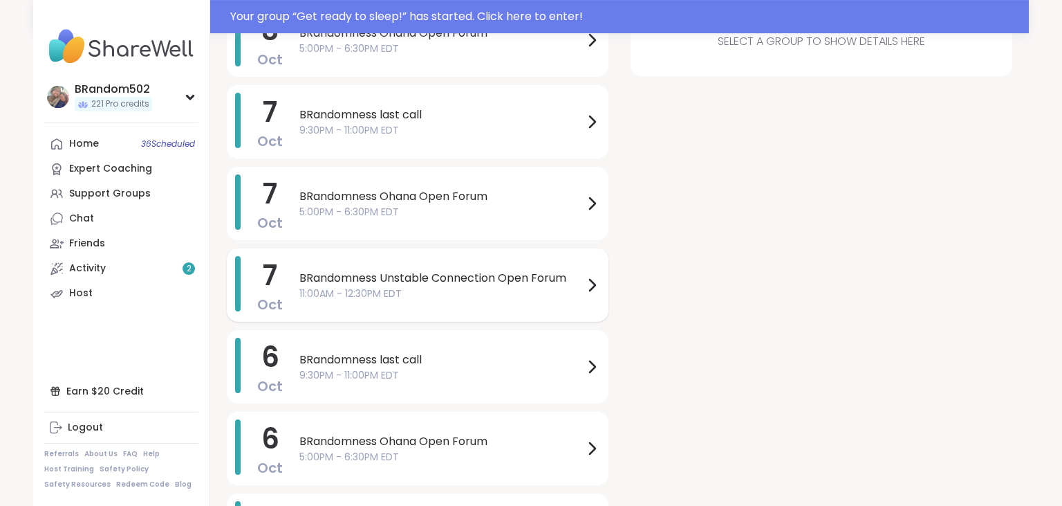
click at [470, 295] on span "11:00AM - 12:30PM EDT" at bounding box center [441, 293] width 284 height 15
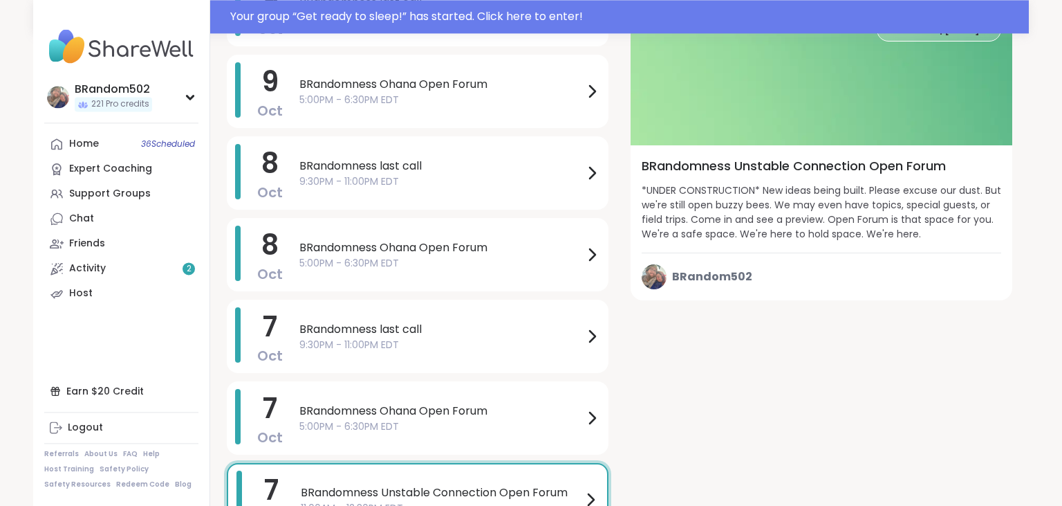
scroll to position [338, 0]
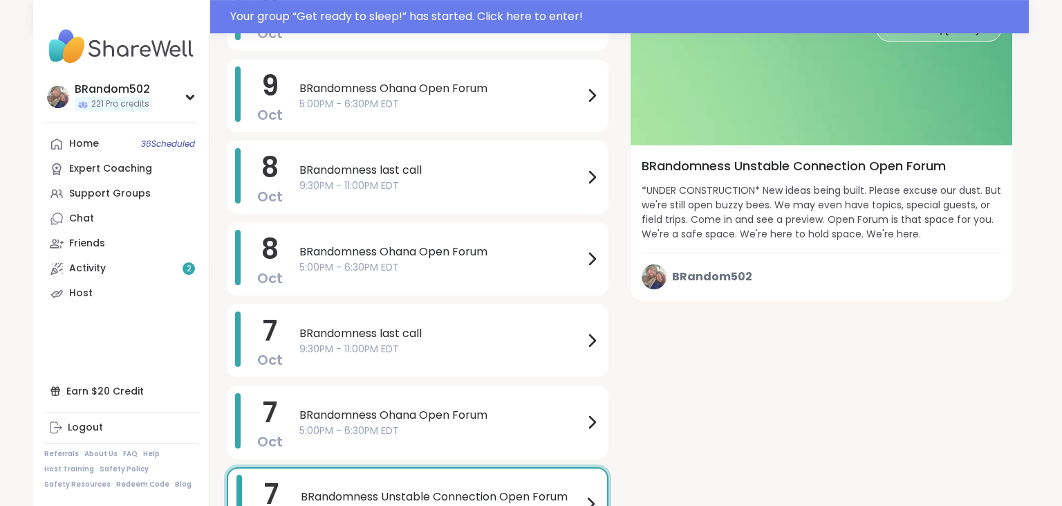
click at [948, 37] on span "11:00AM | [DATE]" at bounding box center [939, 30] width 82 height 14
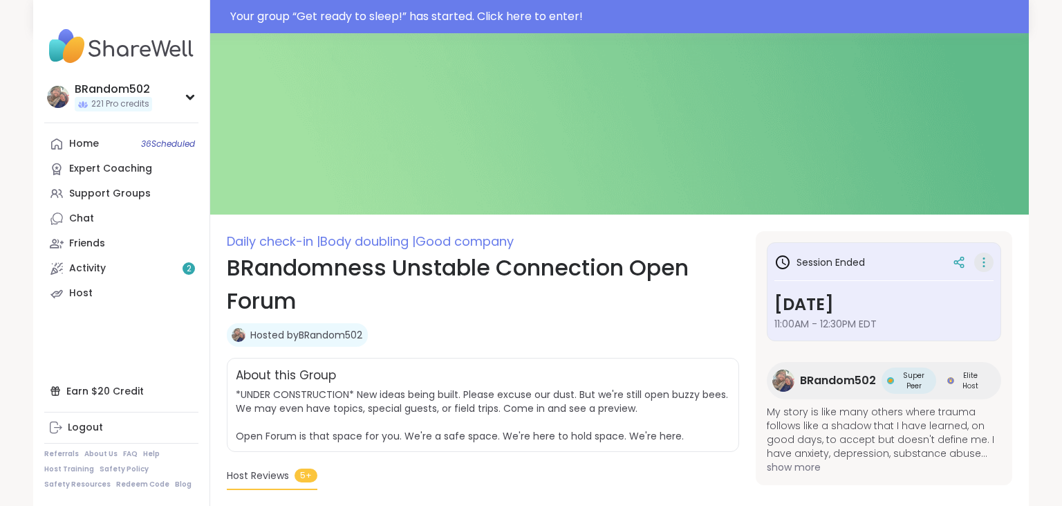
click at [981, 264] on icon at bounding box center [984, 261] width 14 height 19
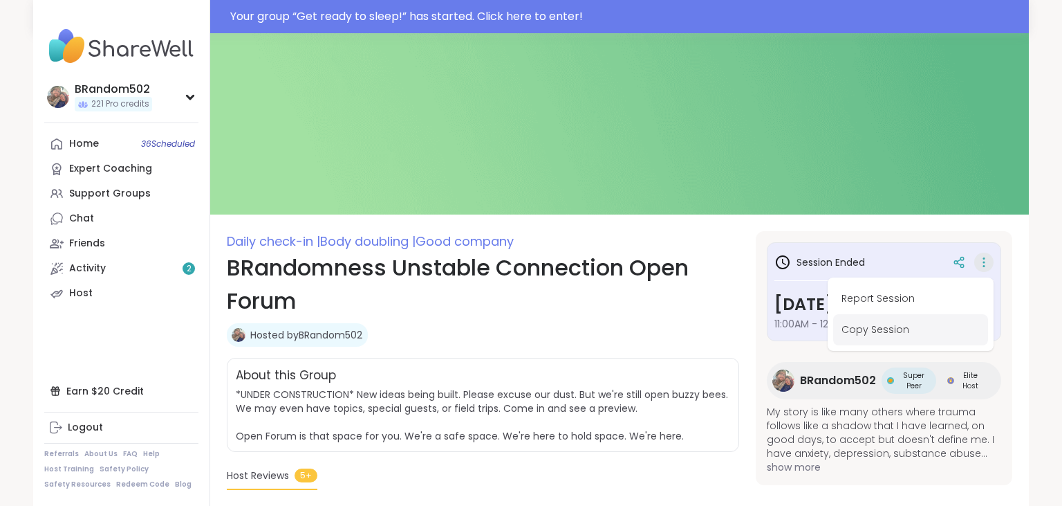
click at [906, 325] on button "Copy Session" at bounding box center [910, 329] width 155 height 31
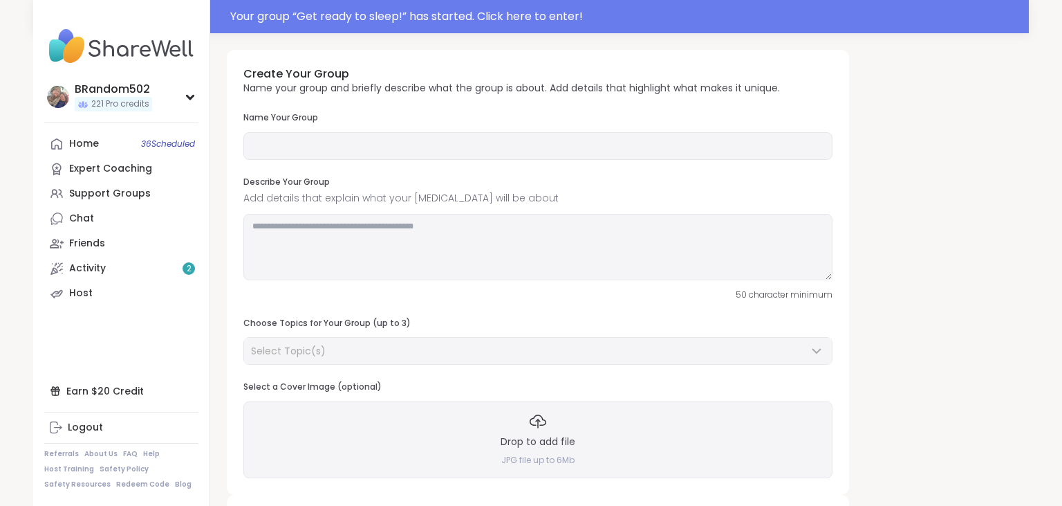
type input "**********"
type textarea "**********"
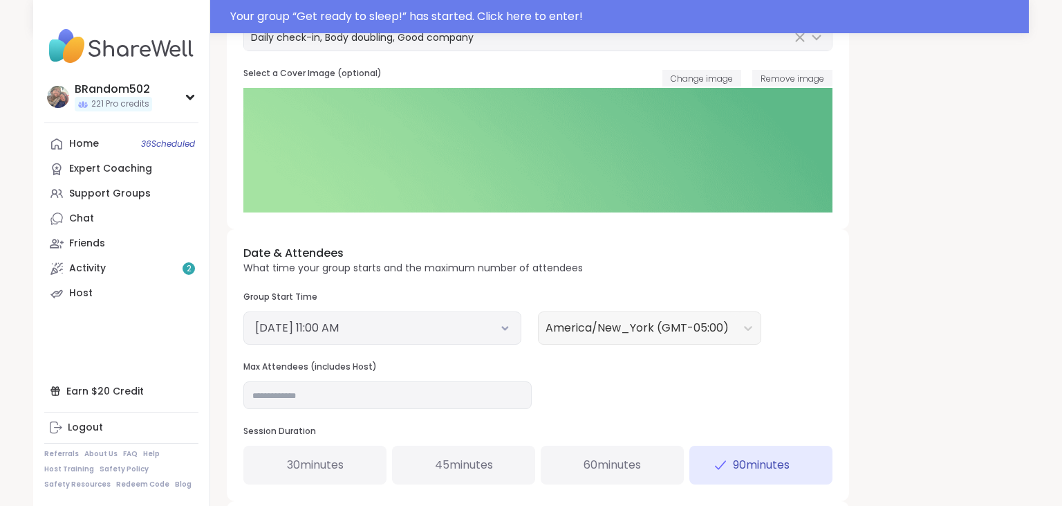
scroll to position [349, 0]
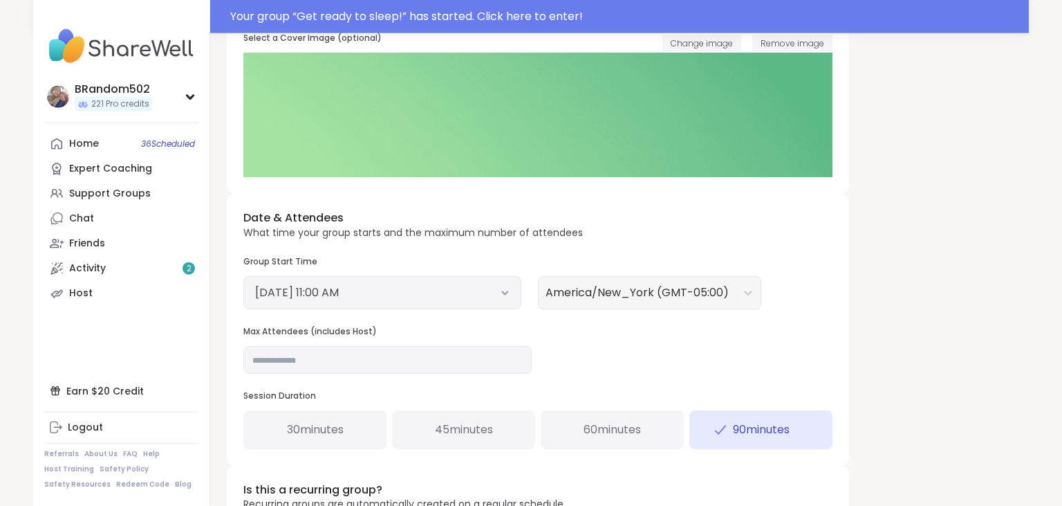
click at [505, 299] on button "[DATE] 11:00 AM" at bounding box center [382, 292] width 255 height 17
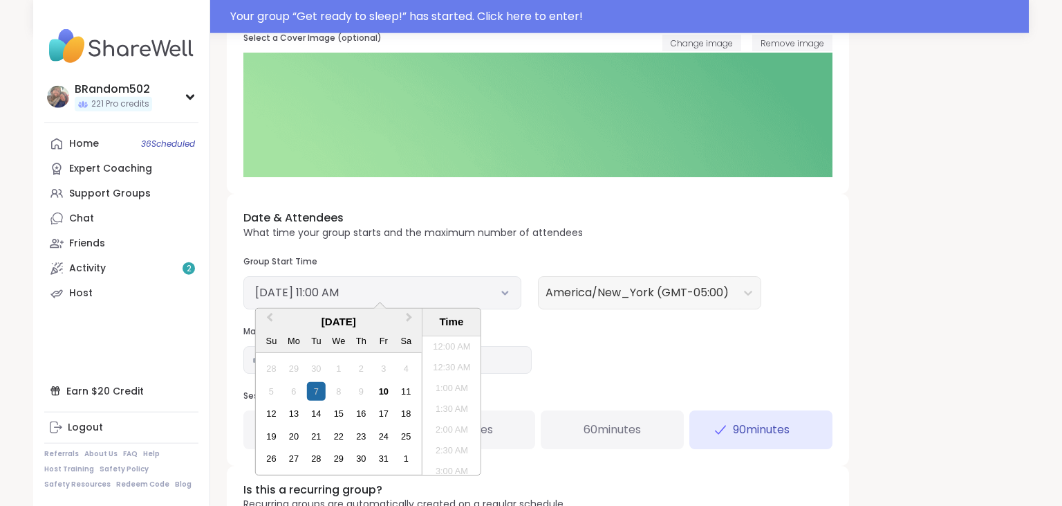
scroll to position [398, 0]
click at [413, 391] on div "11" at bounding box center [406, 391] width 19 height 19
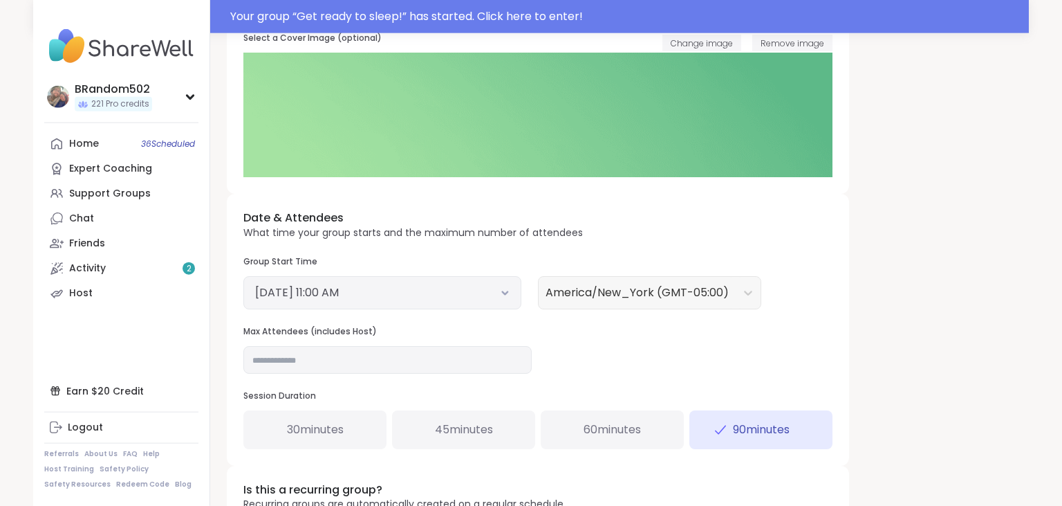
click at [612, 379] on div "Date & Attendees What time your group starts and the maximum number of attendee…" at bounding box center [538, 329] width 623 height 271
click at [339, 368] on input "**" at bounding box center [387, 360] width 288 height 28
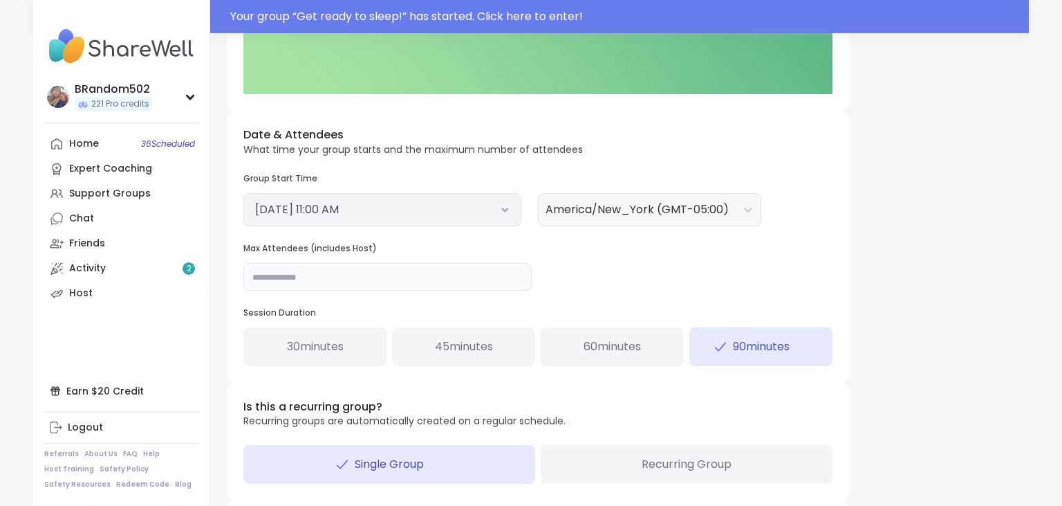
scroll to position [501, 0]
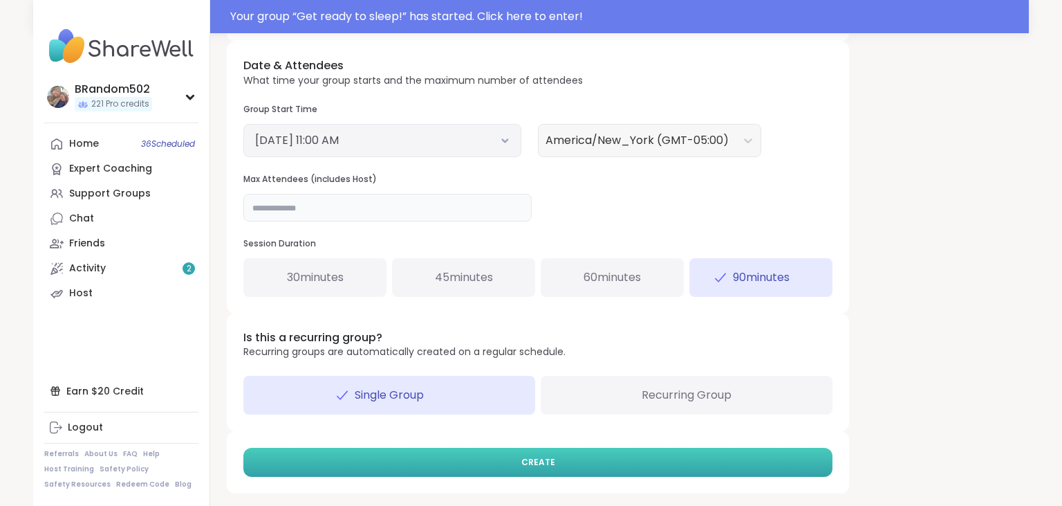
type input "**"
click at [757, 466] on button "CREATE" at bounding box center [537, 462] width 589 height 29
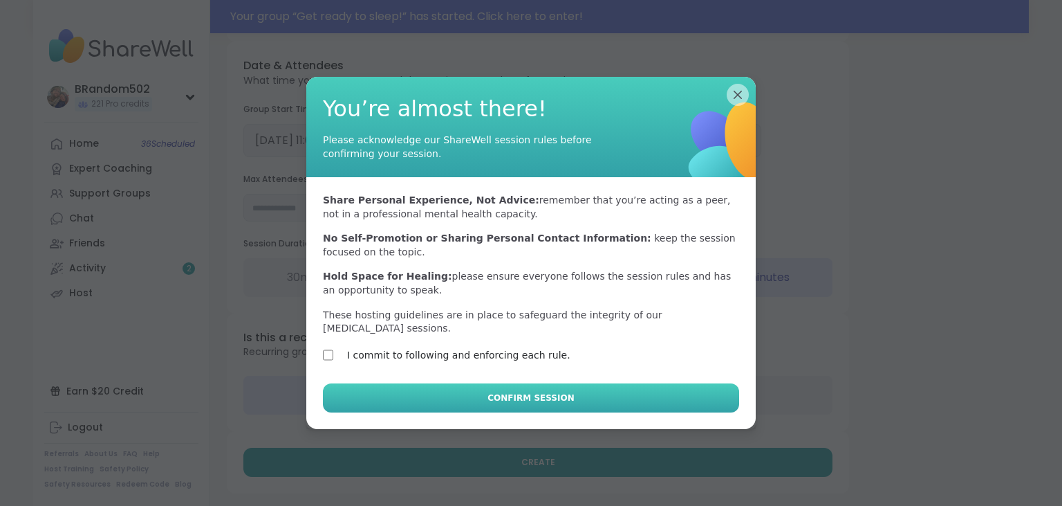
click at [358, 386] on button "Confirm Session" at bounding box center [531, 397] width 416 height 29
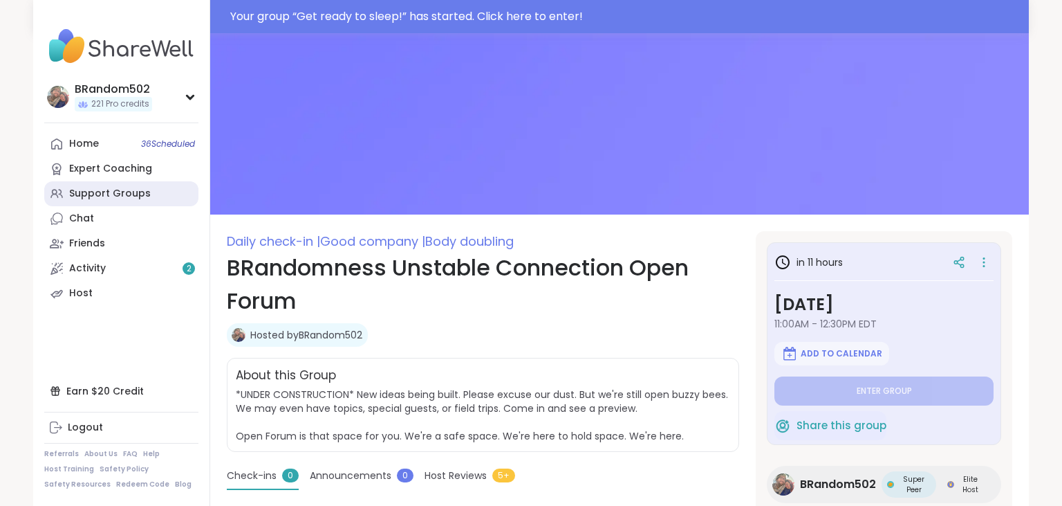
click at [116, 194] on div "Support Groups" at bounding box center [110, 194] width 82 height 14
type textarea "*"
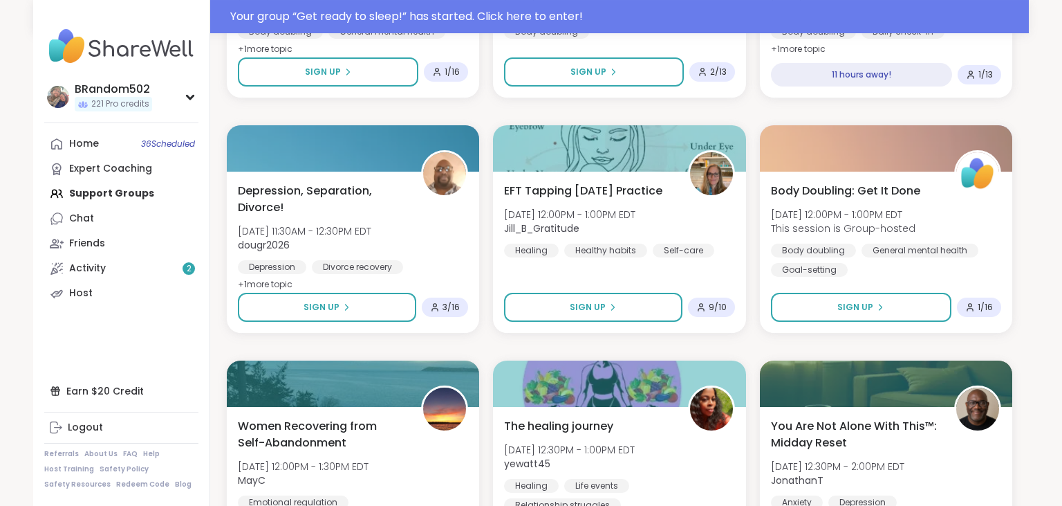
scroll to position [1832, 0]
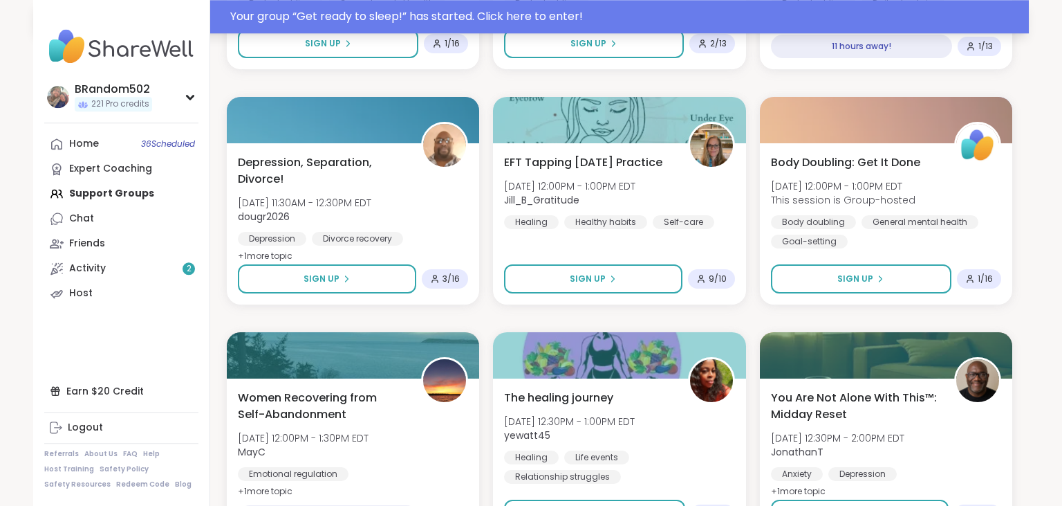
click at [560, 17] on div "Your group “ Get ready to sleep! ” has started. Click here to enter!" at bounding box center [625, 16] width 791 height 17
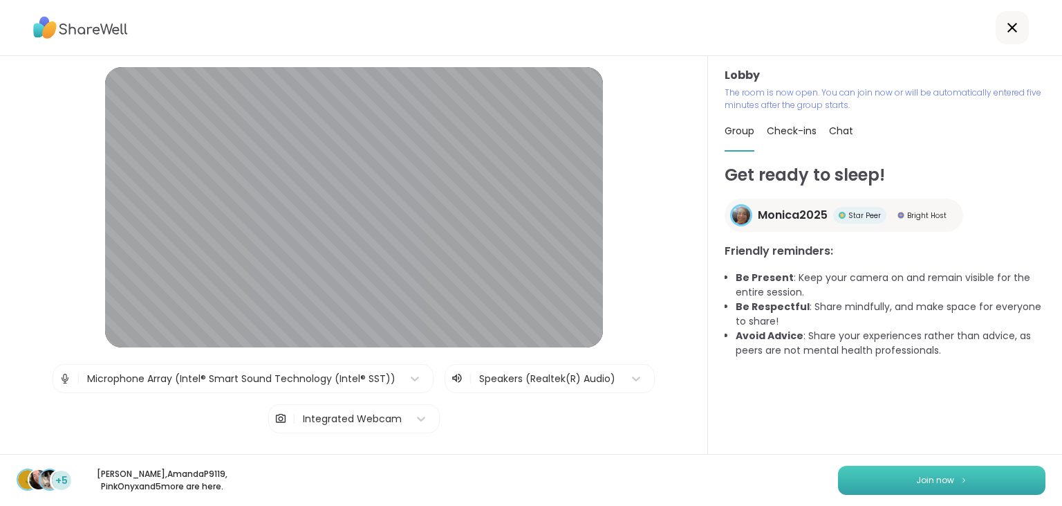
click at [863, 474] on button "Join now" at bounding box center [942, 480] width 208 height 29
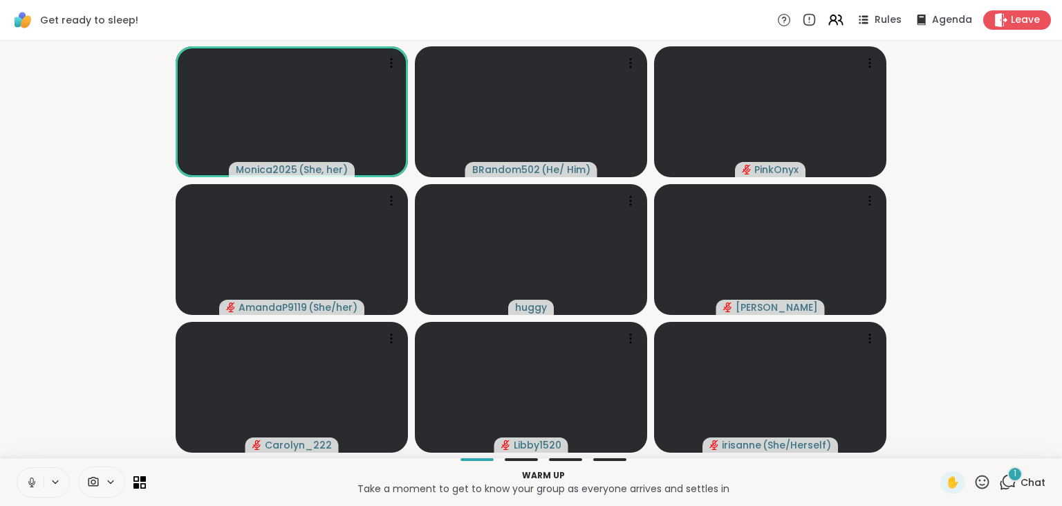
click at [25, 483] on button at bounding box center [30, 482] width 26 height 29
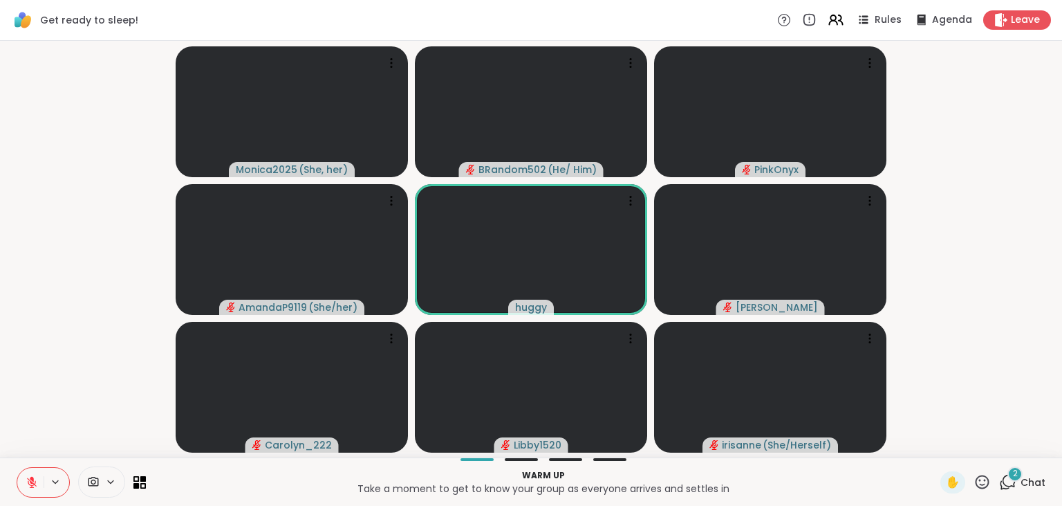
click at [1015, 477] on span "2" at bounding box center [1015, 474] width 5 height 12
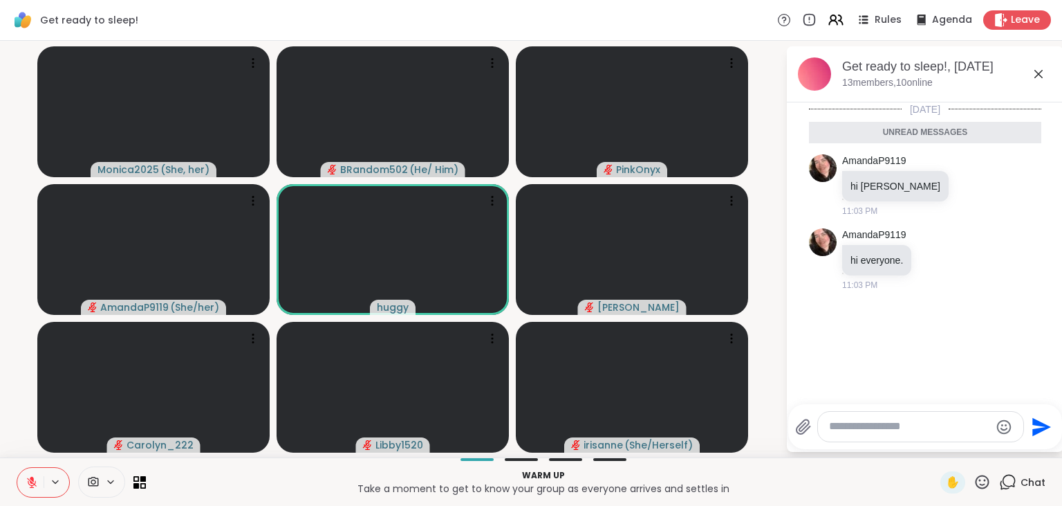
click at [877, 425] on textarea "Type your message" at bounding box center [909, 426] width 161 height 15
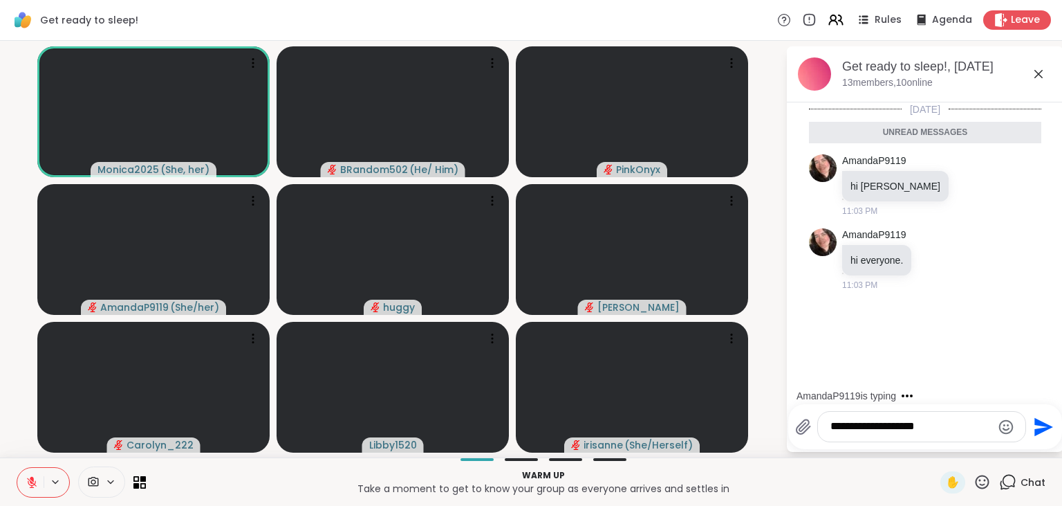
type textarea "**********"
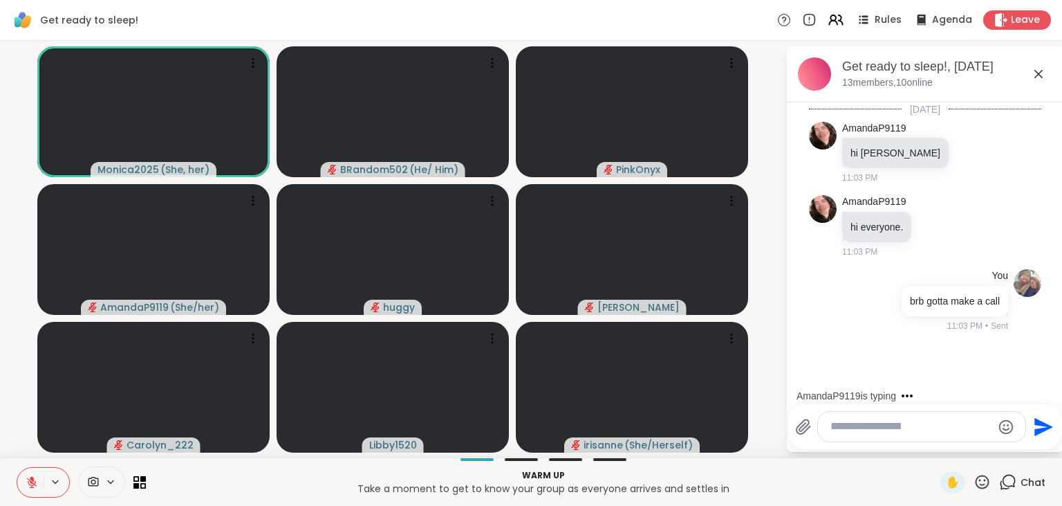
scroll to position [41, 0]
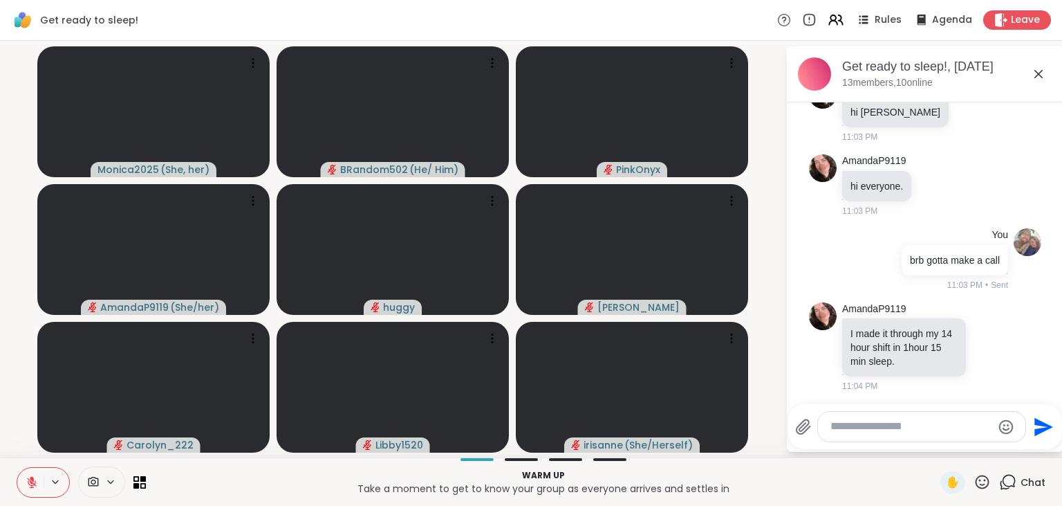
click at [33, 473] on button at bounding box center [30, 482] width 26 height 29
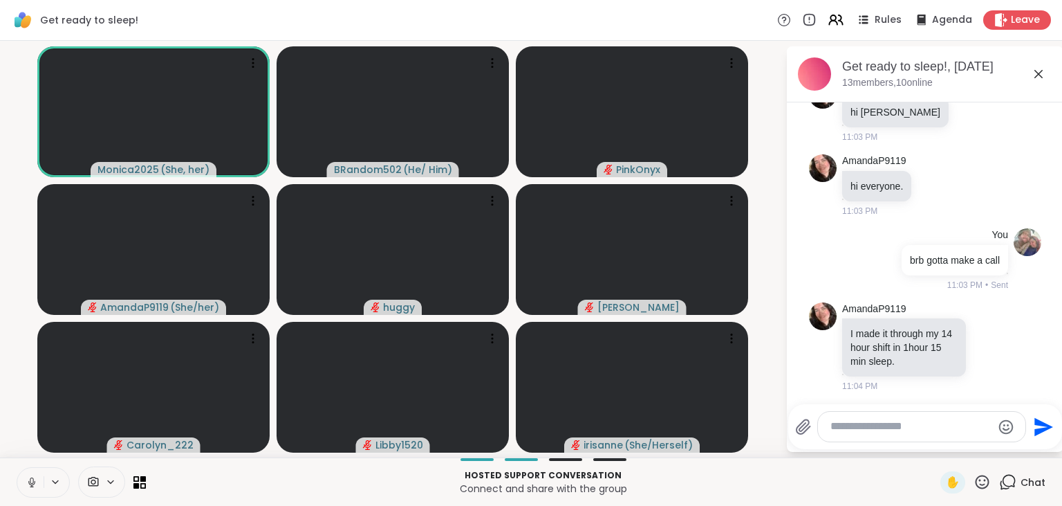
click at [30, 478] on icon at bounding box center [31, 480] width 3 height 6
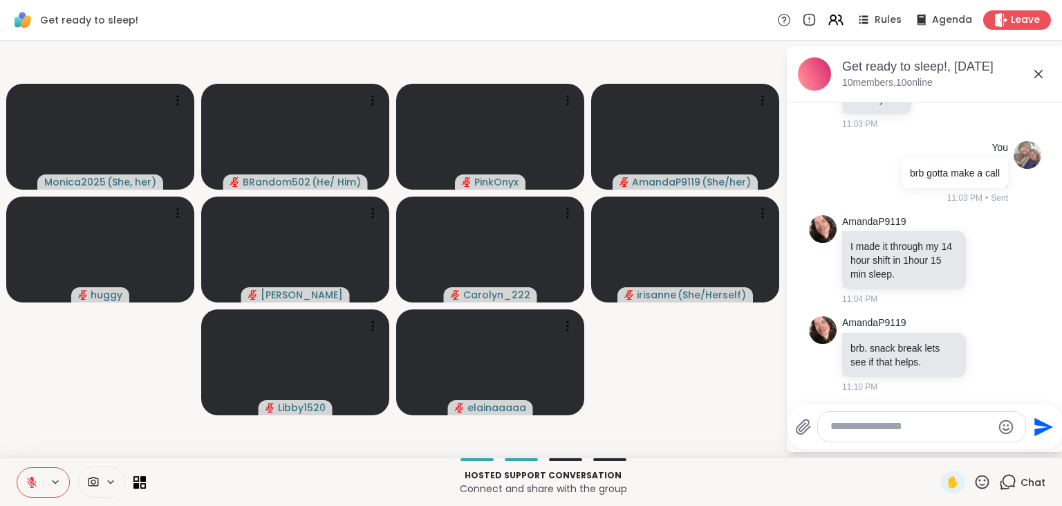
scroll to position [148, 0]
